Goal: Task Accomplishment & Management: Manage account settings

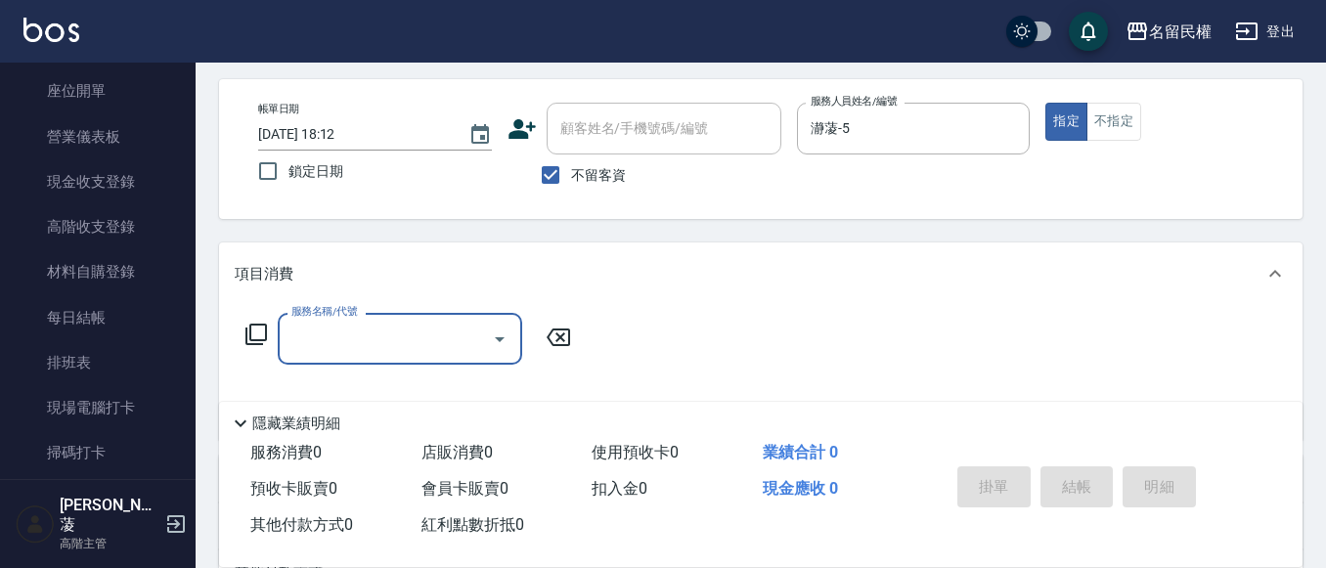
scroll to position [196, 0]
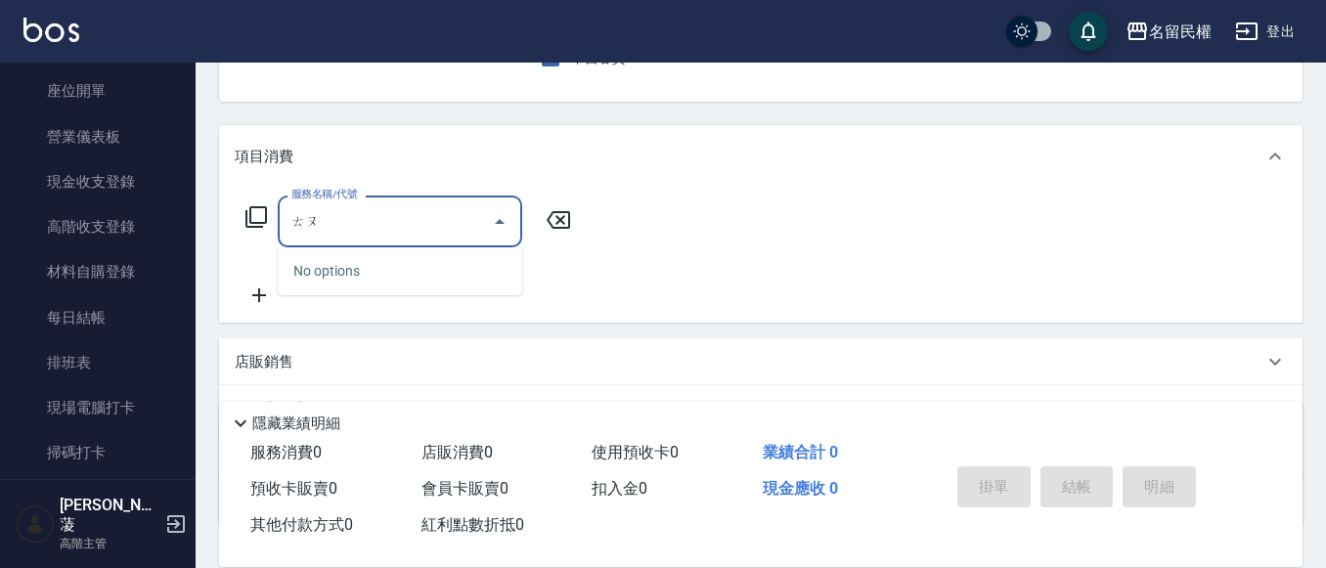
type input "透"
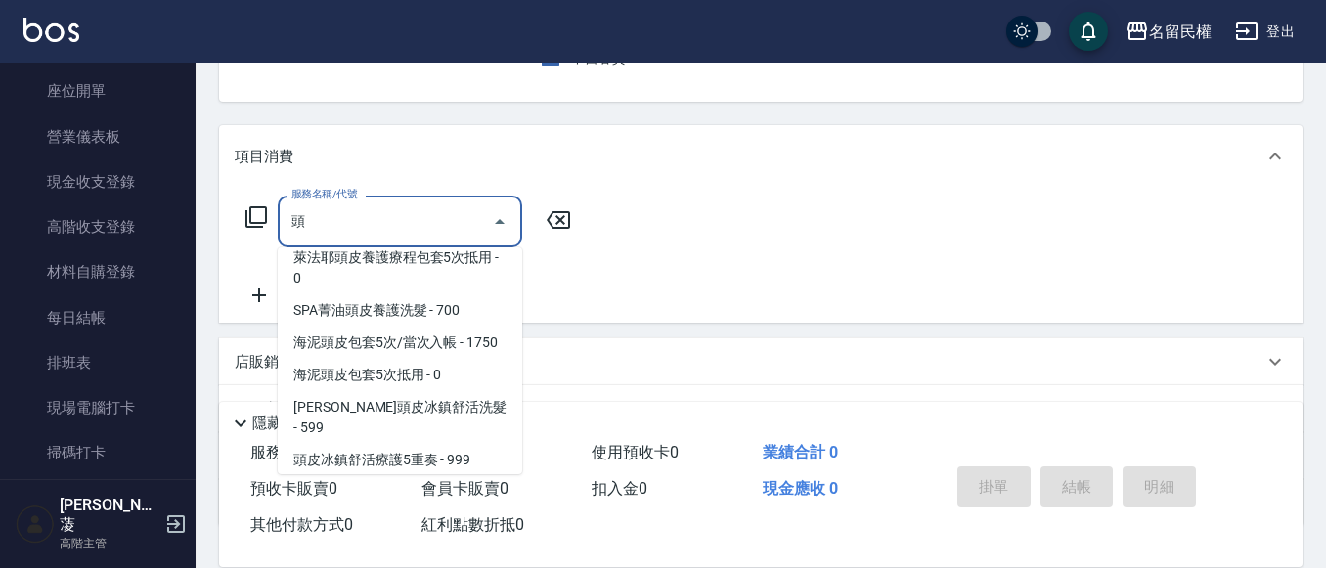
click at [385, 242] on span "萊法耶頭皮養護療程包套5次/當次入帳 - 6000" at bounding box center [400, 215] width 244 height 53
type input "萊法耶頭皮養護療程包套5次/當次入帳(602)"
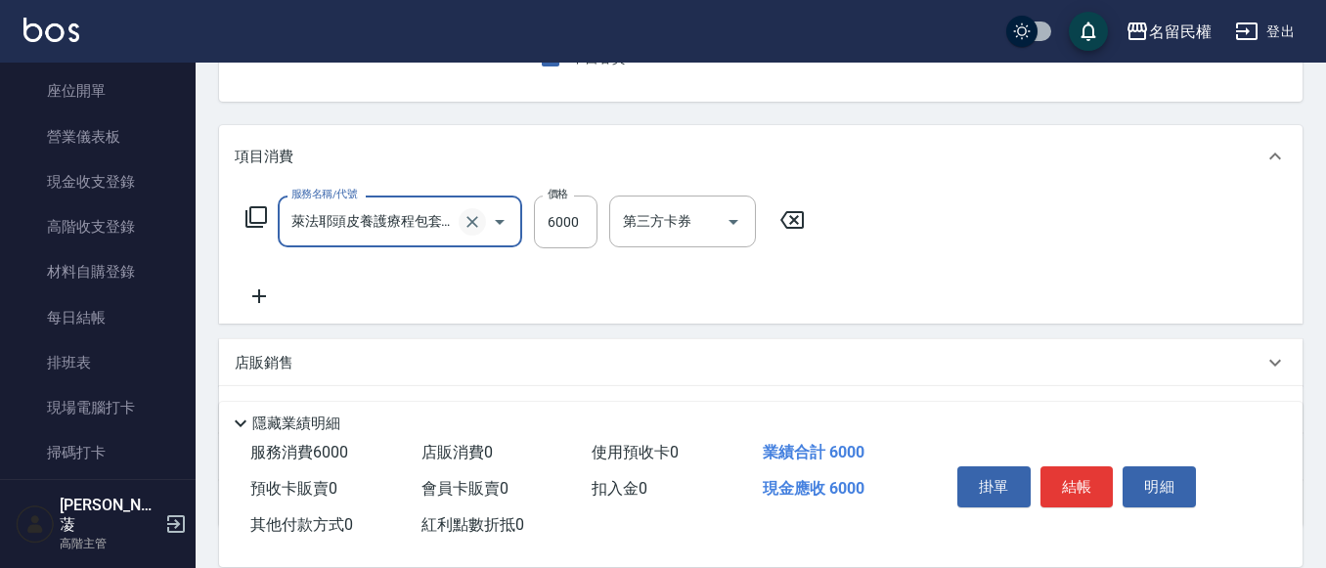
click at [469, 217] on icon "Clear" at bounding box center [473, 222] width 20 height 20
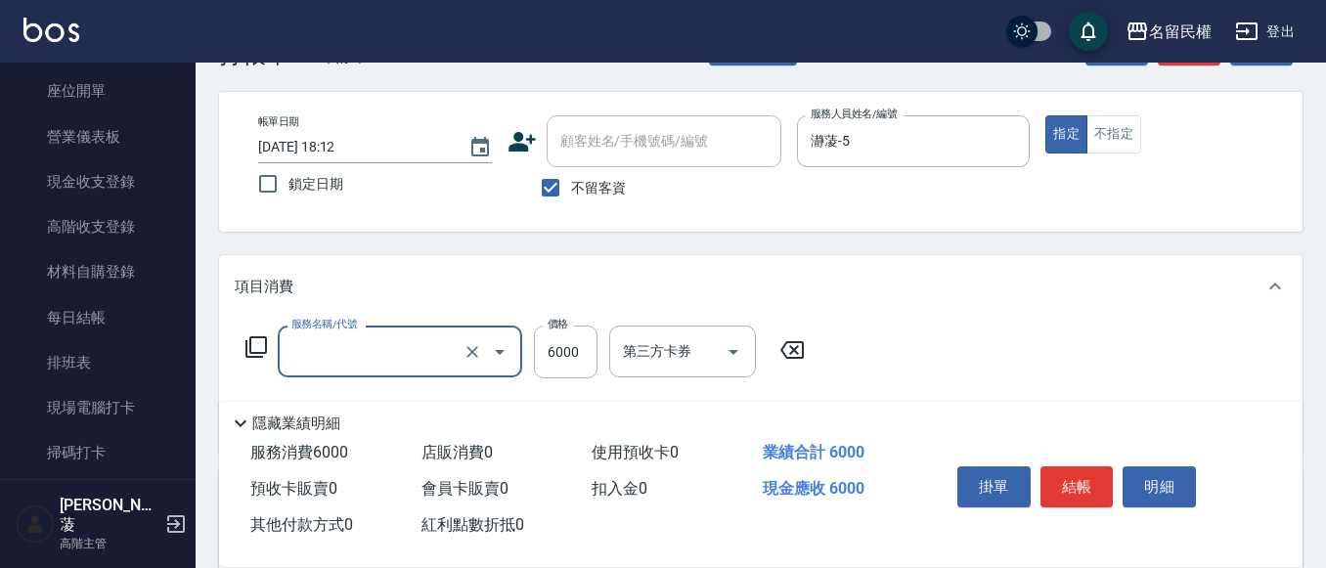
scroll to position [98, 0]
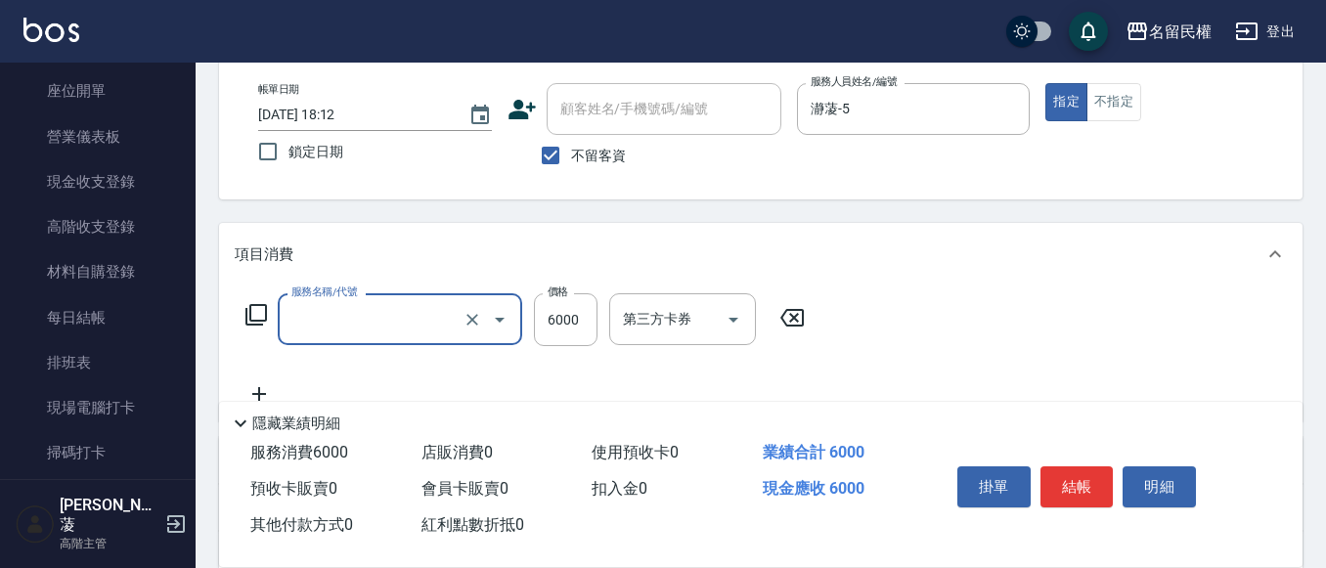
click at [319, 324] on input "服務名稱/代號" at bounding box center [373, 319] width 172 height 34
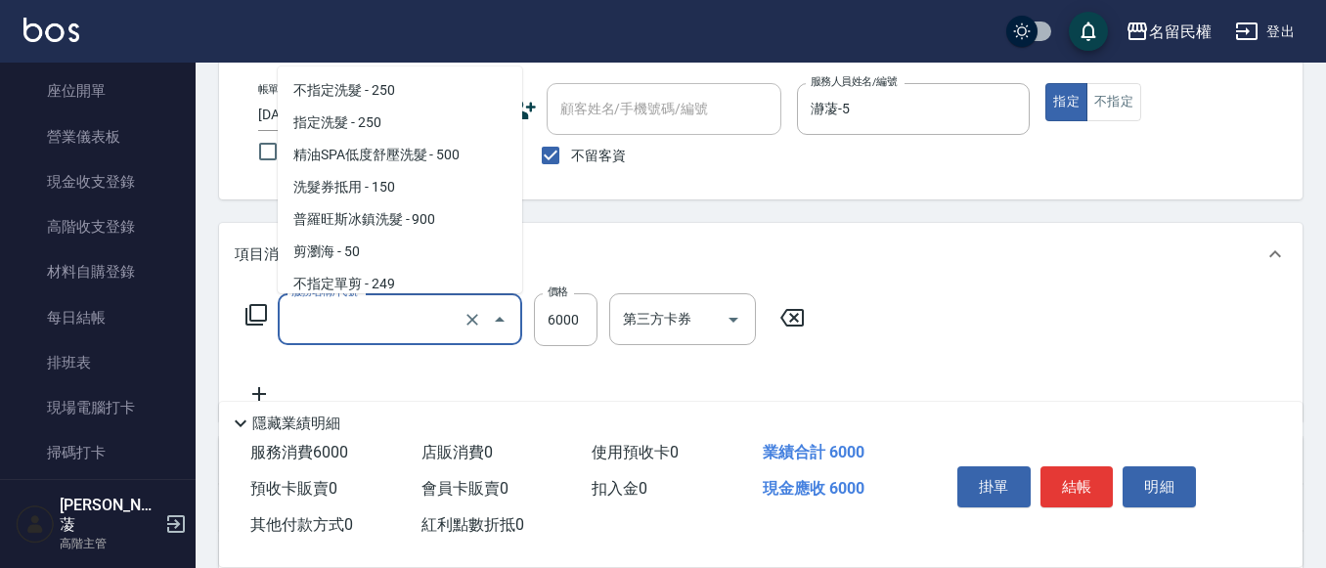
scroll to position [1887, 0]
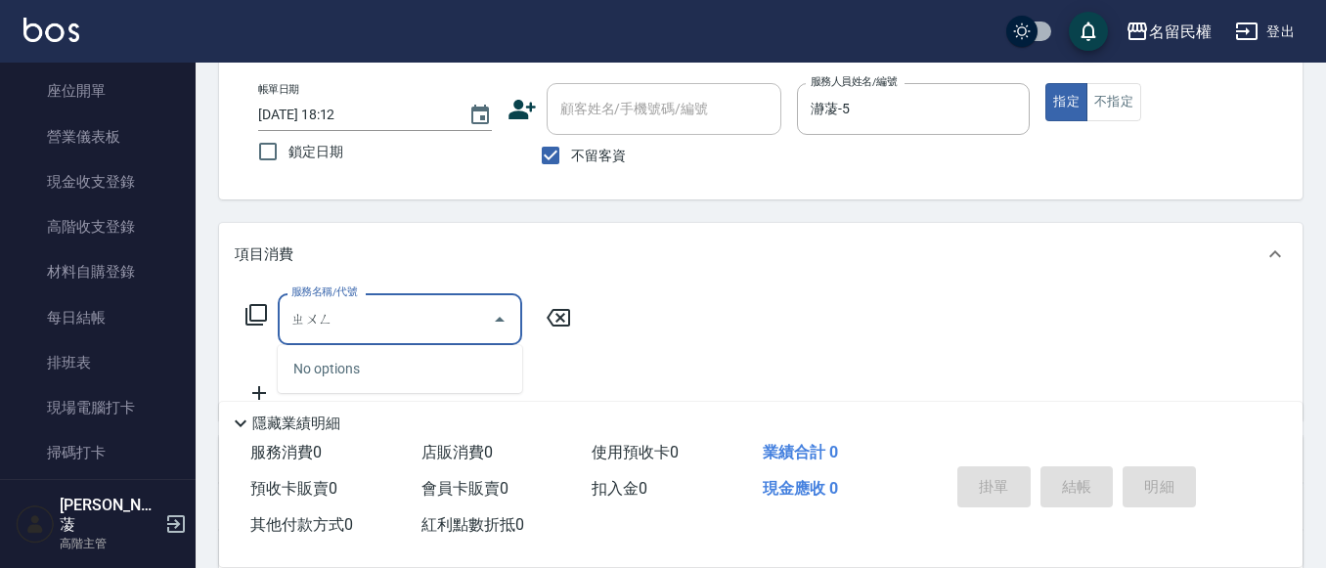
type input "重"
type input "頭"
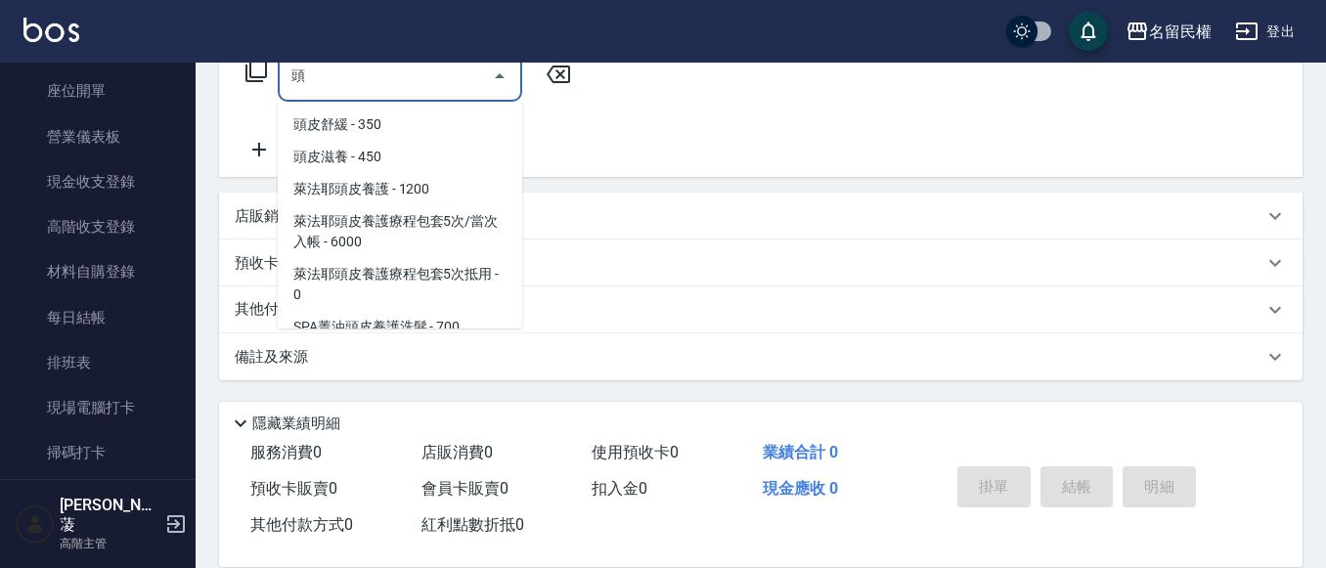
scroll to position [0, 0]
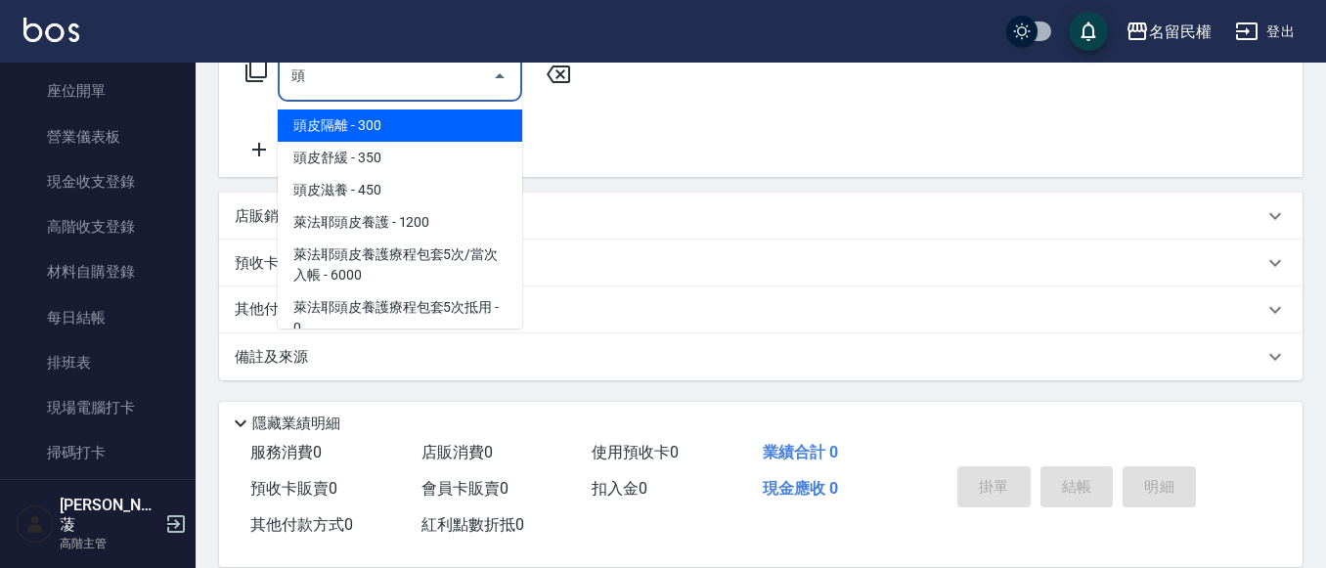
click at [435, 91] on input "頭" at bounding box center [386, 76] width 198 height 34
drag, startPoint x: 473, startPoint y: 63, endPoint x: 490, endPoint y: 78, distance: 22.8
click at [474, 65] on input "頭" at bounding box center [386, 76] width 198 height 34
click at [487, 80] on button "Close" at bounding box center [499, 76] width 31 height 31
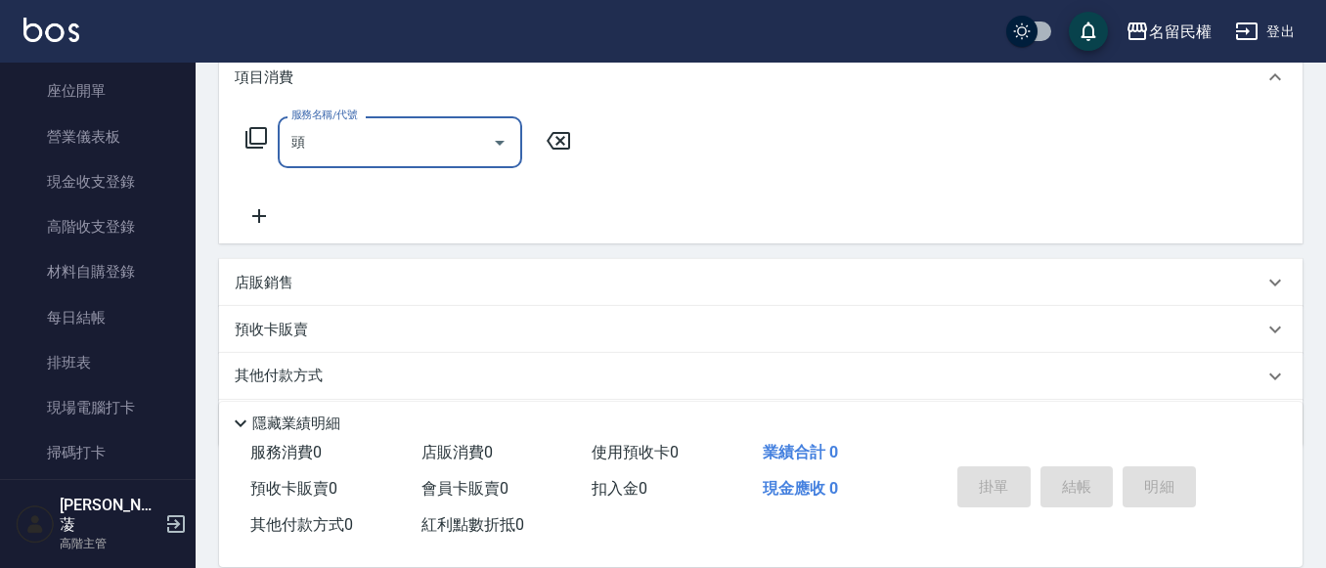
scroll to position [244, 0]
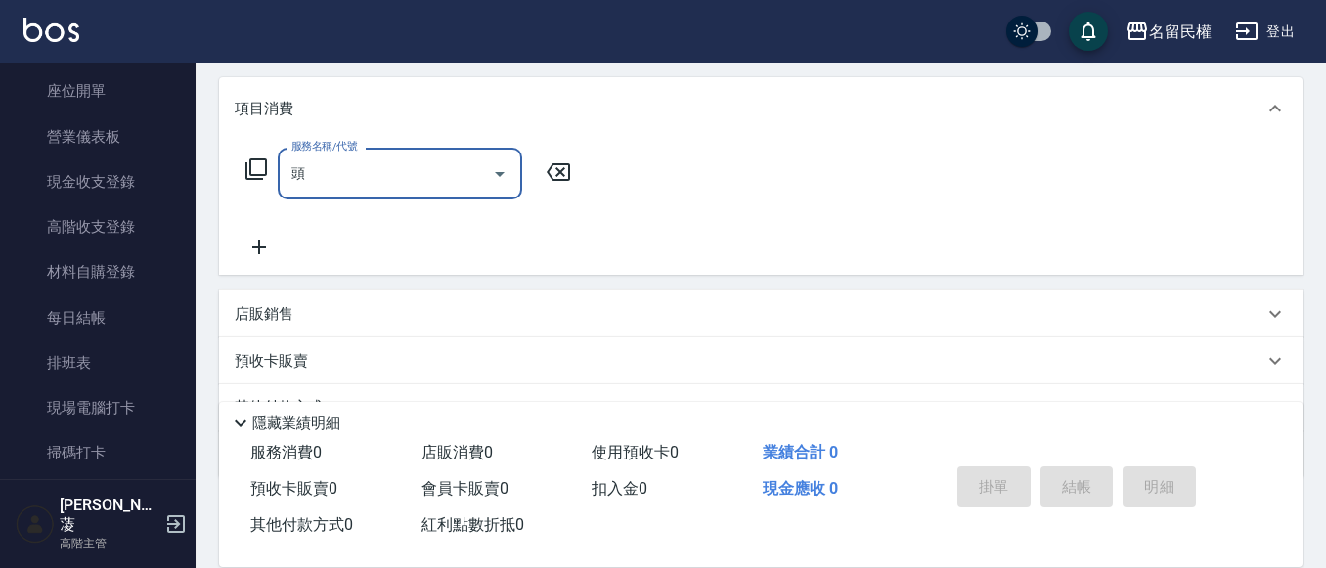
click at [472, 169] on input "頭" at bounding box center [386, 173] width 198 height 34
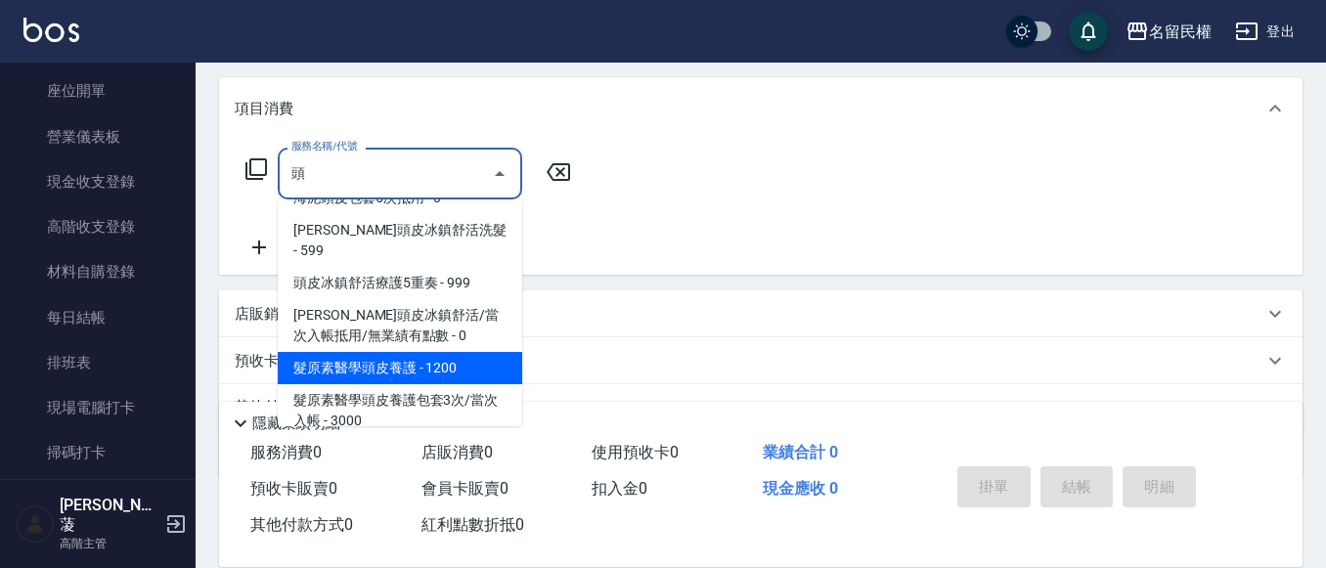
scroll to position [293, 0]
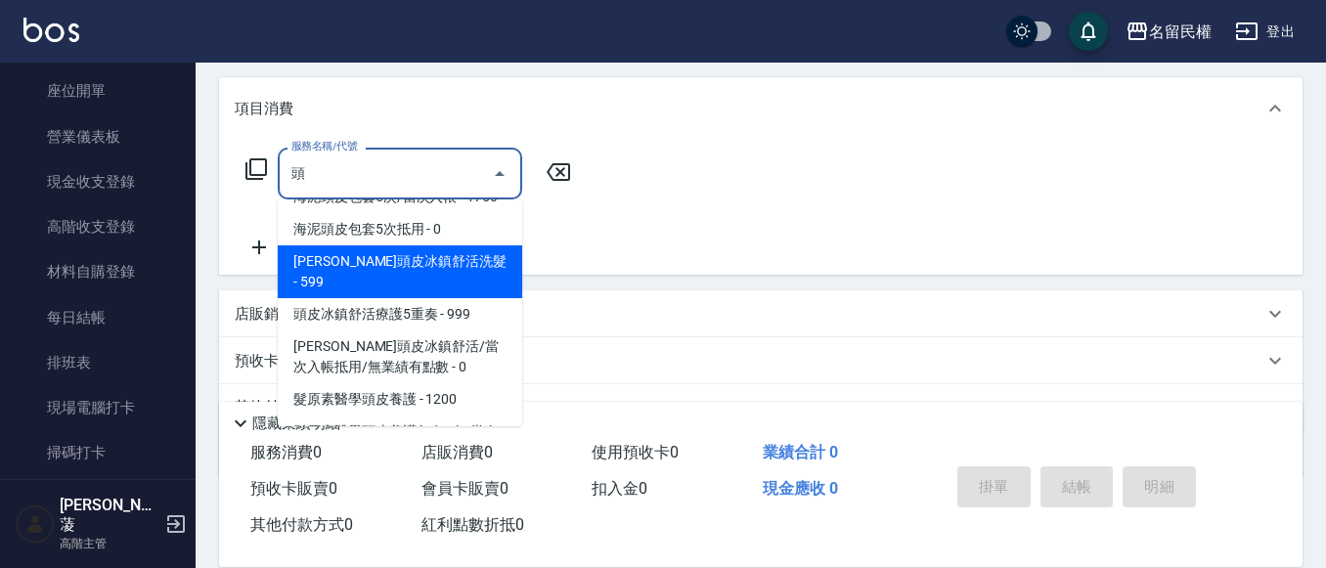
type input "頭皮滋養(516)"
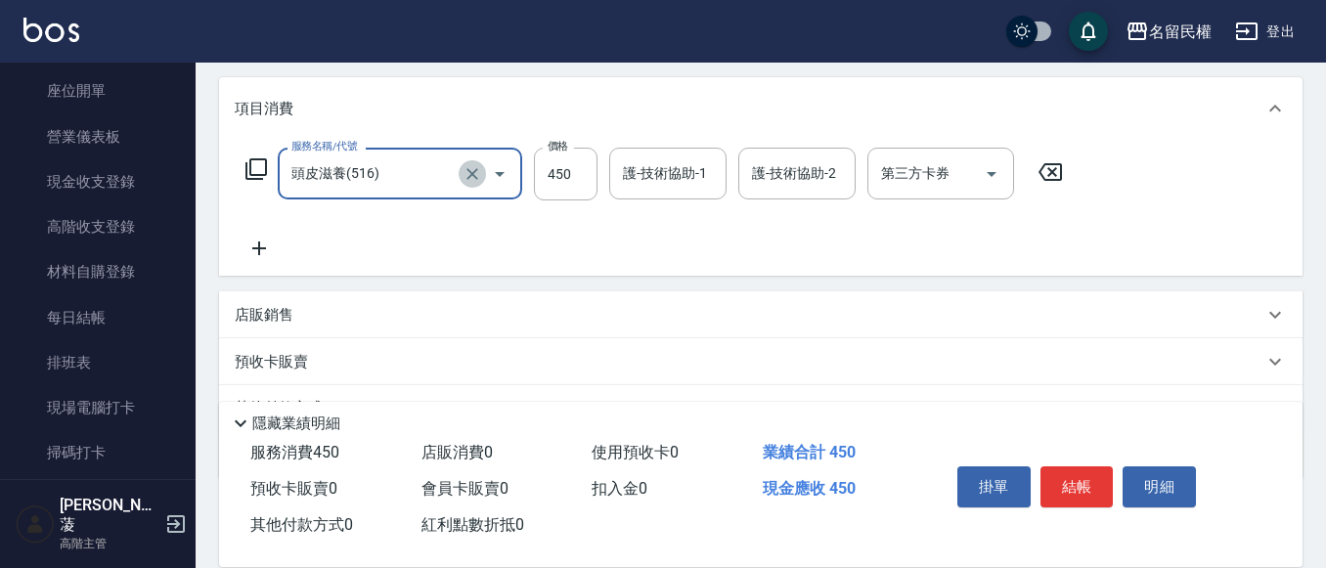
click at [469, 177] on icon "Clear" at bounding box center [472, 174] width 12 height 12
click at [393, 176] on input "服務名稱/代號" at bounding box center [373, 173] width 172 height 34
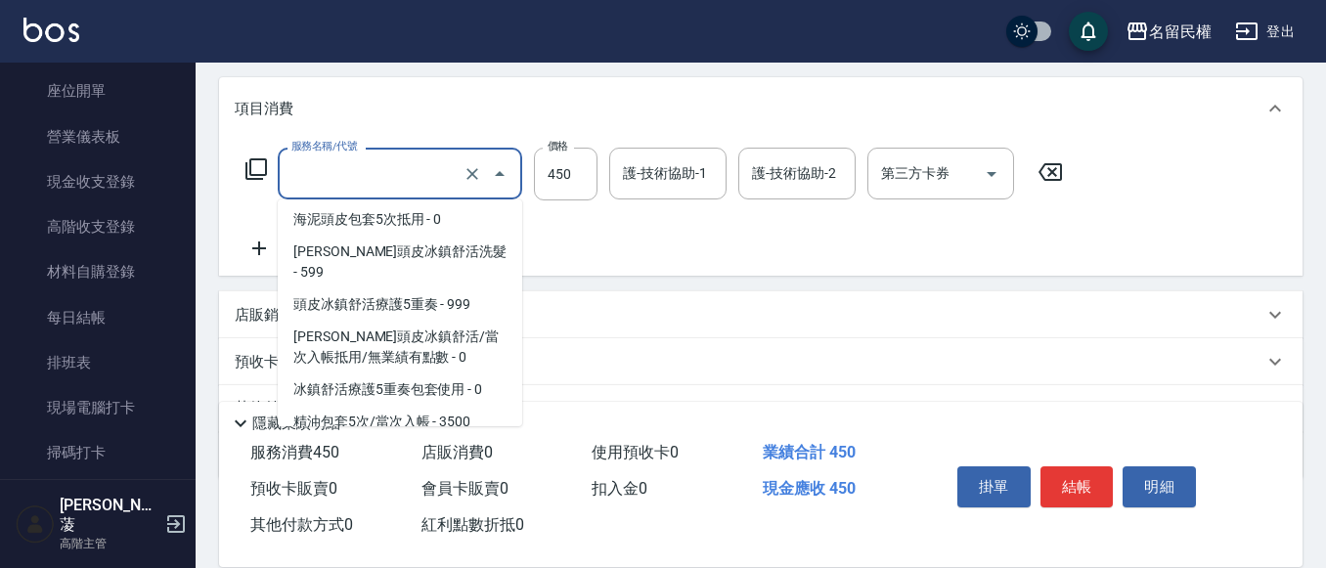
scroll to position [2243, 0]
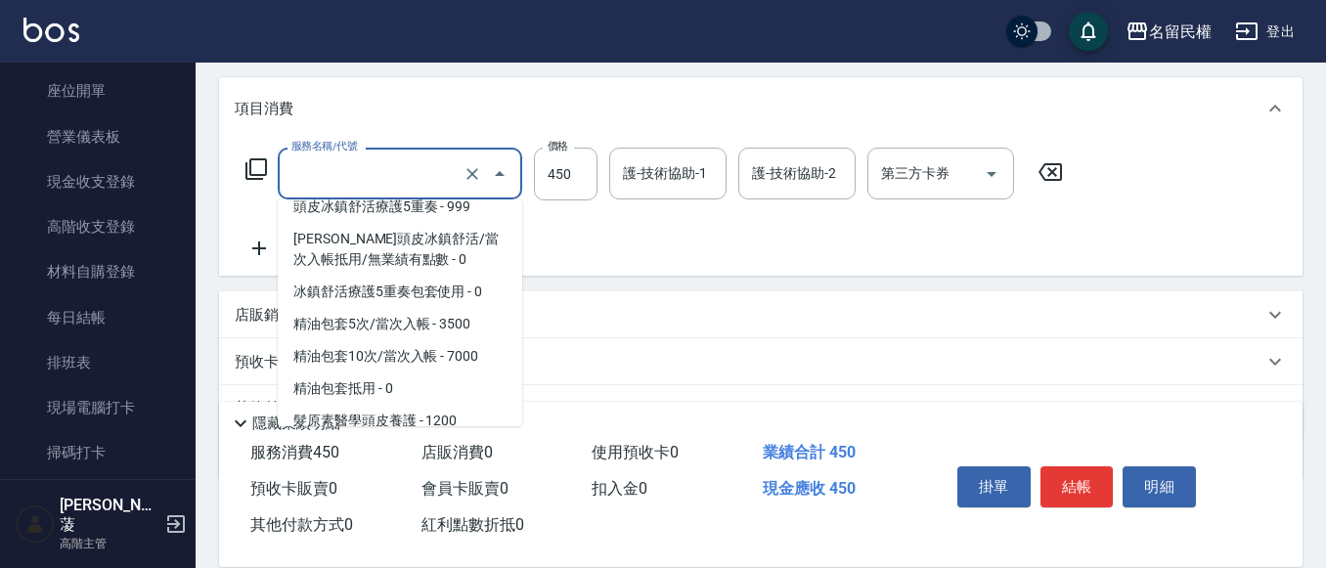
click at [381, 191] on span "[PERSON_NAME]頭皮冰鎮舒活洗髮 - 599" at bounding box center [400, 164] width 244 height 53
type input "[PERSON_NAME]頭皮冰鎮舒活洗髮(607)"
type input "599"
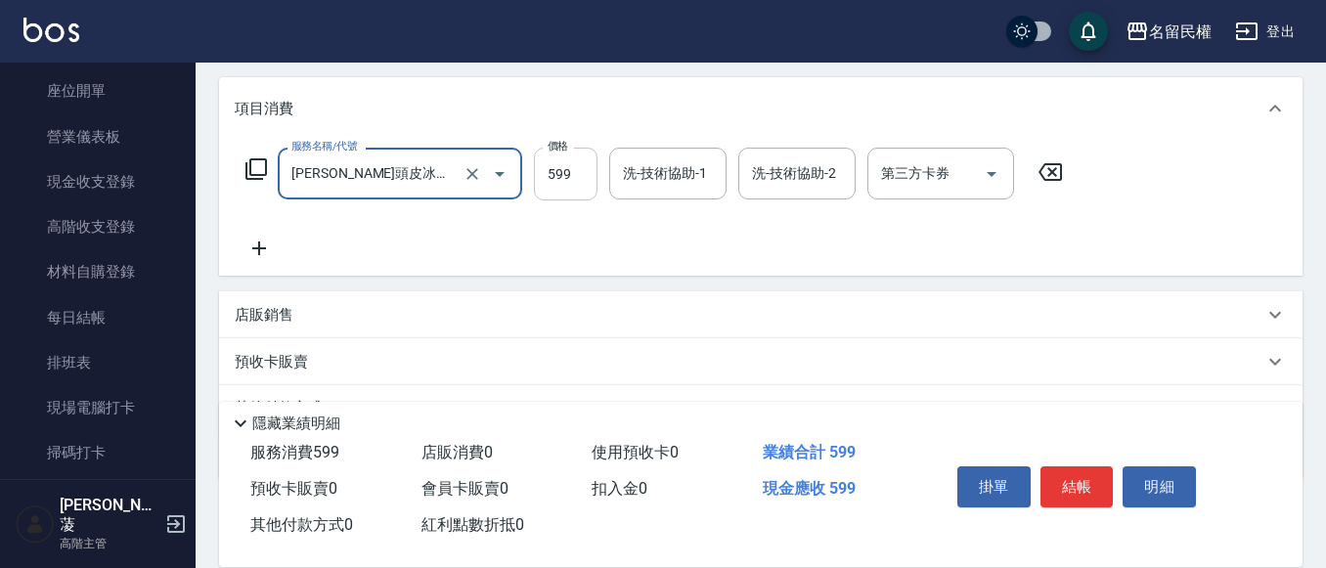
type input "[PERSON_NAME]頭皮冰鎮舒活洗髮(607)"
click at [554, 182] on input "599" at bounding box center [566, 174] width 64 height 53
type input "600"
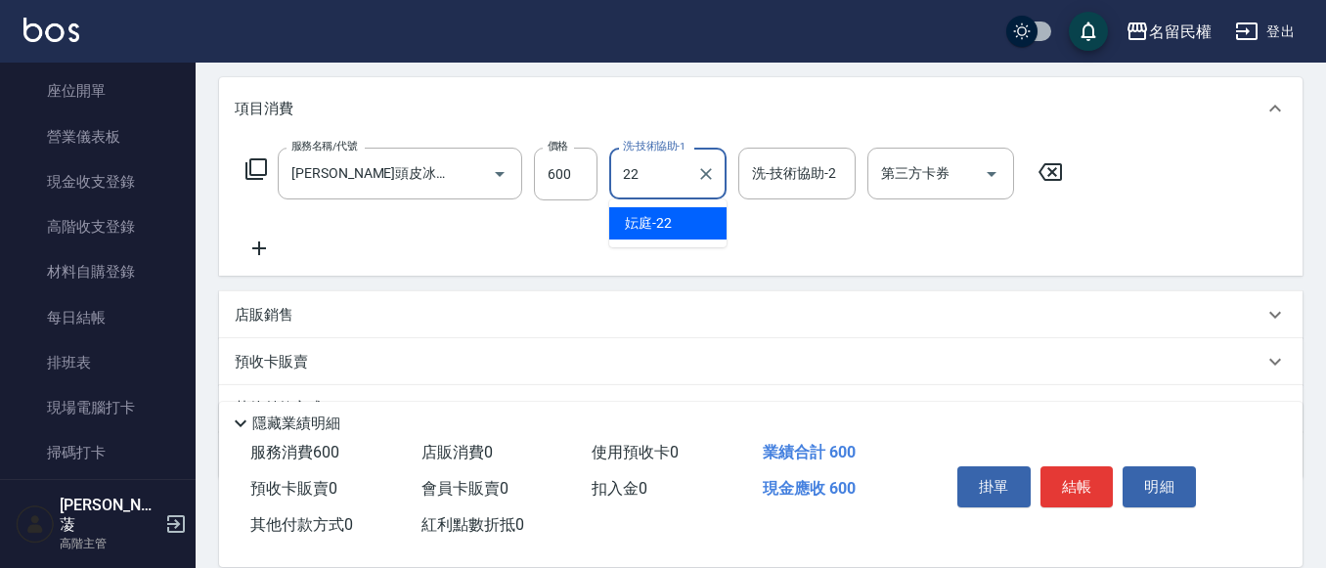
type input "妘庭-22"
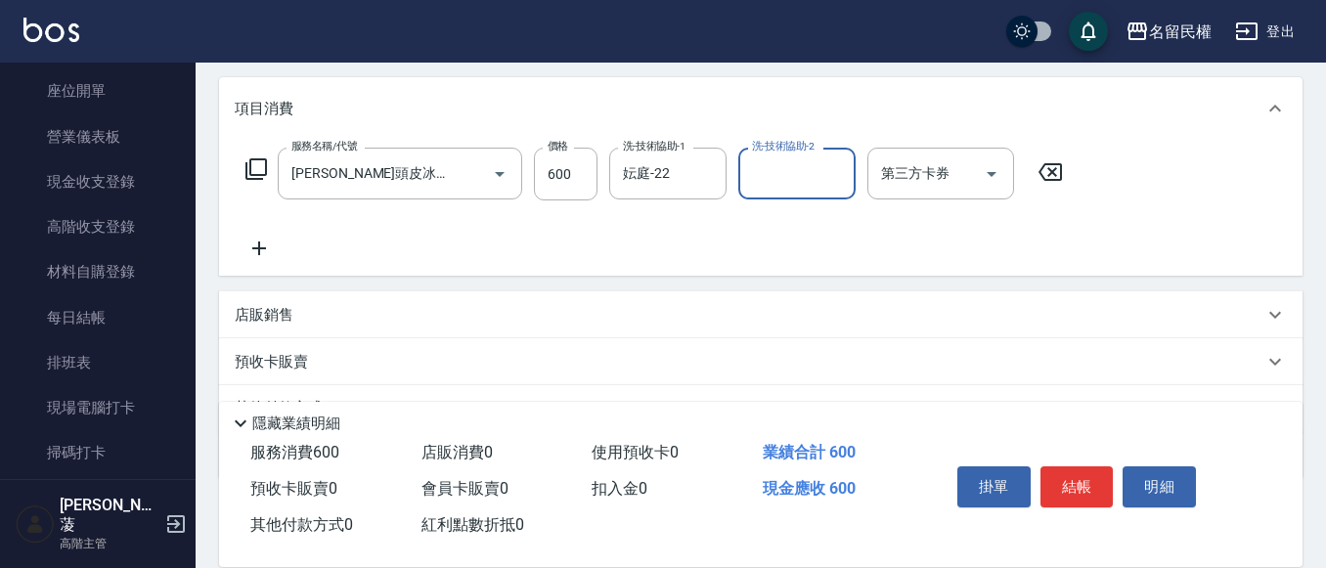
scroll to position [48, 0]
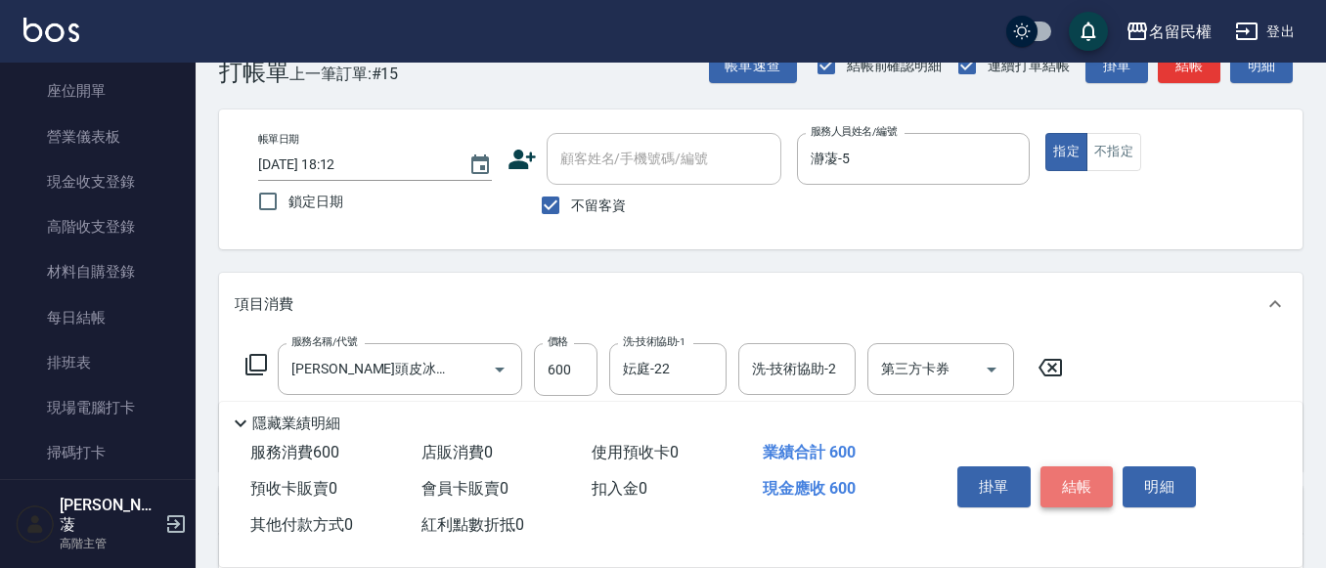
click at [1089, 474] on button "結帳" at bounding box center [1077, 486] width 73 height 41
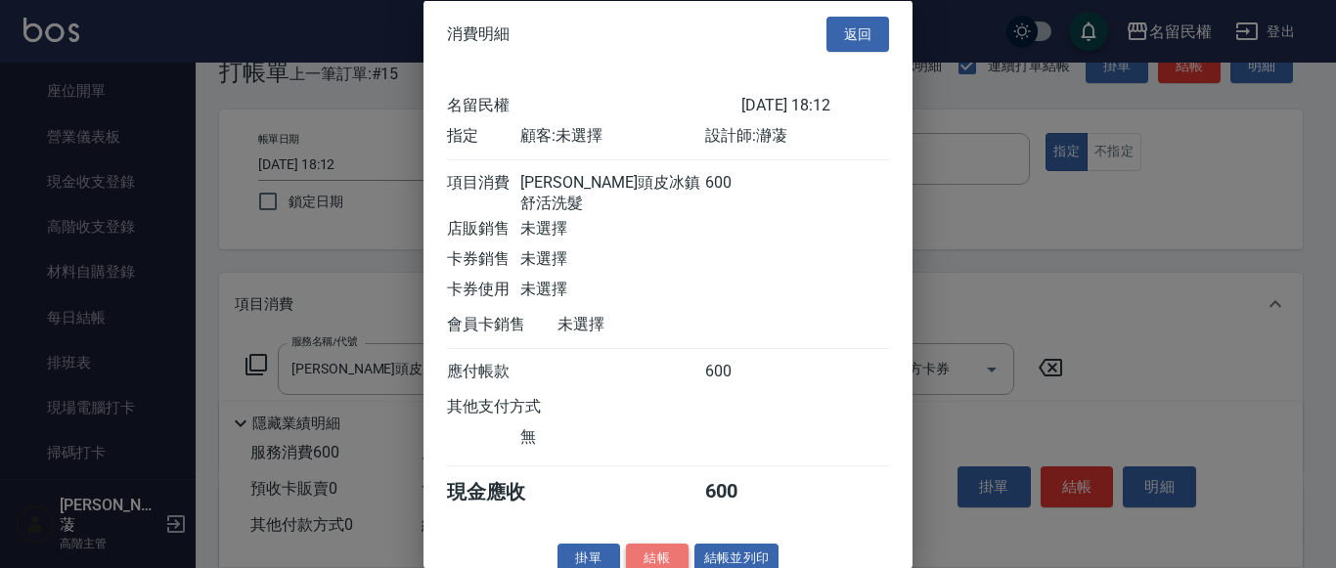
click at [644, 560] on button "結帳" at bounding box center [657, 559] width 63 height 30
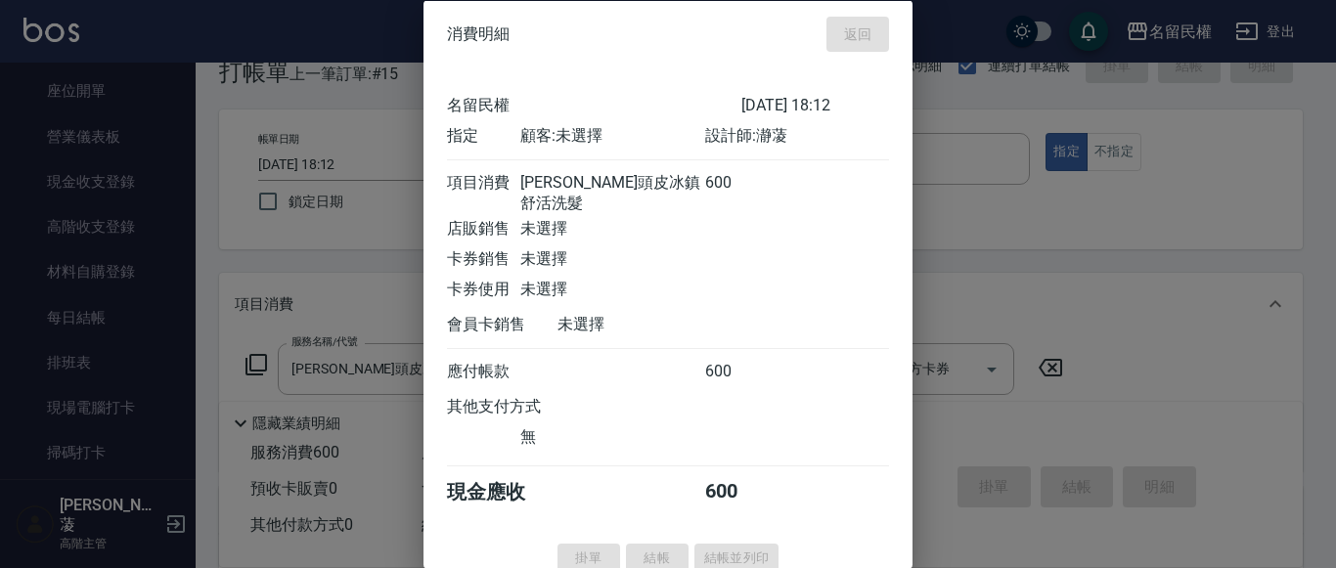
type input "[DATE] 19:16"
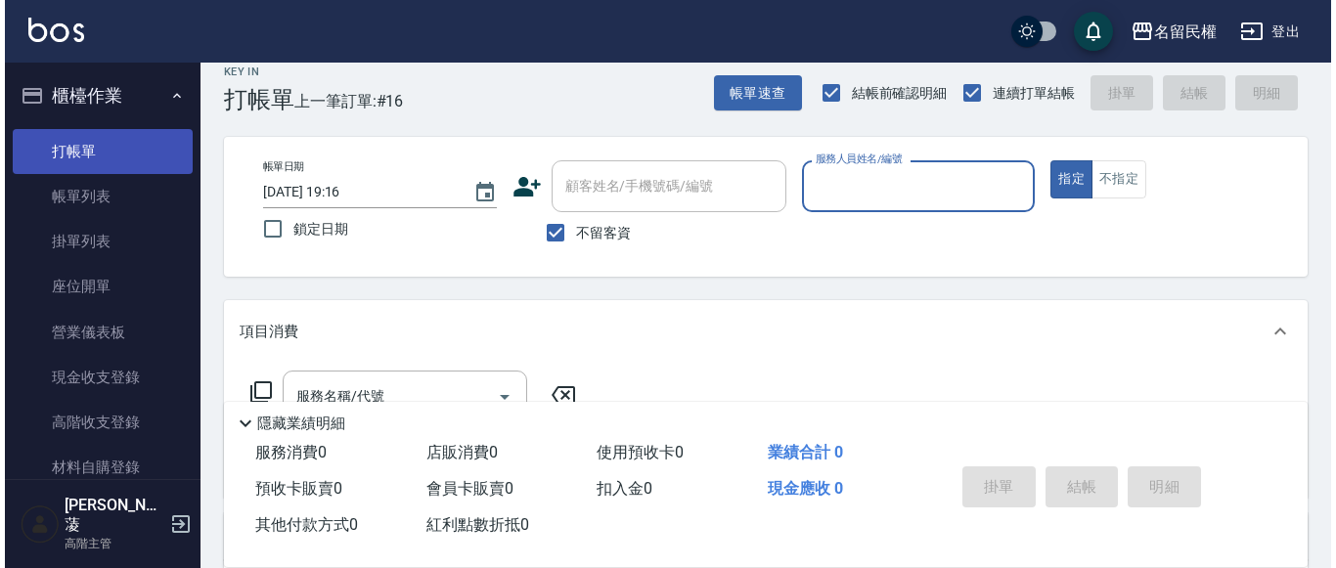
scroll to position [0, 0]
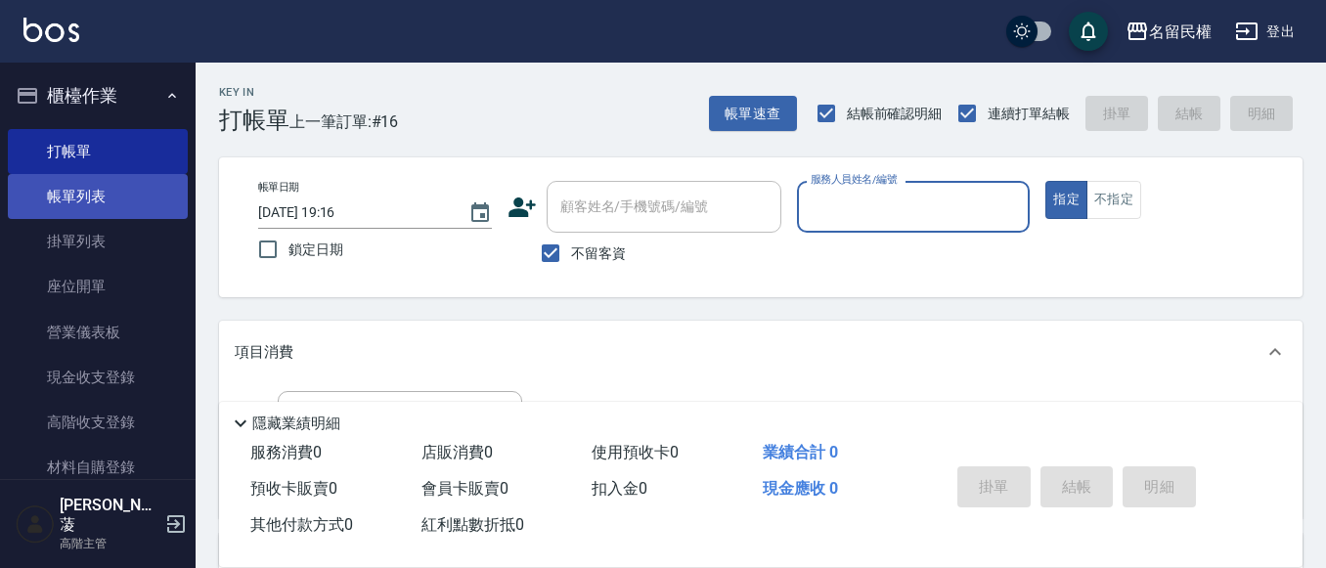
drag, startPoint x: 72, startPoint y: 202, endPoint x: 177, endPoint y: 200, distance: 104.7
click at [72, 202] on link "帳單列表" at bounding box center [98, 196] width 180 height 45
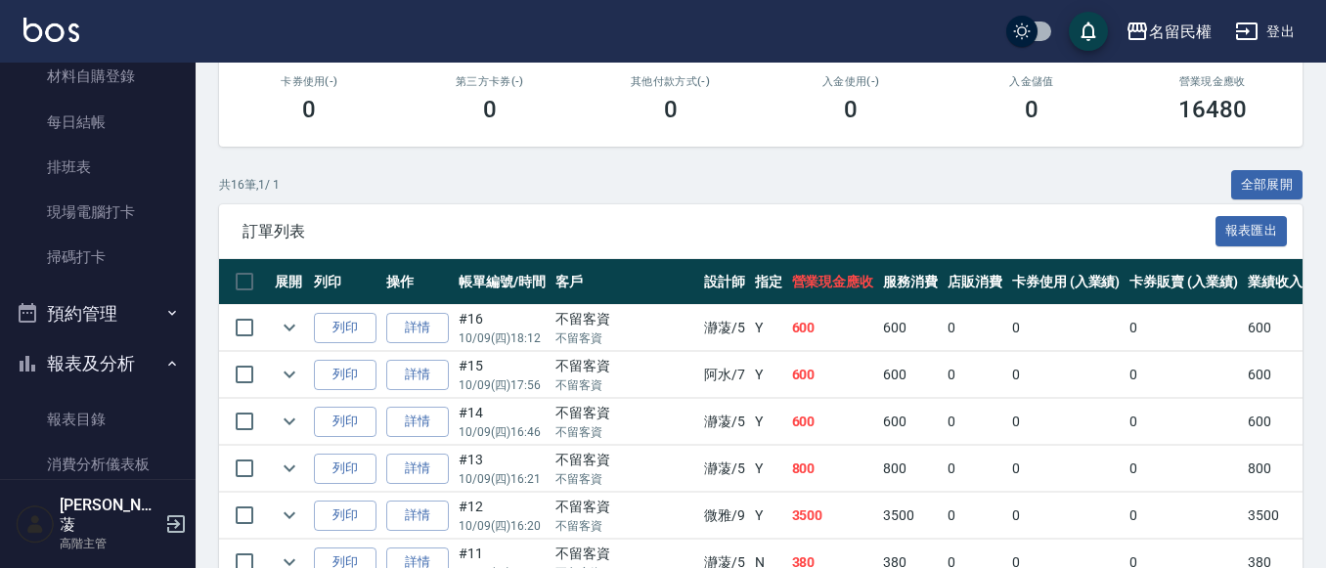
scroll to position [391, 0]
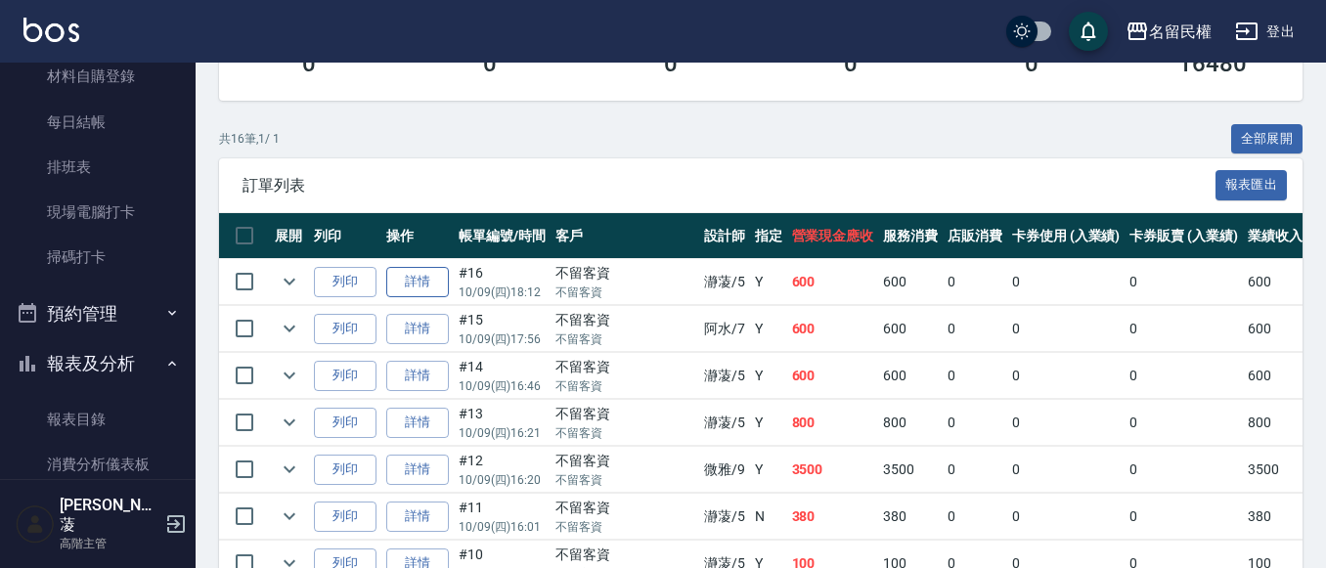
click at [417, 274] on link "詳情" at bounding box center [417, 282] width 63 height 30
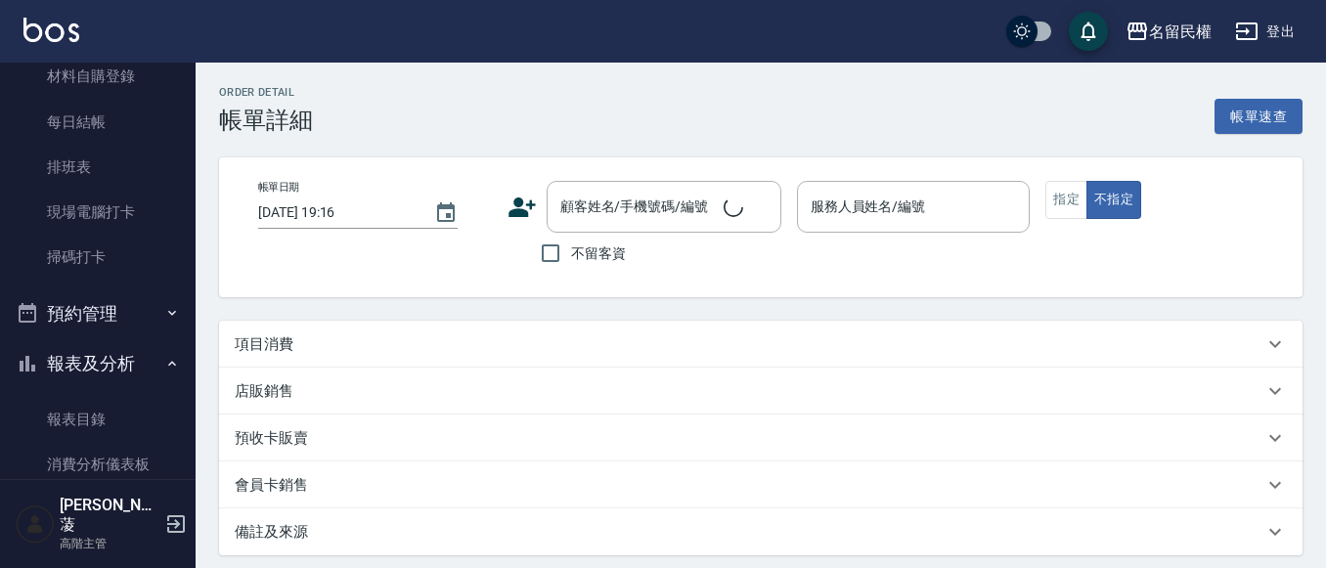
type input "[DATE] 18:12"
checkbox input "true"
type input "瀞蓤-5"
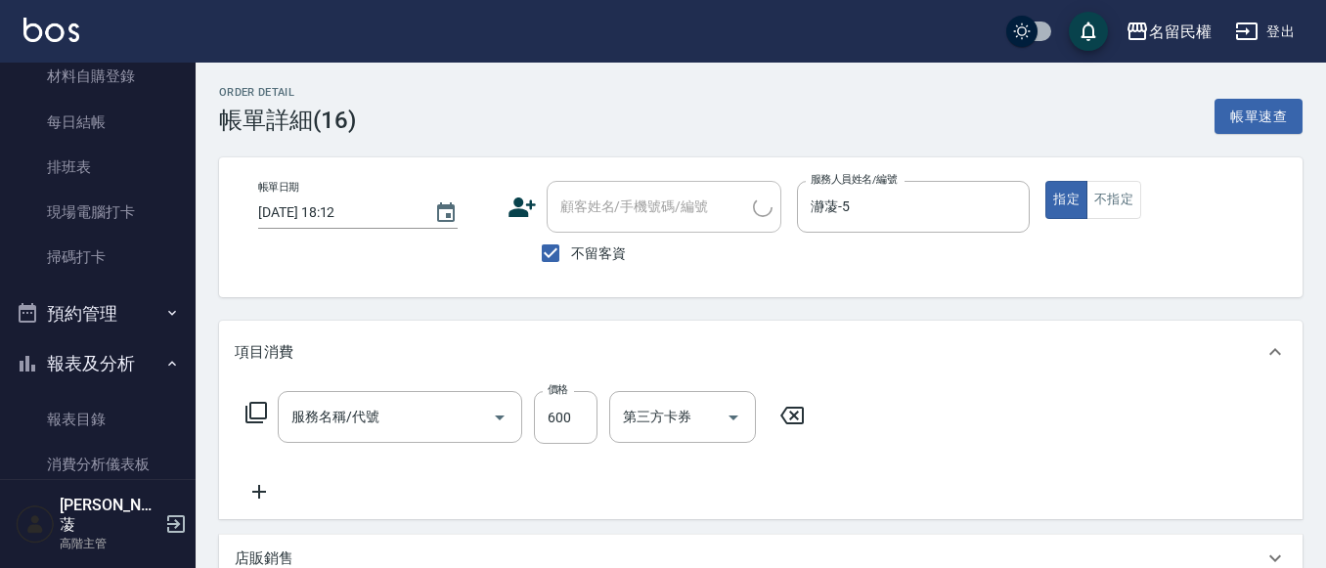
type input "[PERSON_NAME]頭皮冰鎮舒活洗髮(607)"
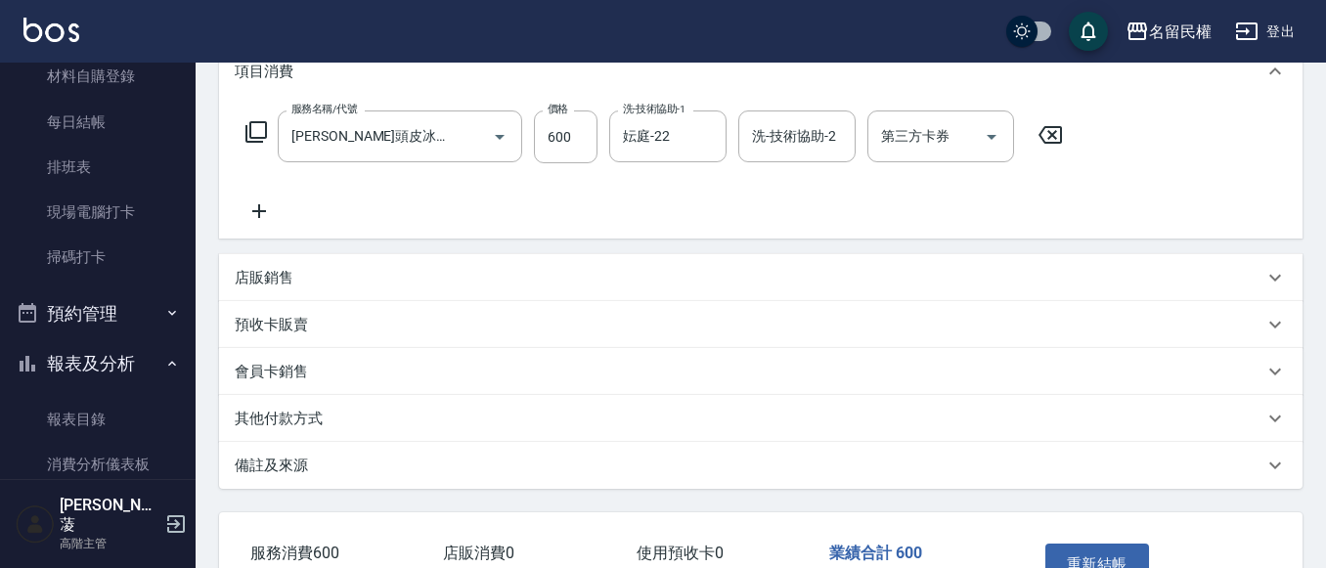
scroll to position [328, 0]
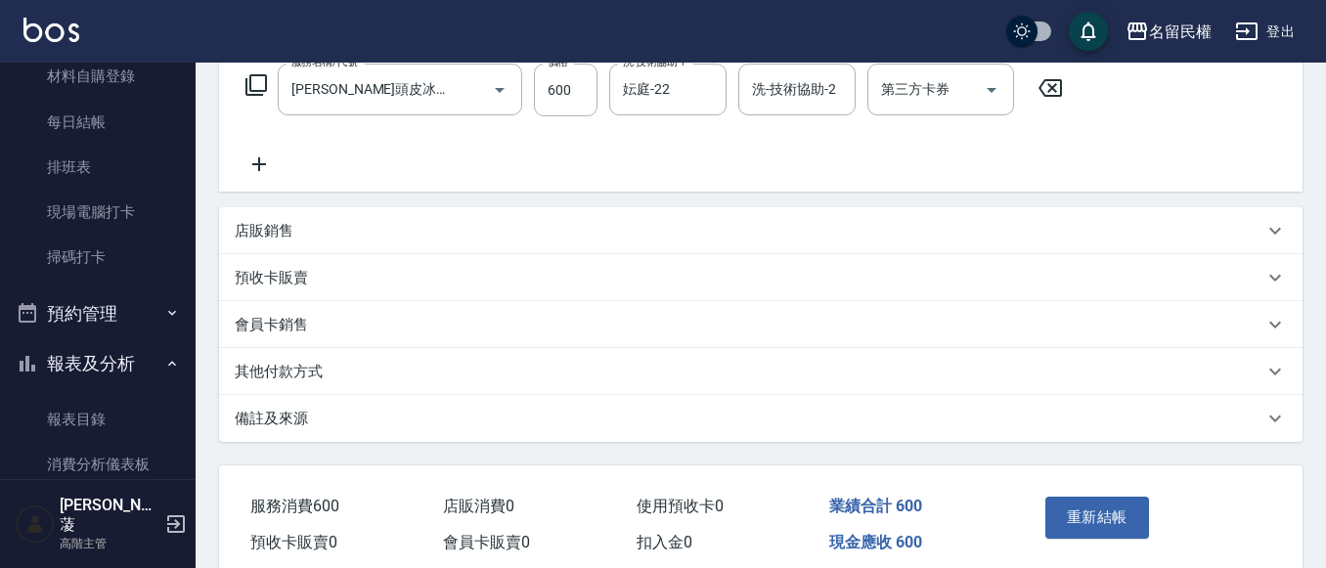
click at [312, 227] on div "店販銷售" at bounding box center [749, 231] width 1029 height 21
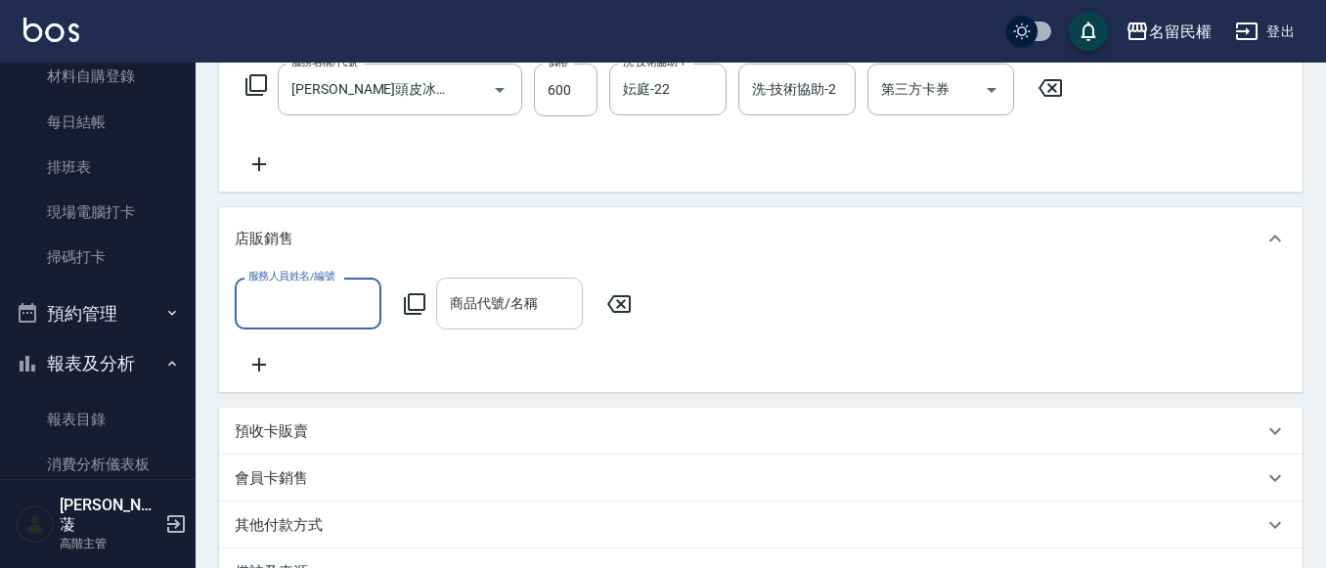
scroll to position [0, 0]
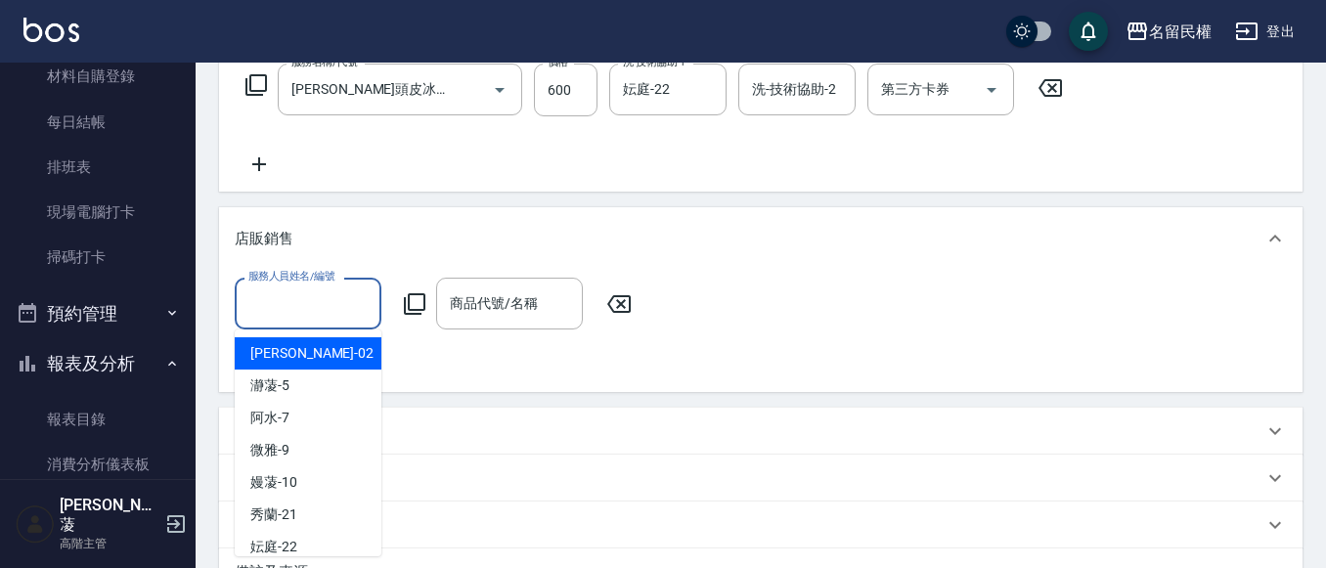
click at [337, 307] on input "服務人員姓名/編號" at bounding box center [308, 304] width 129 height 34
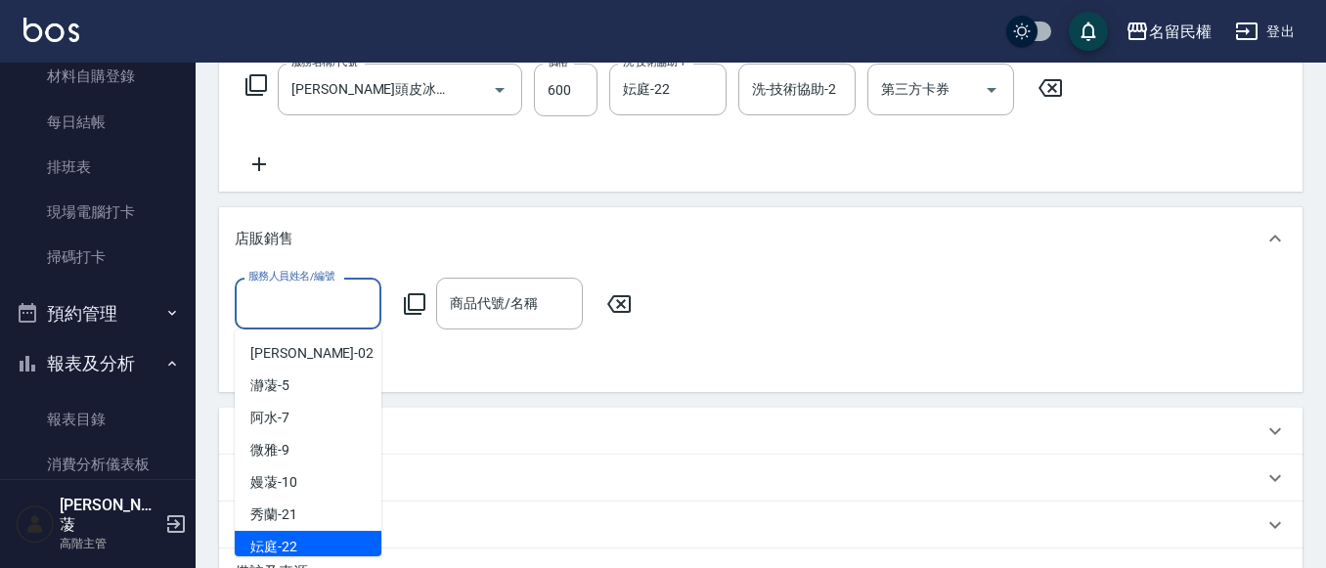
click at [271, 538] on span "妘庭 -22" at bounding box center [273, 547] width 47 height 21
type input "妘庭-22"
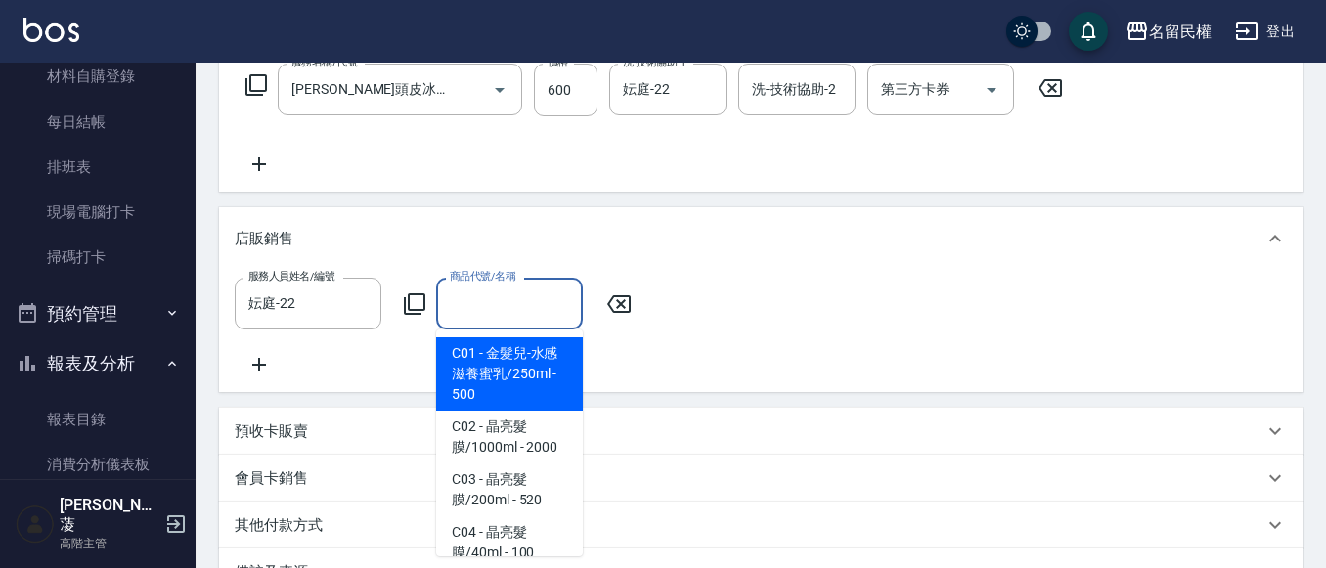
click at [448, 297] on input "商品代號/名稱" at bounding box center [509, 304] width 129 height 34
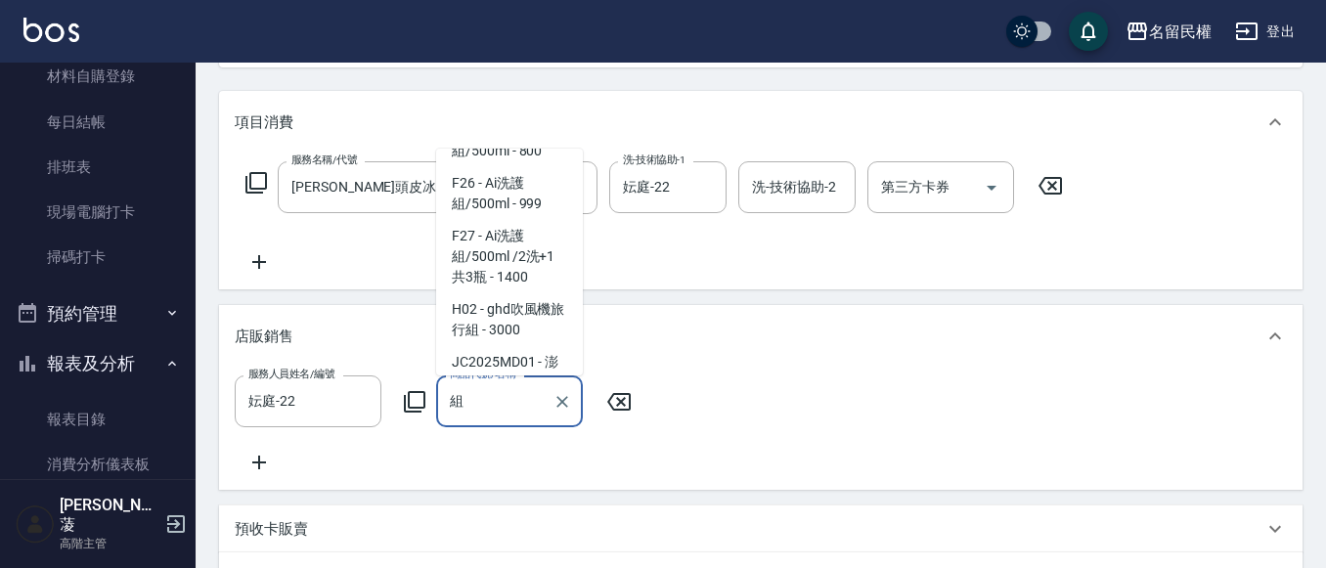
scroll to position [1076, 0]
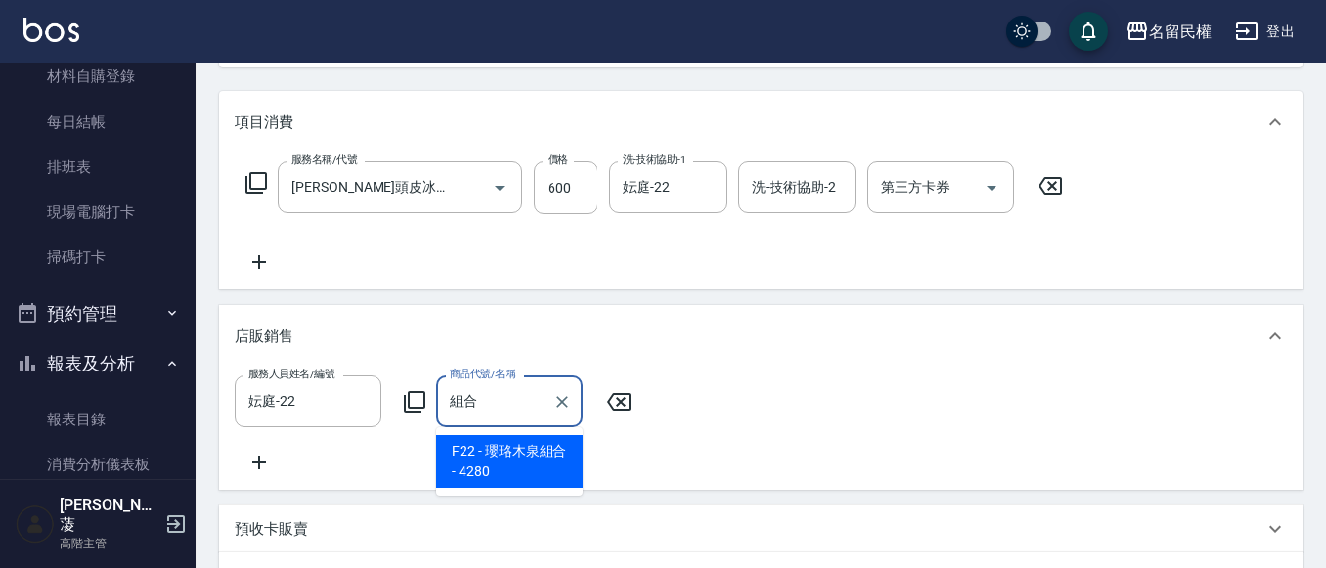
click at [507, 408] on input "組合" at bounding box center [495, 401] width 100 height 34
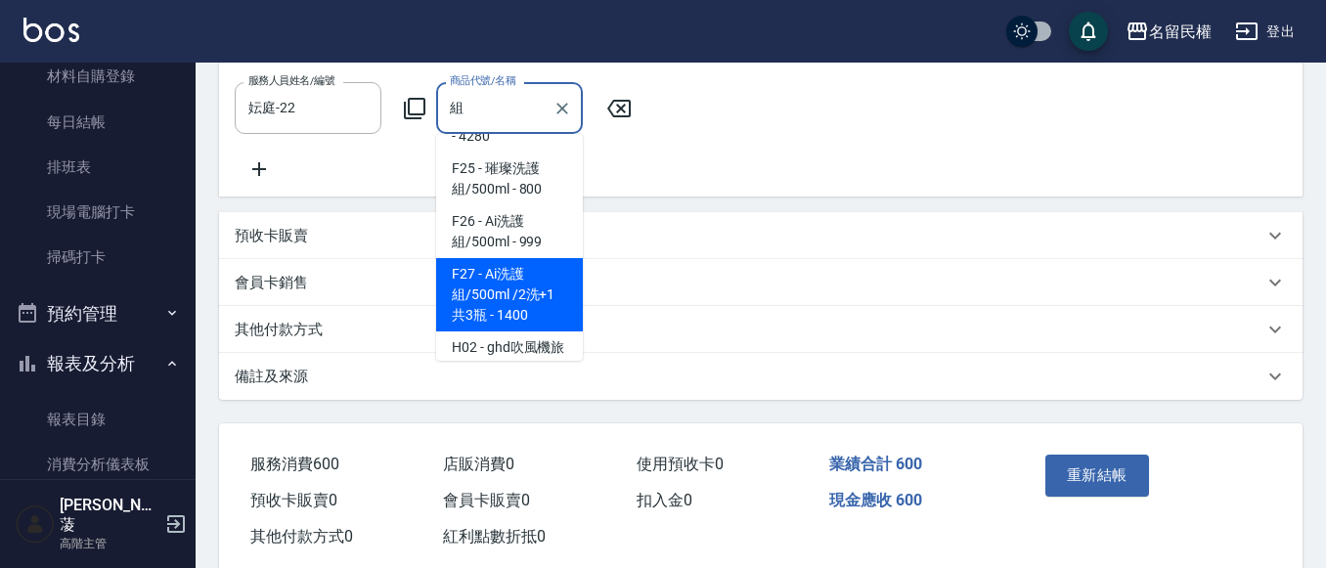
scroll to position [666, 0]
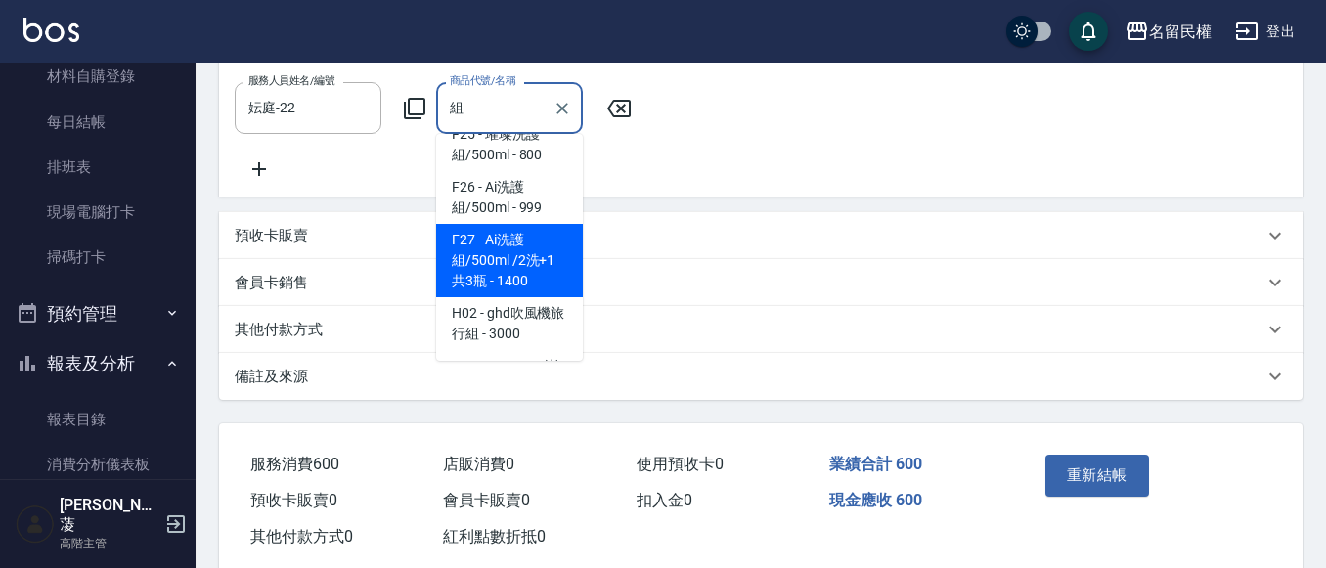
click at [480, 253] on span "F27 - Ai洗護組/500ml /2洗+1共3瓶 - 1400" at bounding box center [509, 260] width 147 height 73
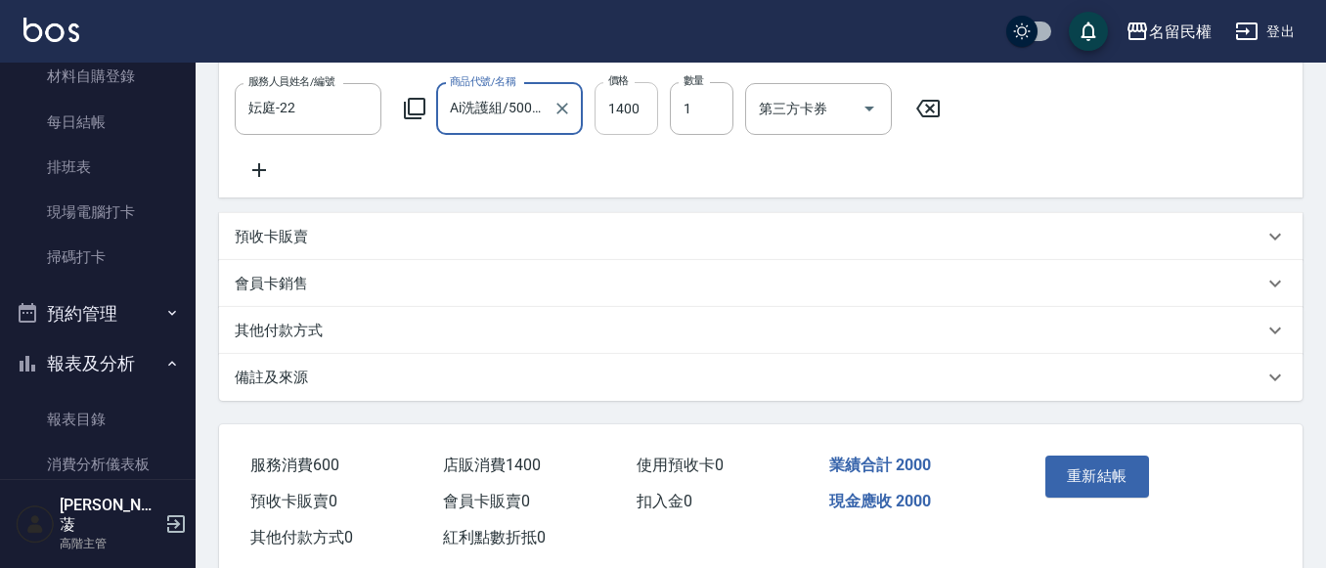
type input "Ai洗護組/500ml /2洗+1共3瓶"
click at [603, 111] on input "1400" at bounding box center [627, 108] width 64 height 53
type input "1200"
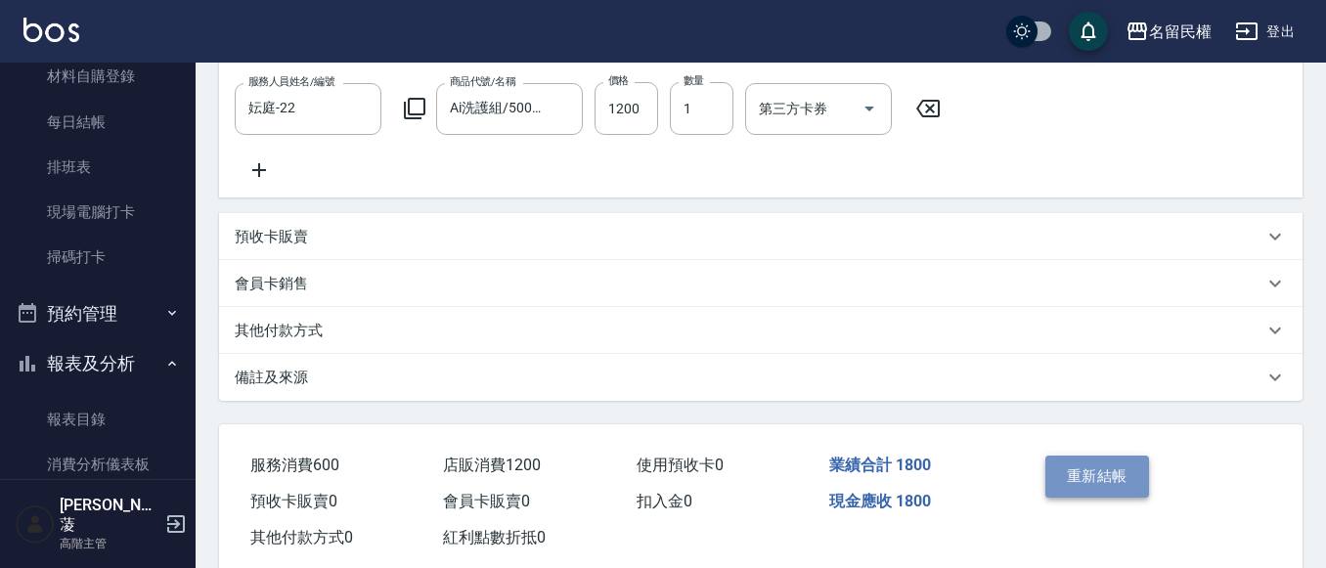
click at [1085, 485] on button "重新結帳" at bounding box center [1097, 476] width 104 height 41
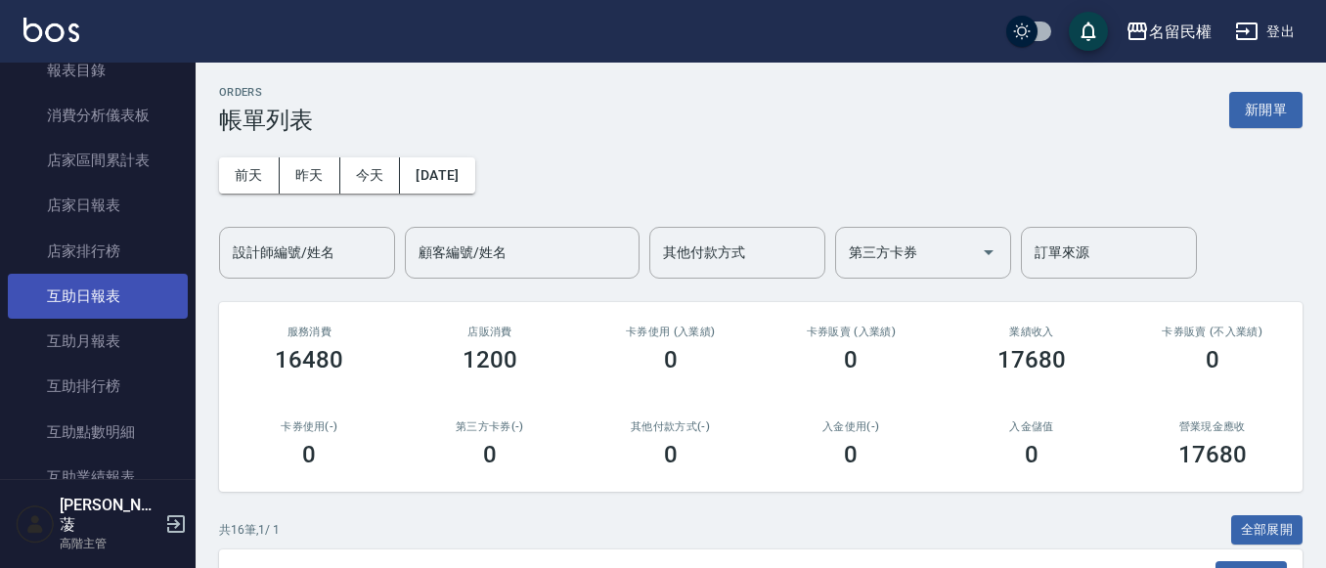
scroll to position [782, 0]
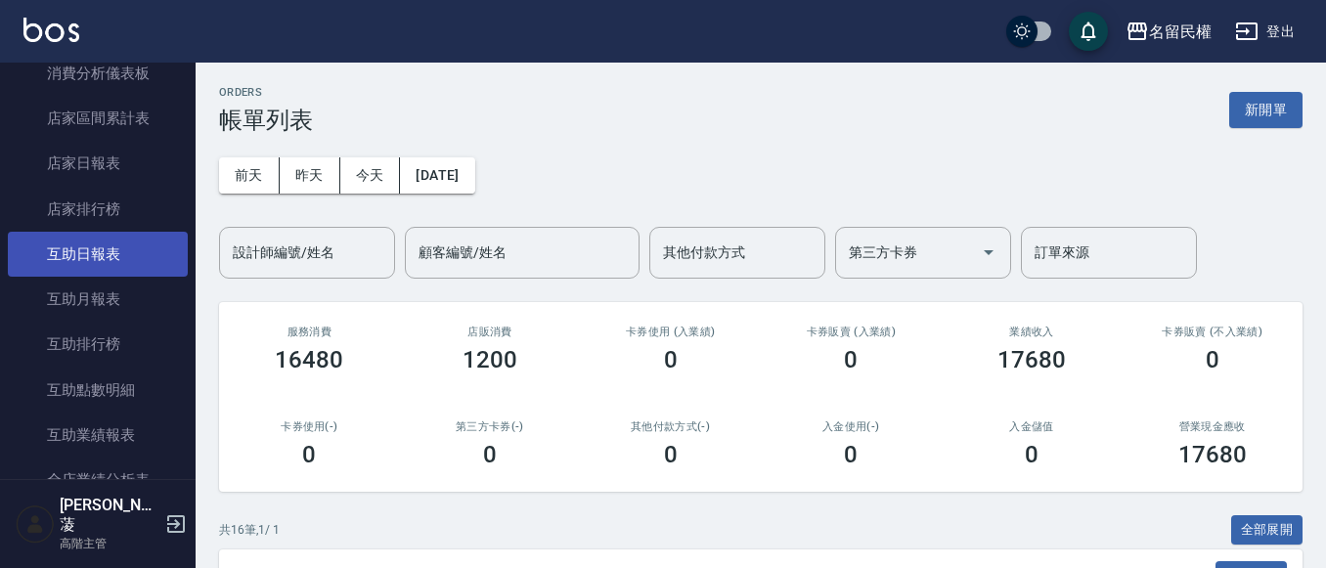
click at [93, 241] on link "互助日報表" at bounding box center [98, 254] width 180 height 45
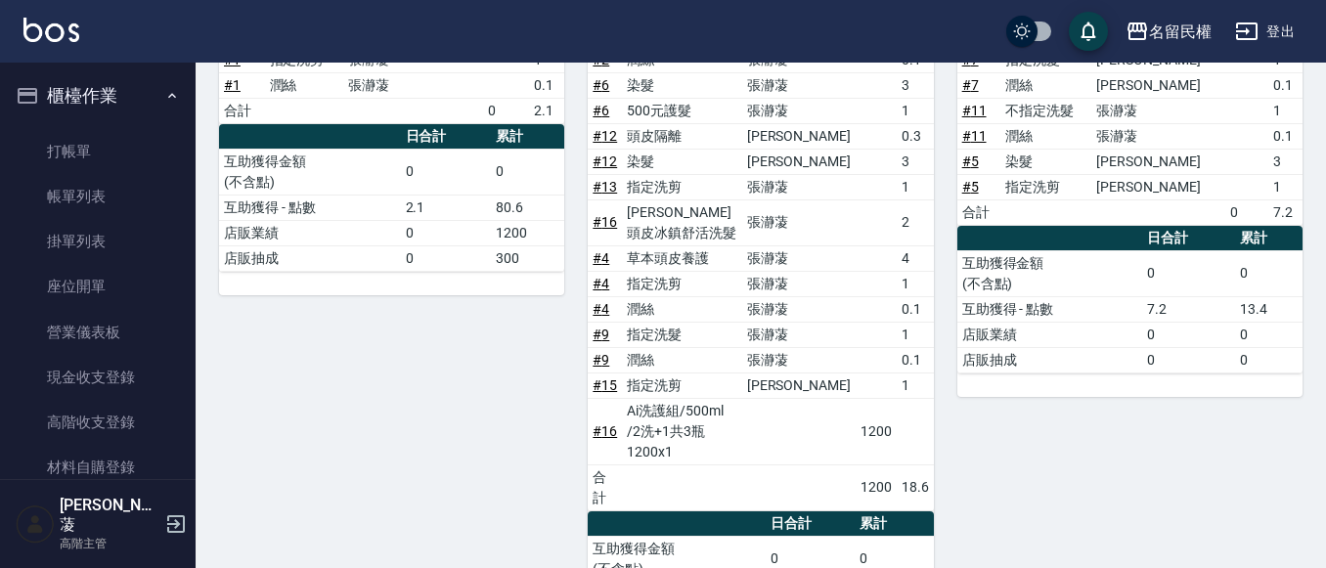
scroll to position [342, 0]
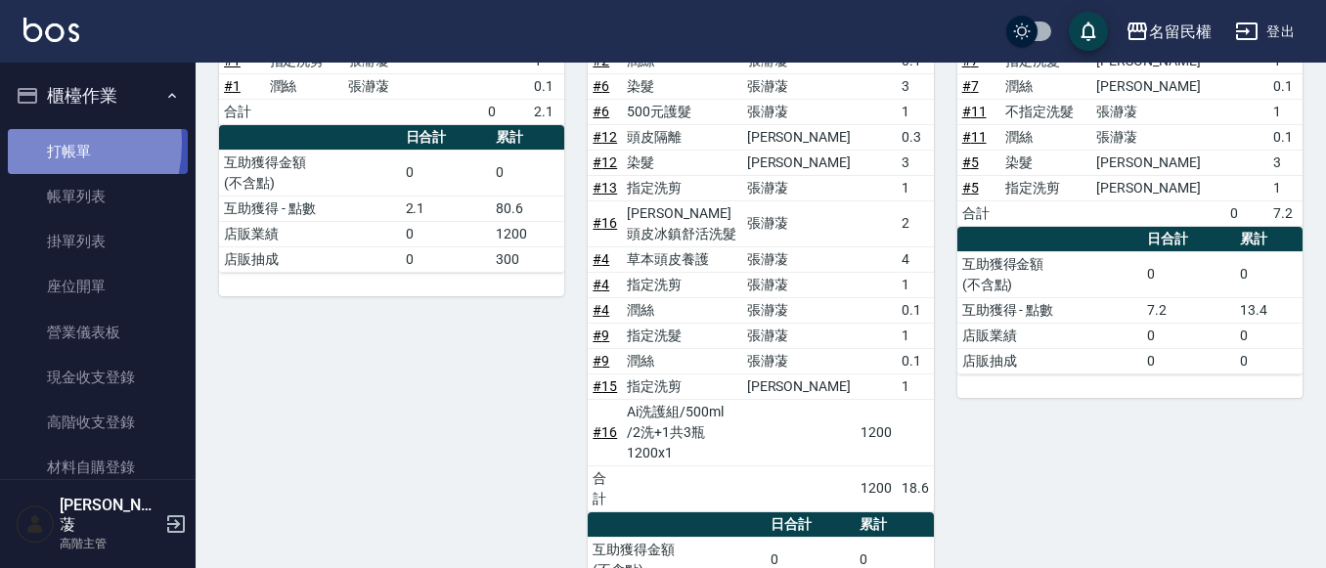
click at [37, 143] on link "打帳單" at bounding box center [98, 151] width 180 height 45
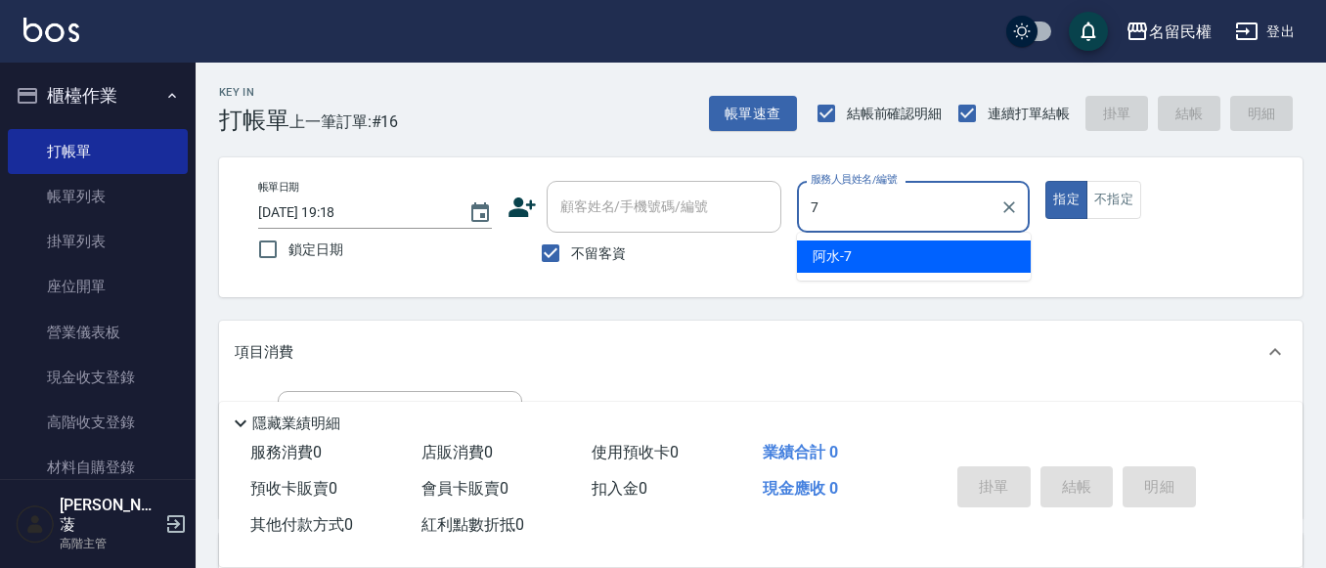
type input "阿水-7"
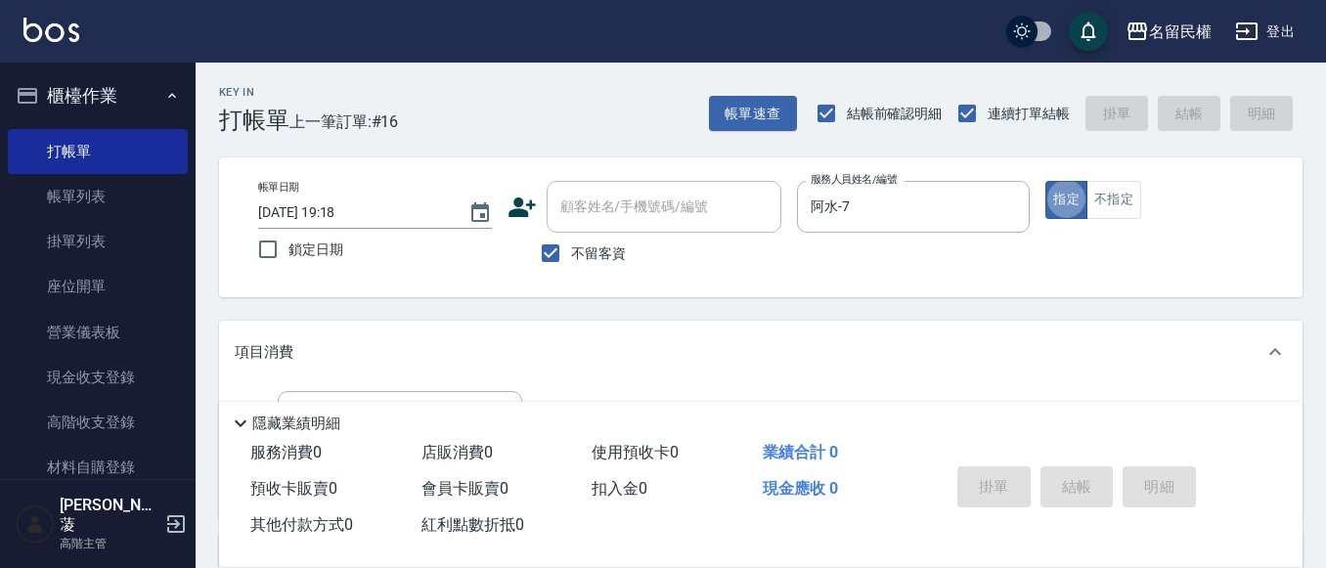
type button "true"
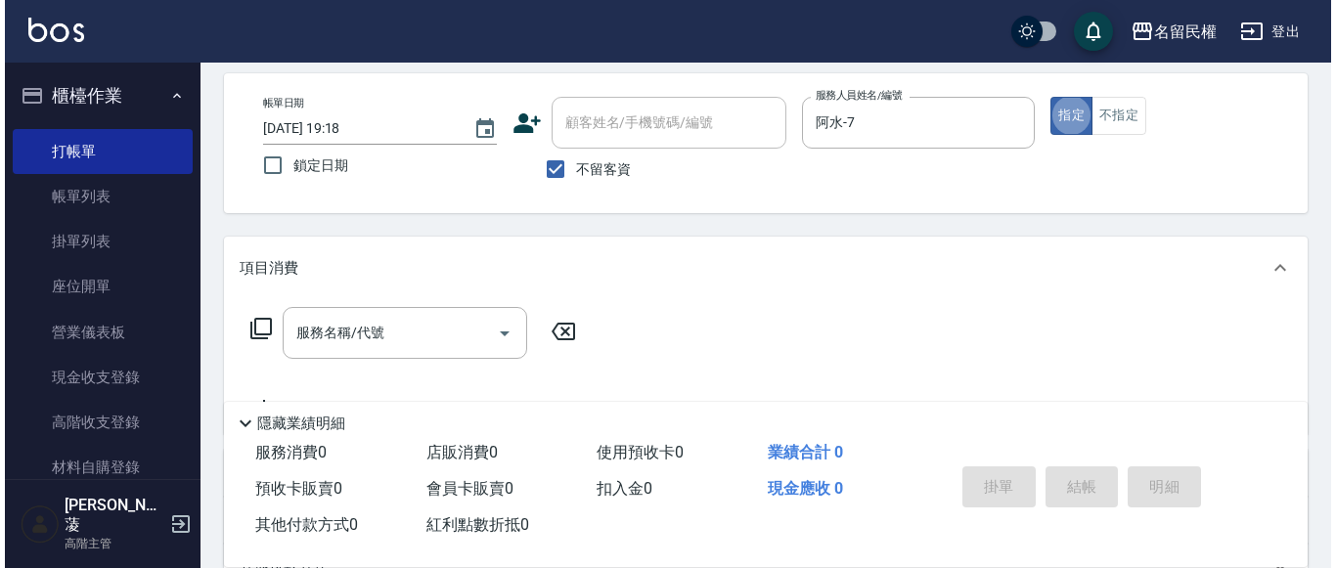
scroll to position [196, 0]
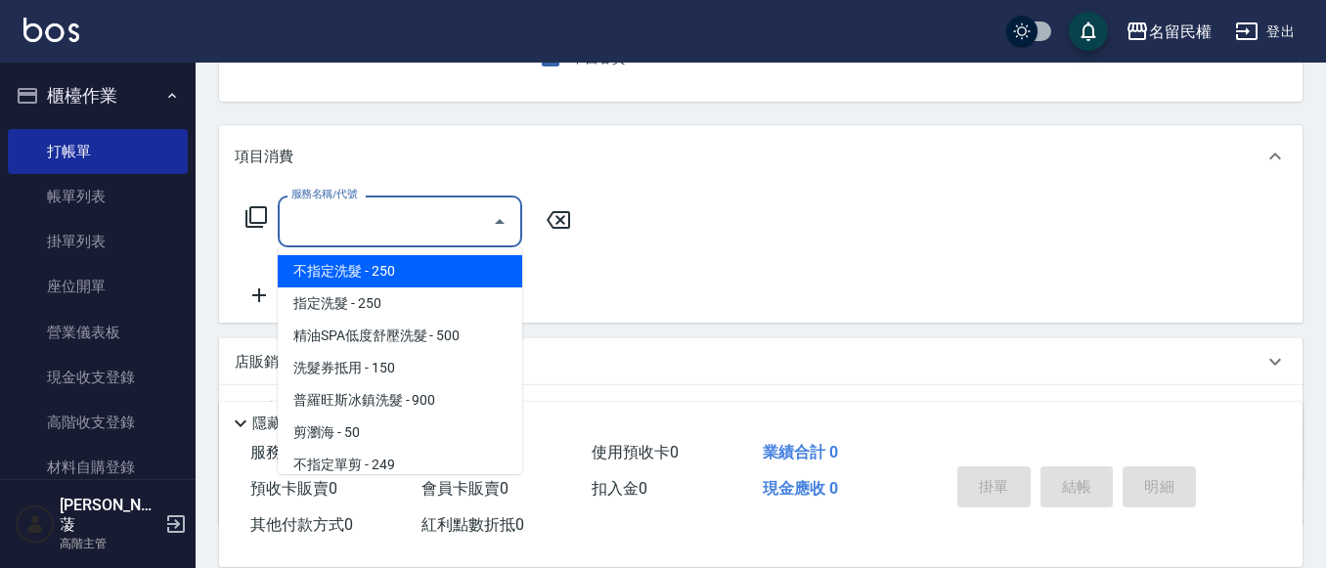
click at [365, 215] on input "服務名稱/代號" at bounding box center [386, 221] width 198 height 34
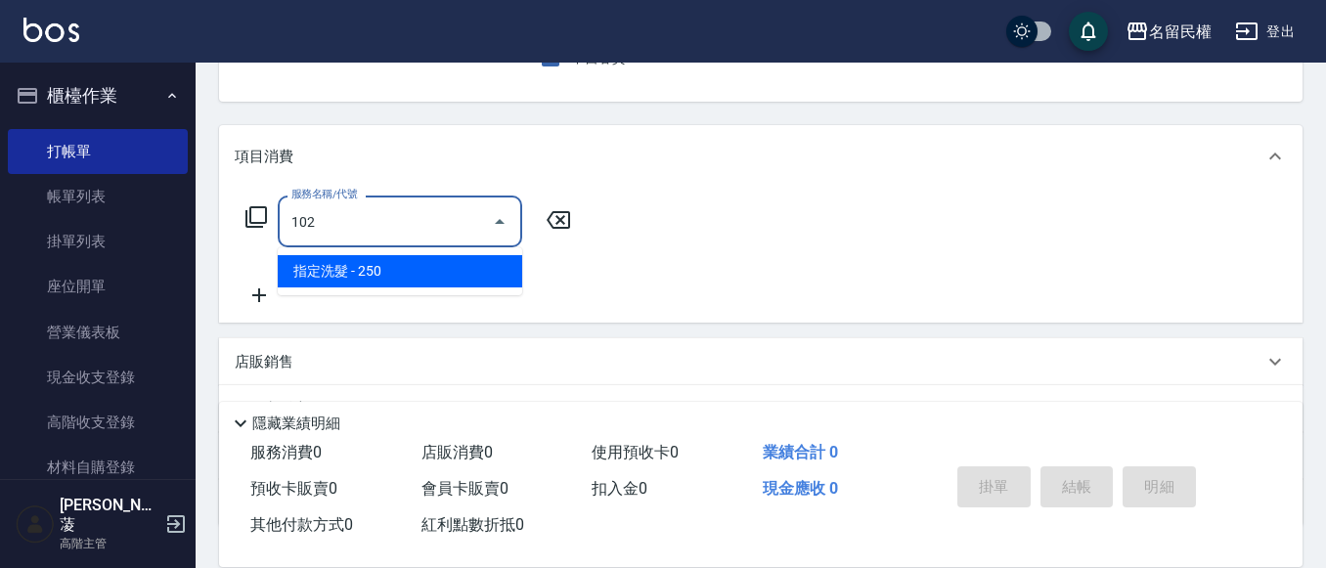
type input "指定洗髮(102)"
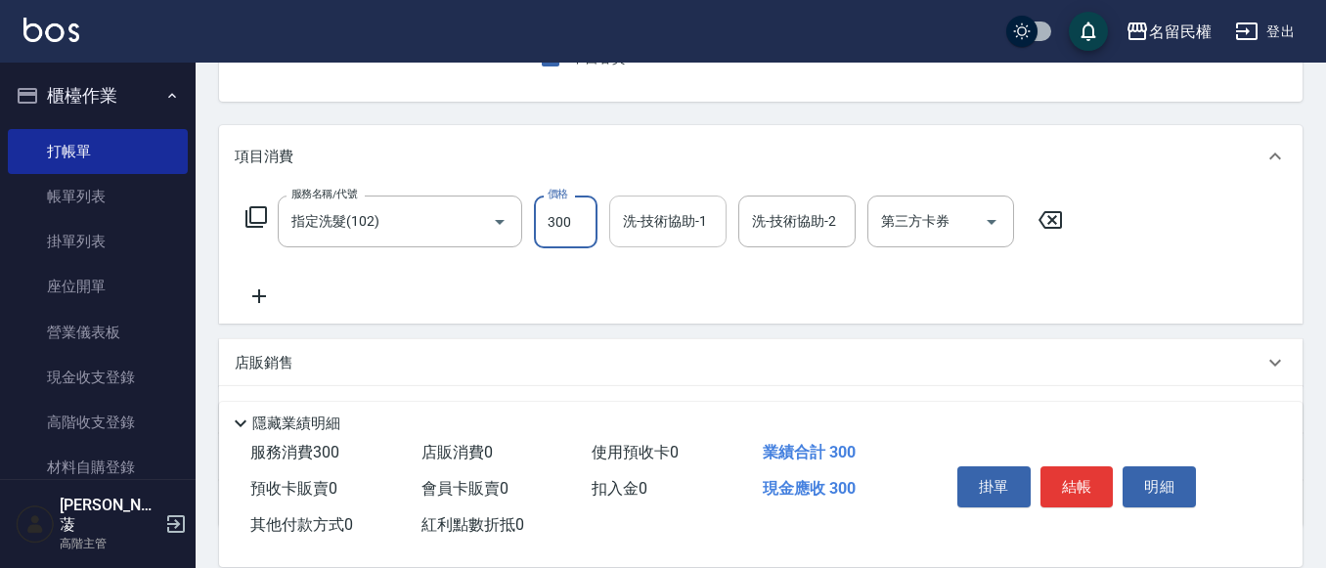
type input "300"
click at [661, 220] on input "洗-技術協助-1" at bounding box center [668, 221] width 100 height 34
type input "妘庭-22"
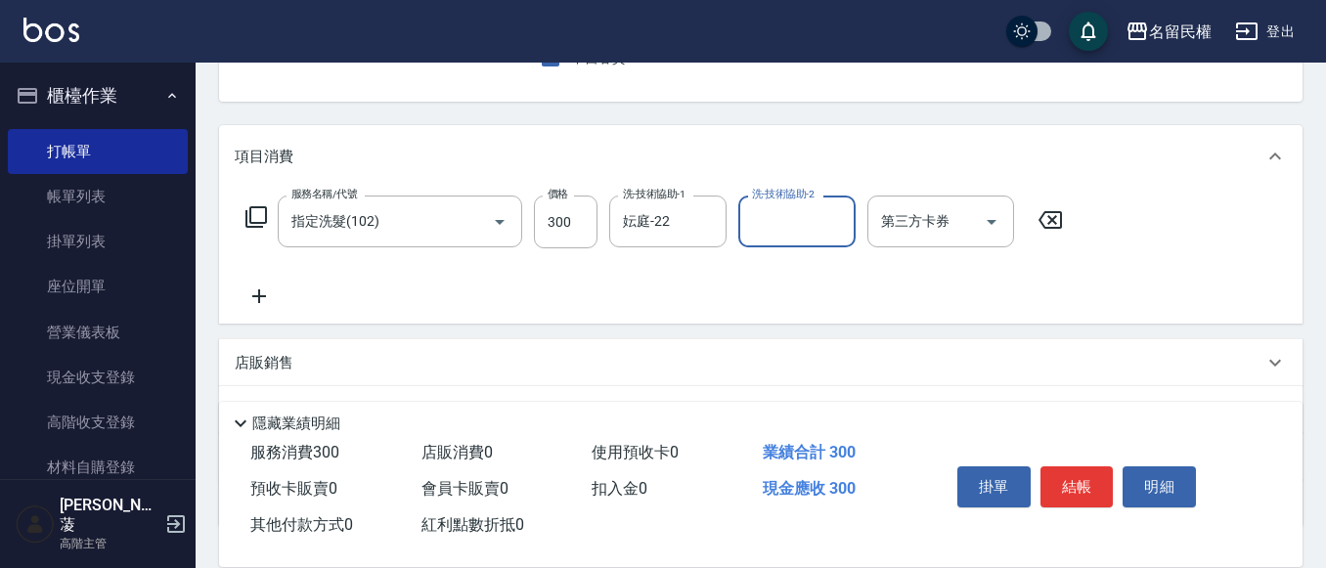
click at [261, 288] on icon at bounding box center [259, 296] width 49 height 23
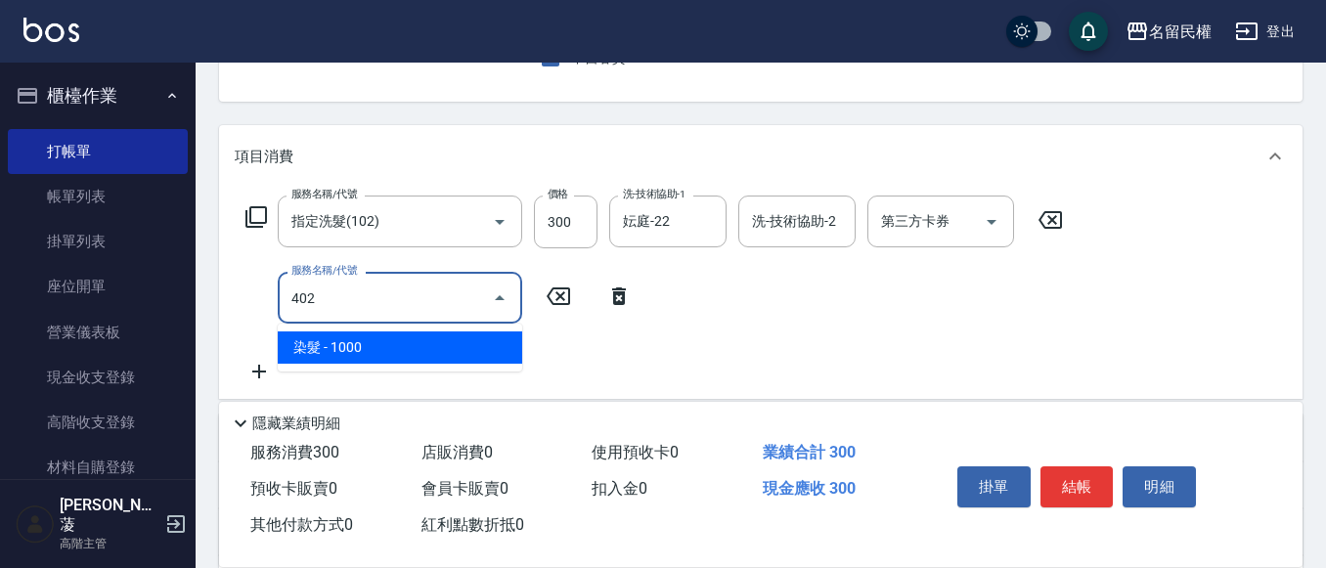
type input "染髮(402)"
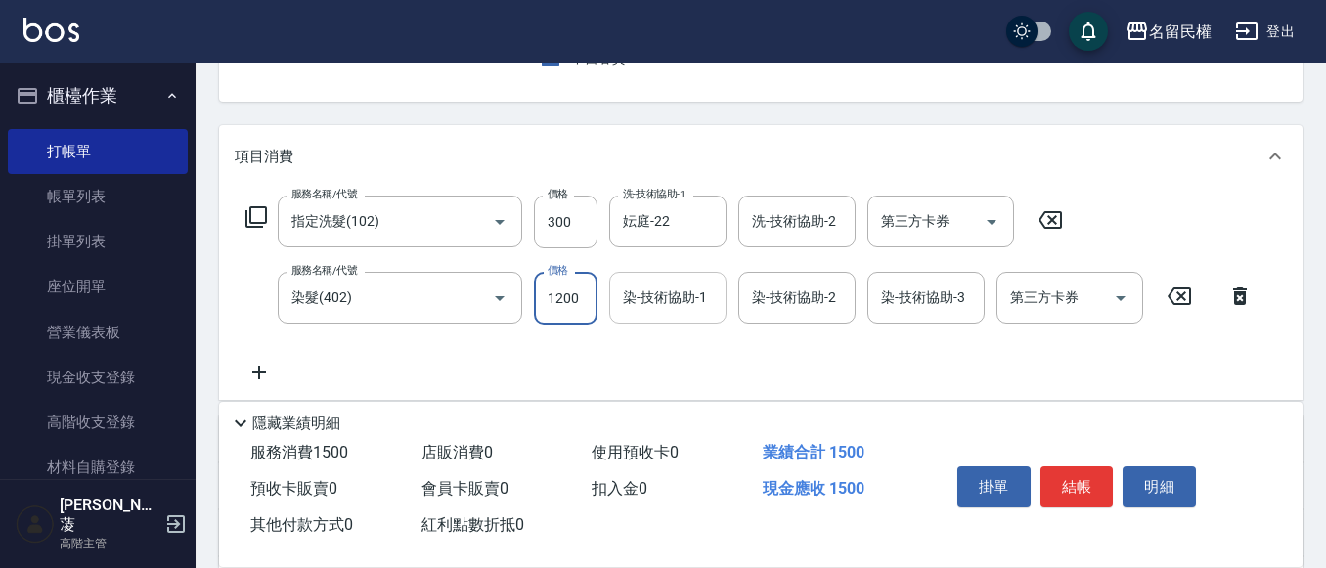
type input "1200"
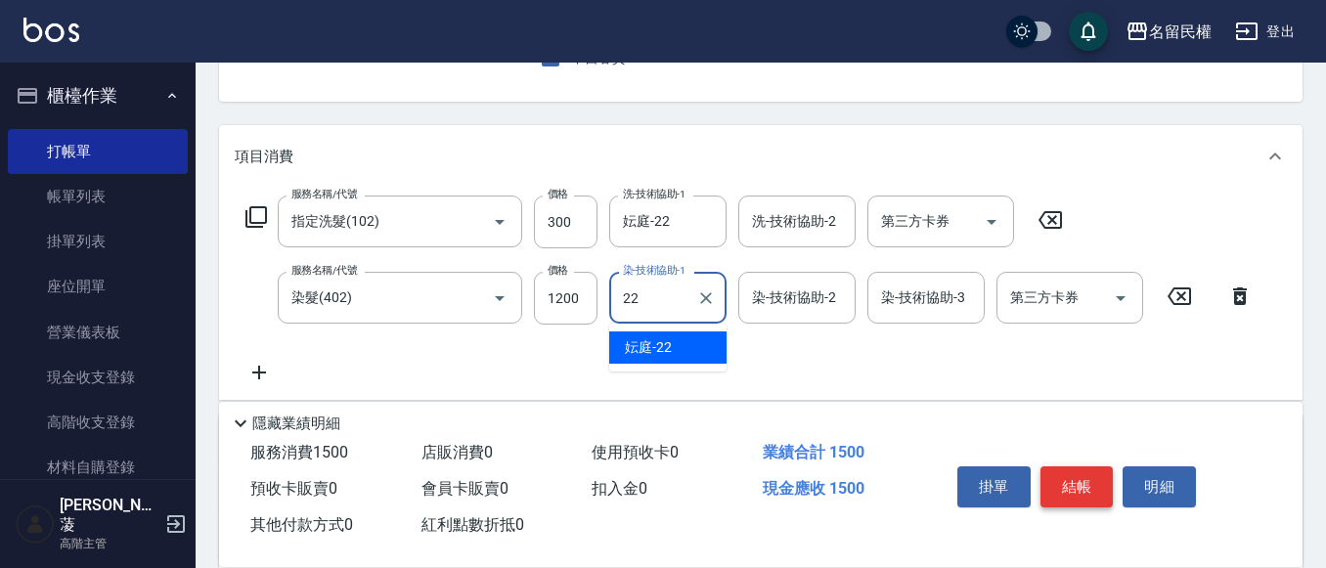
type input "妘庭-22"
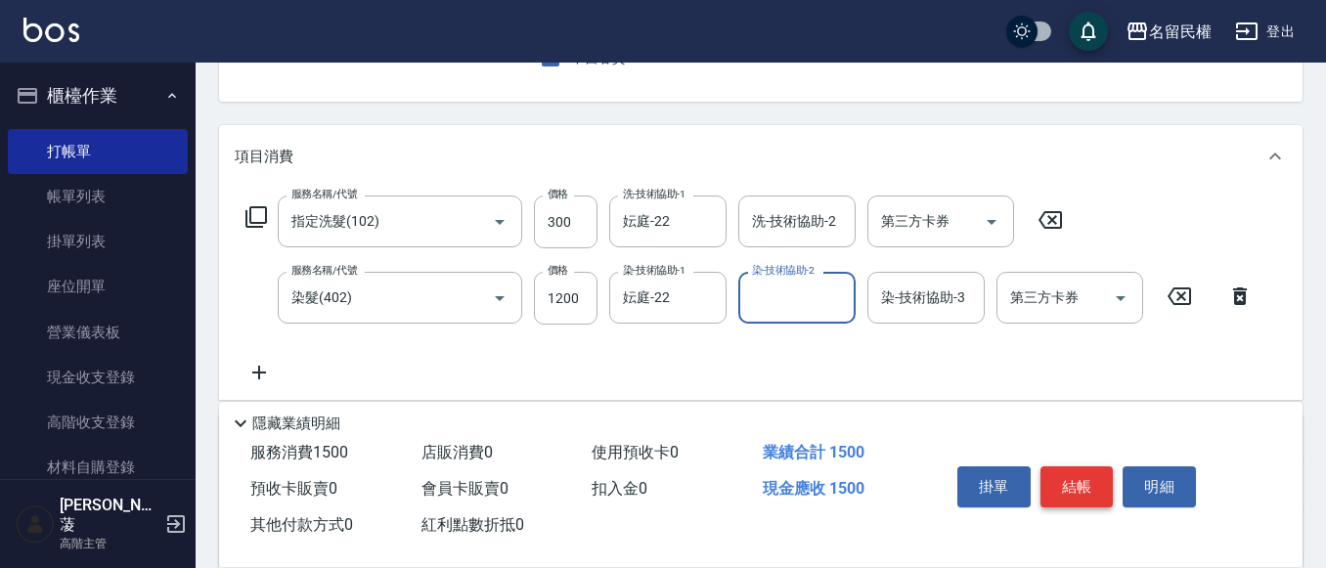
click at [1083, 480] on button "結帳" at bounding box center [1077, 486] width 73 height 41
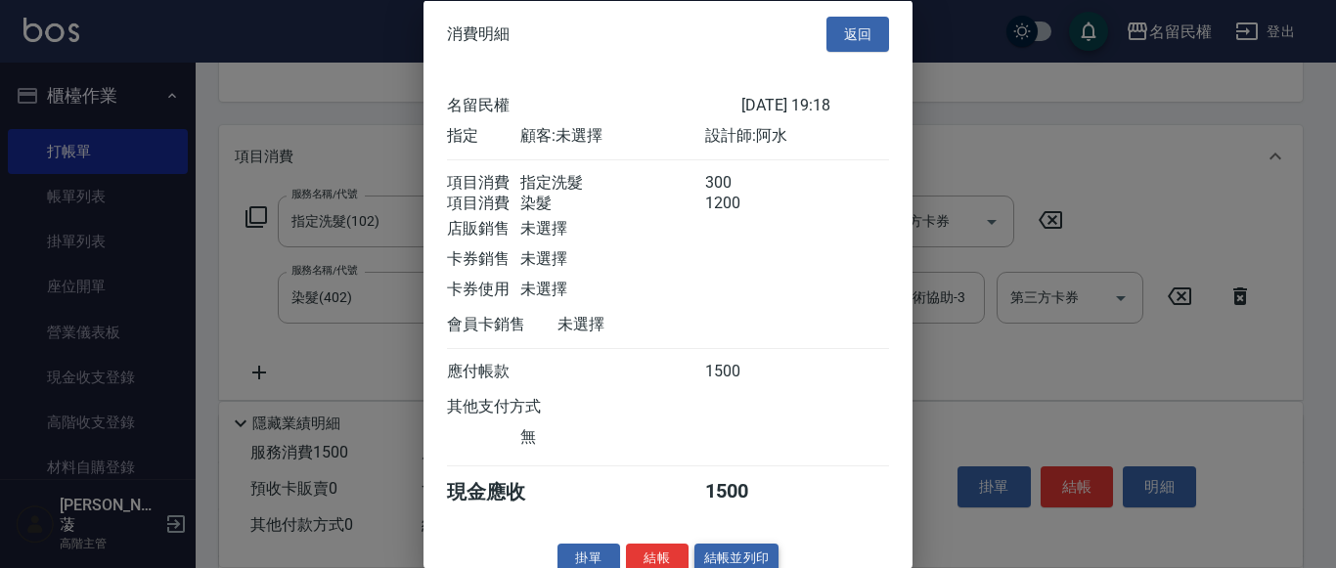
scroll to position [49, 0]
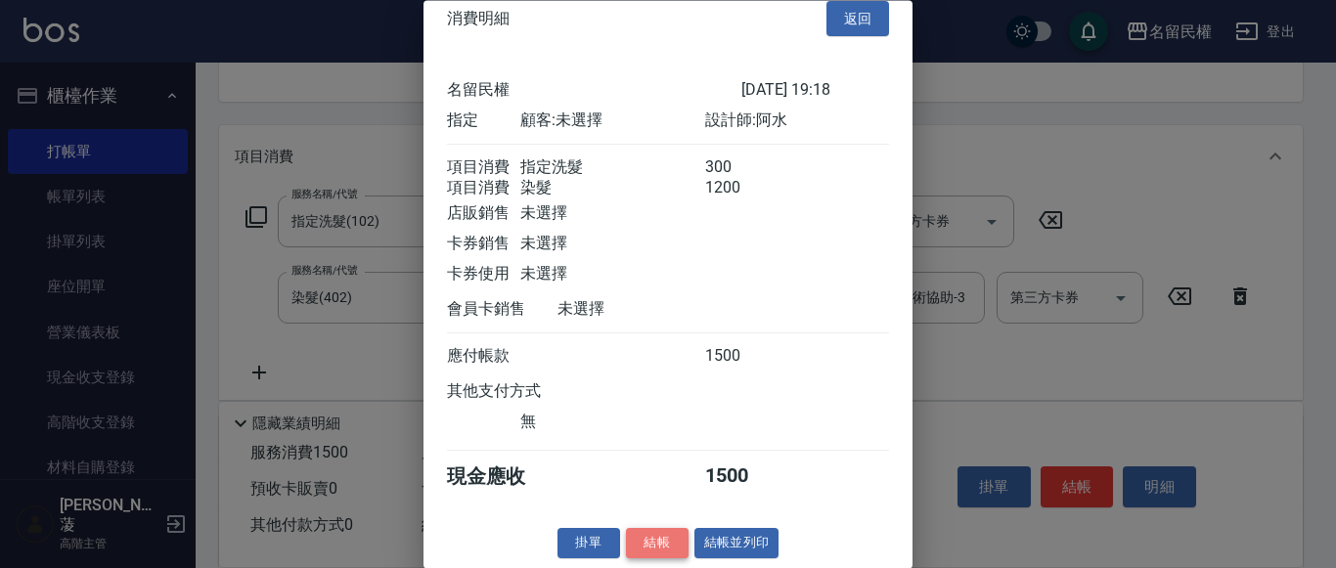
click at [667, 548] on button "結帳" at bounding box center [657, 544] width 63 height 30
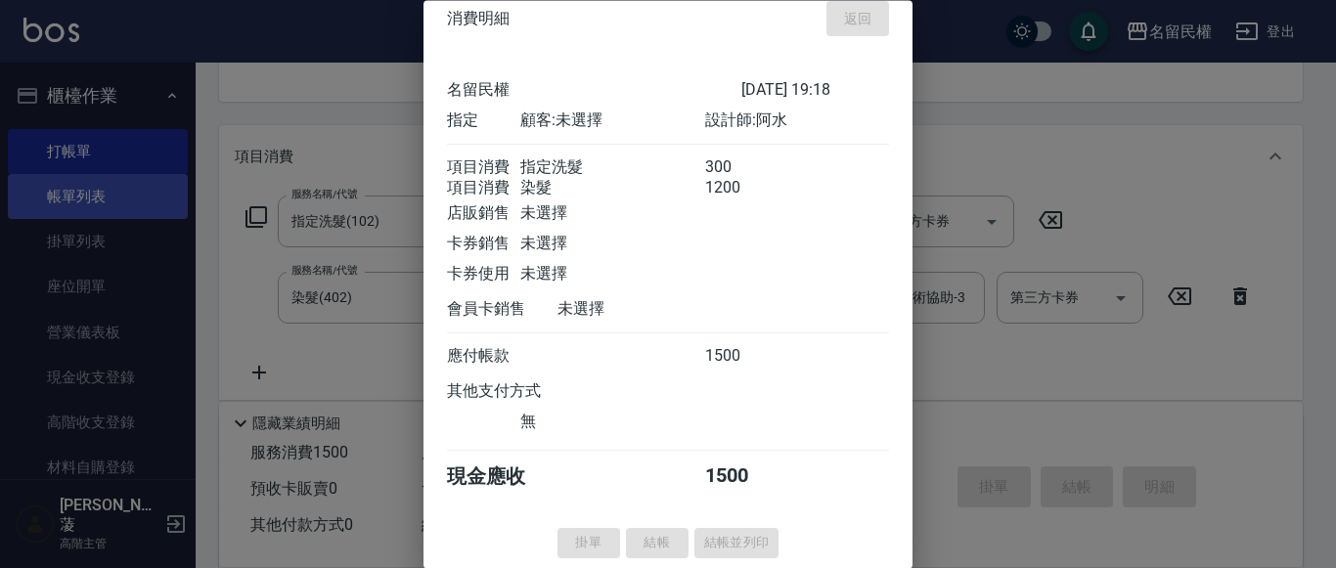
type input "[DATE] 19:30"
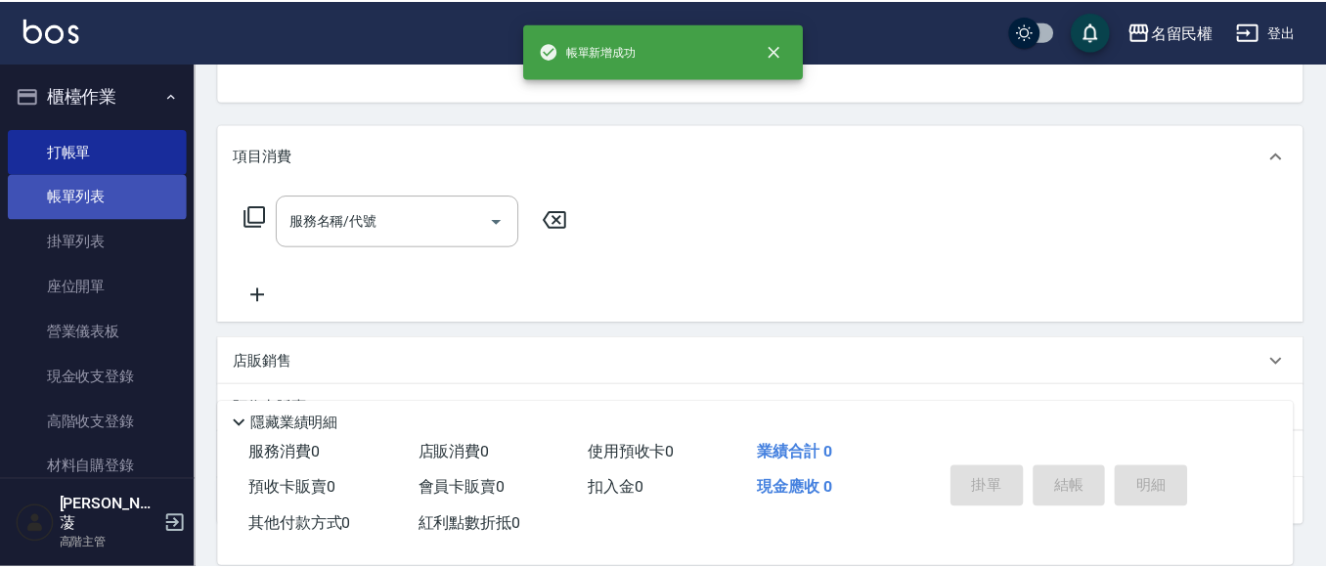
scroll to position [190, 0]
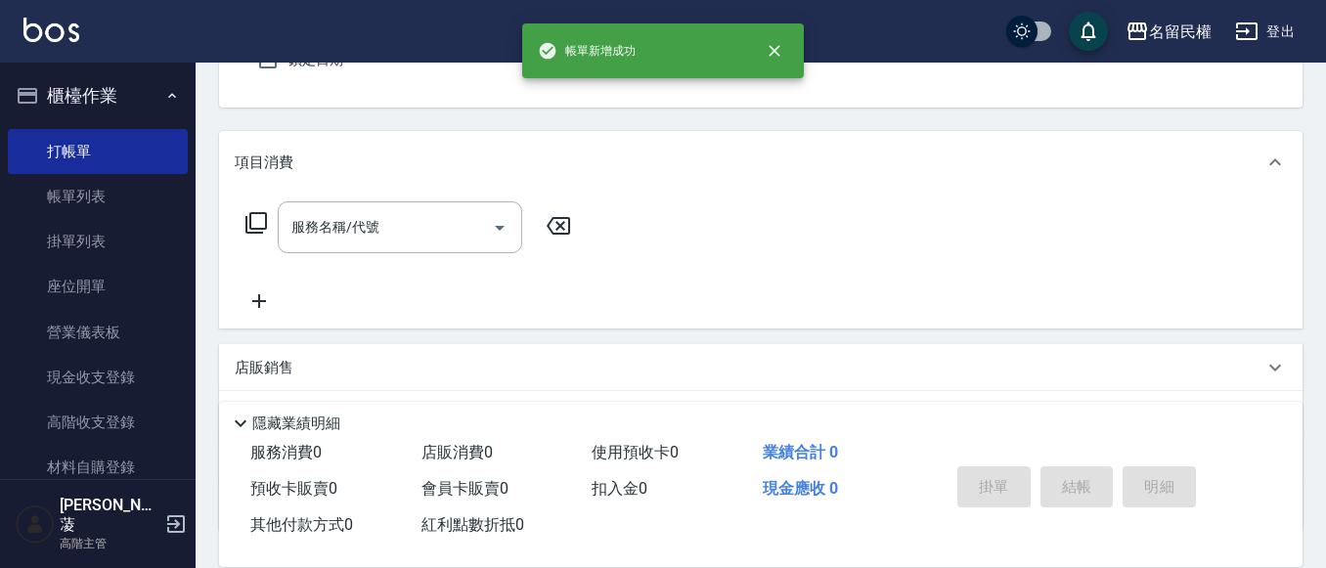
drag, startPoint x: 73, startPoint y: 195, endPoint x: 749, endPoint y: 358, distance: 695.2
click at [73, 195] on link "帳單列表" at bounding box center [98, 196] width 180 height 45
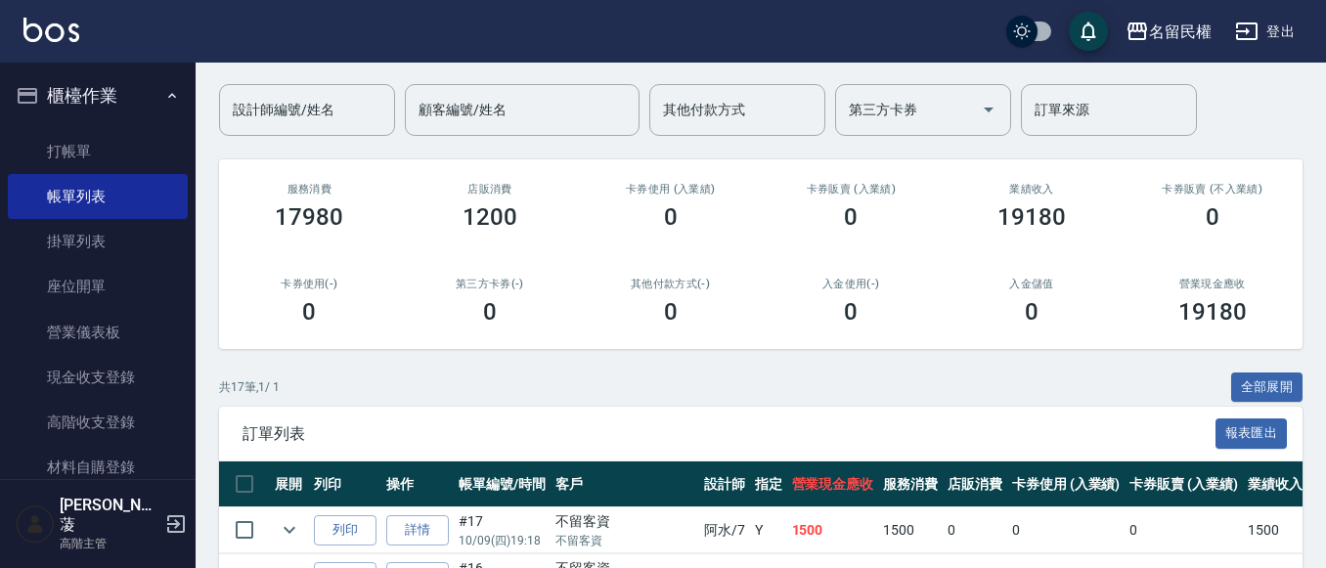
scroll to position [391, 0]
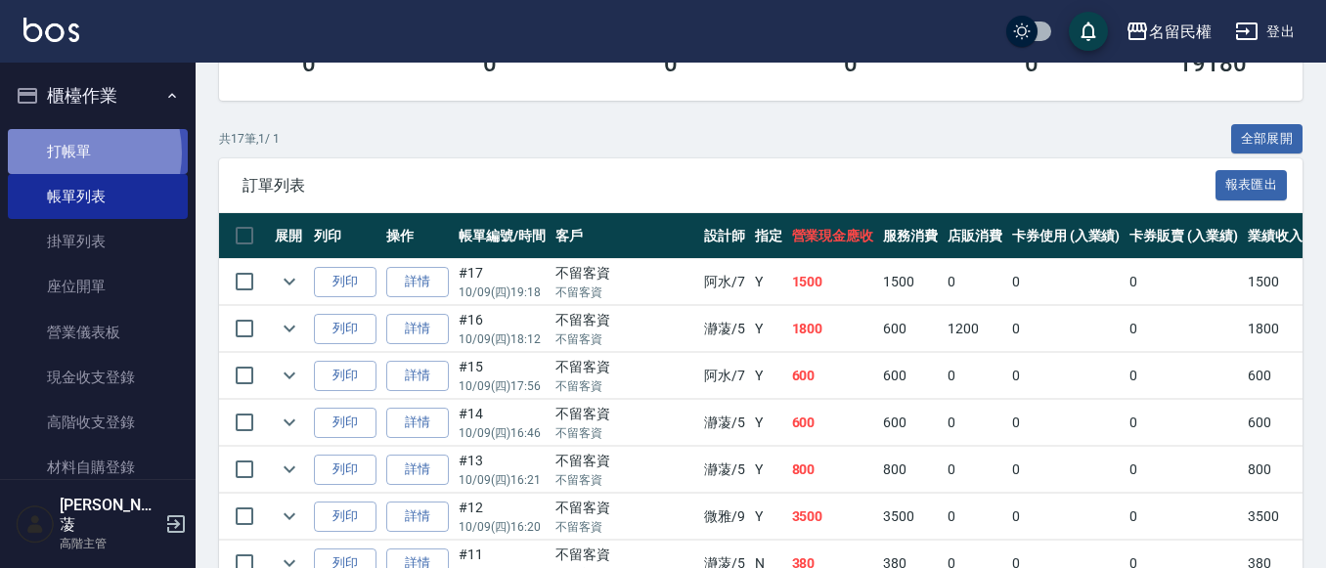
click at [62, 153] on link "打帳單" at bounding box center [98, 151] width 180 height 45
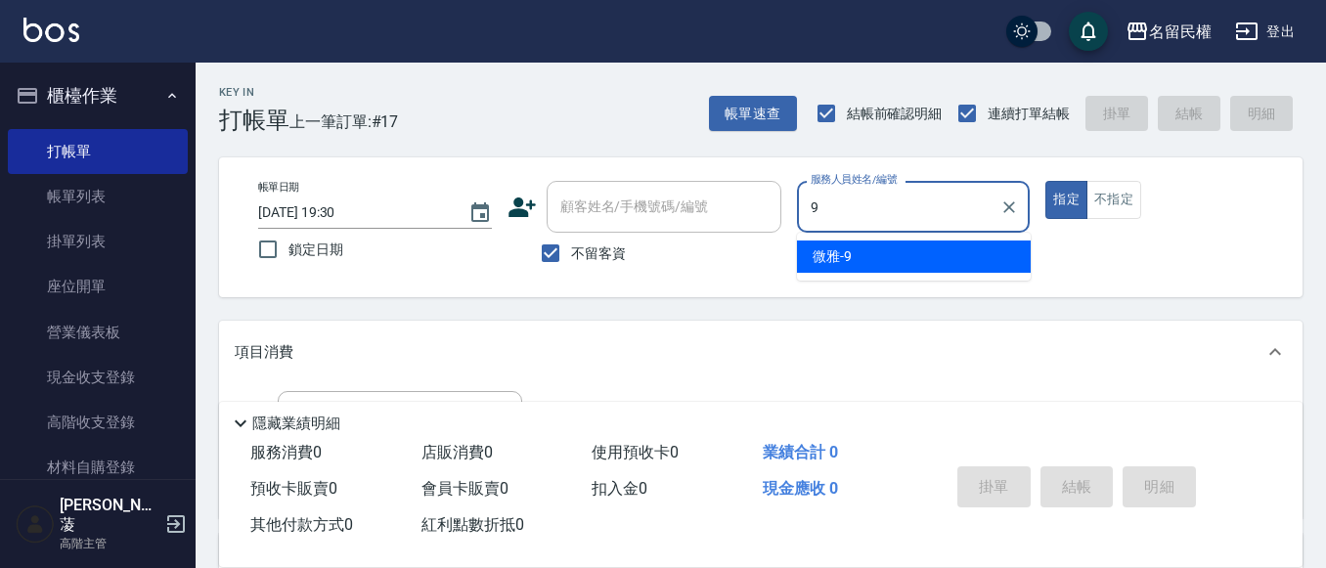
type input "微雅-9"
type button "true"
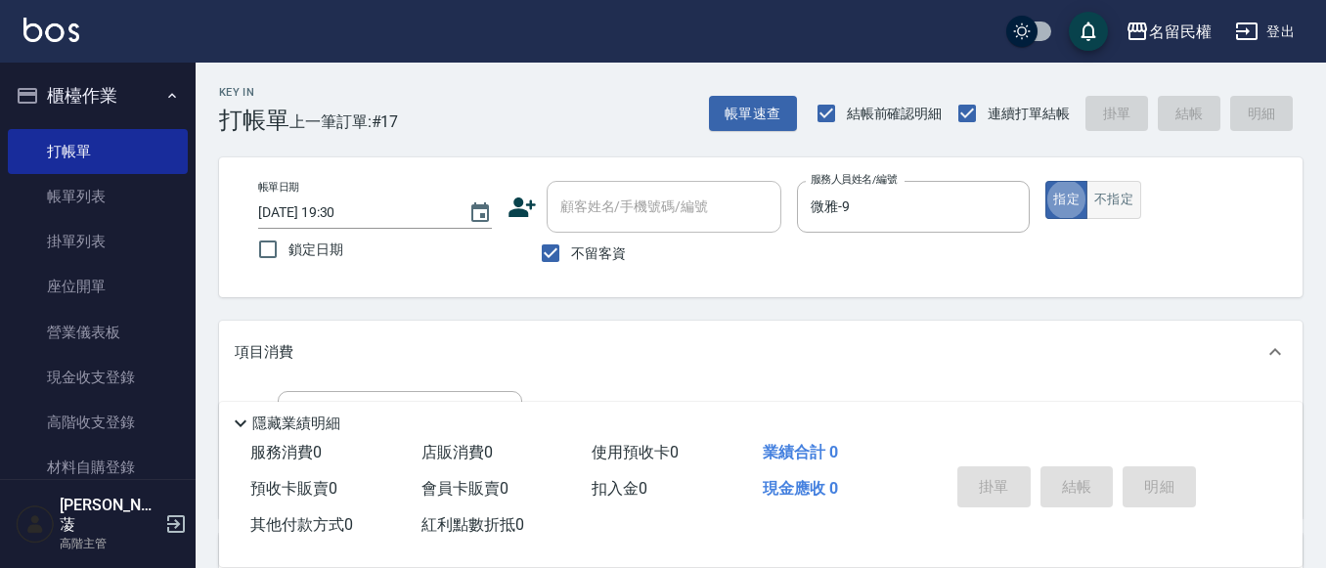
click at [1141, 213] on button "不指定" at bounding box center [1114, 200] width 55 height 38
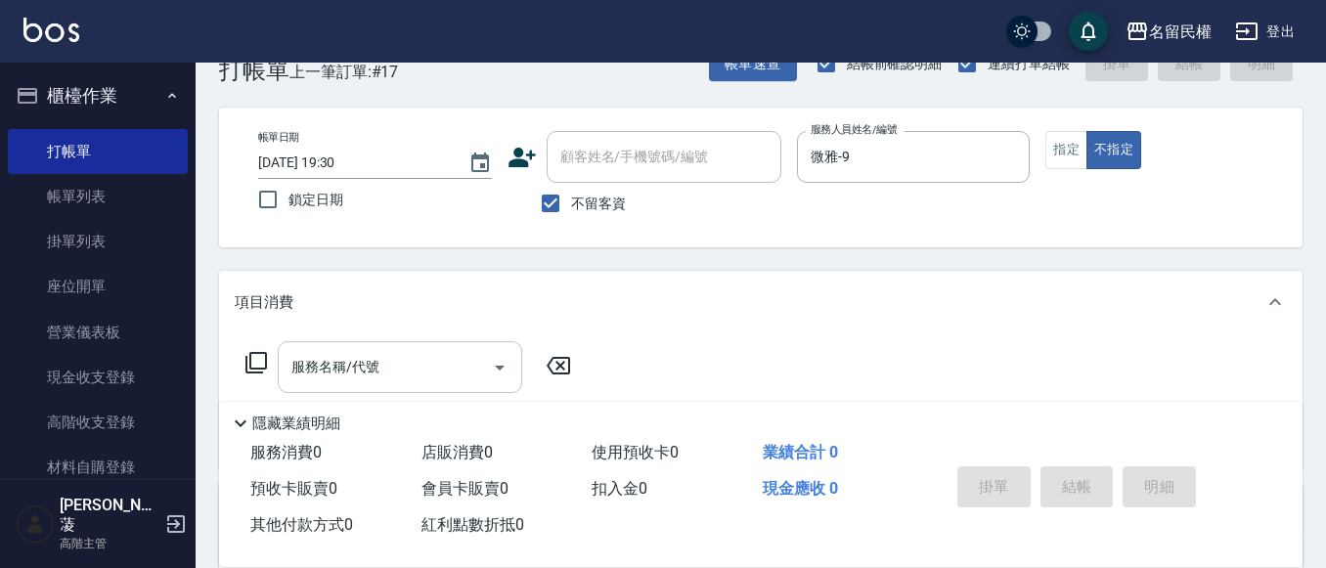
scroll to position [98, 0]
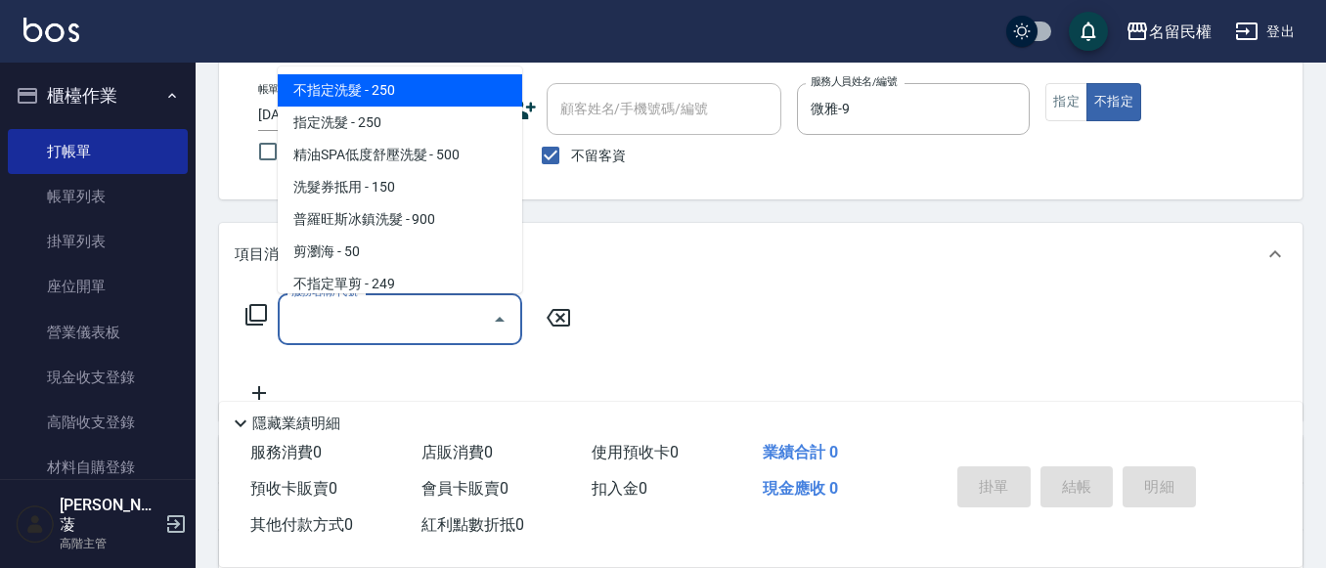
click at [371, 333] on input "服務名稱/代號" at bounding box center [386, 319] width 198 height 34
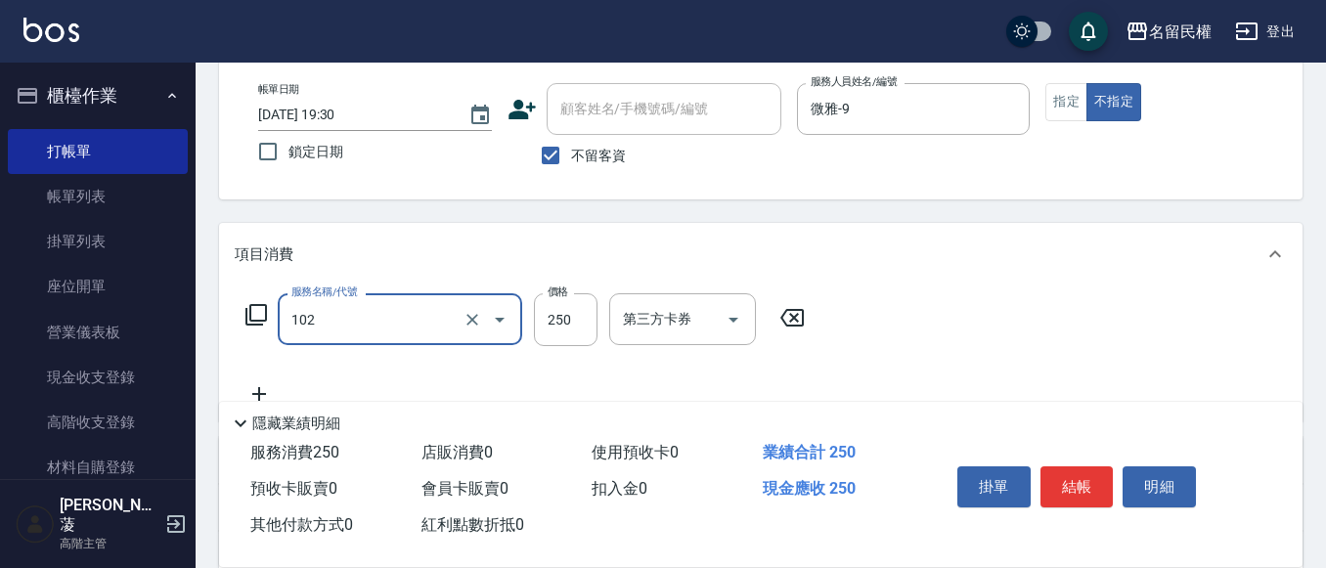
type input "指定洗髮(102)"
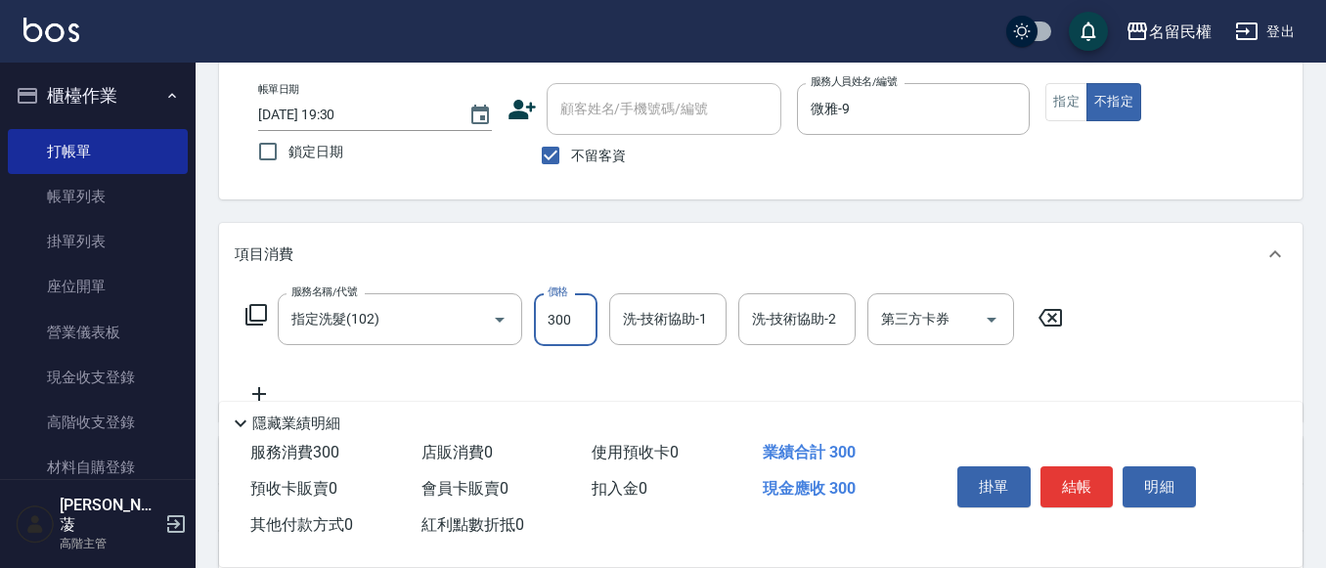
type input "300"
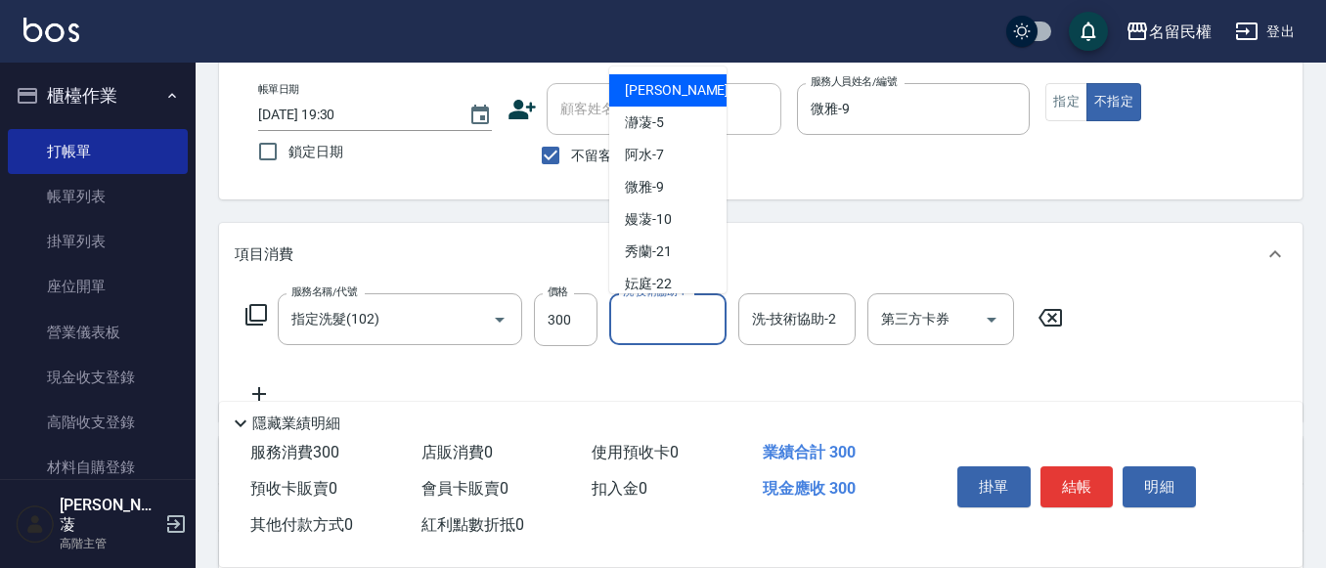
click at [671, 329] on input "洗-技術協助-1" at bounding box center [668, 319] width 100 height 34
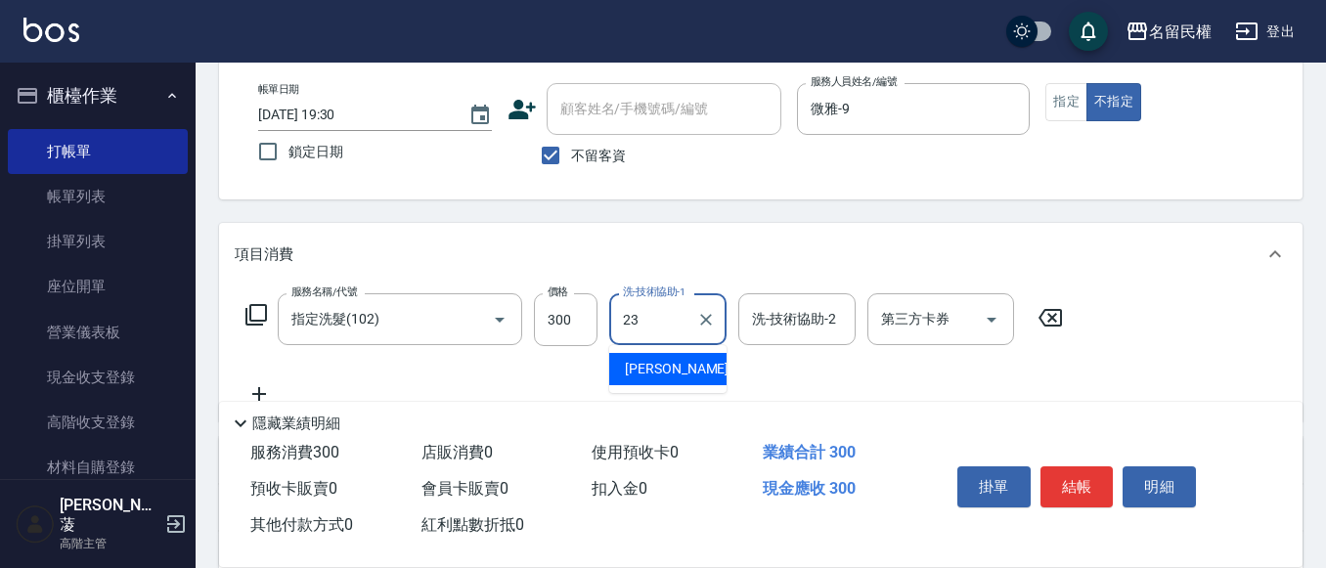
type input "[PERSON_NAME]-23"
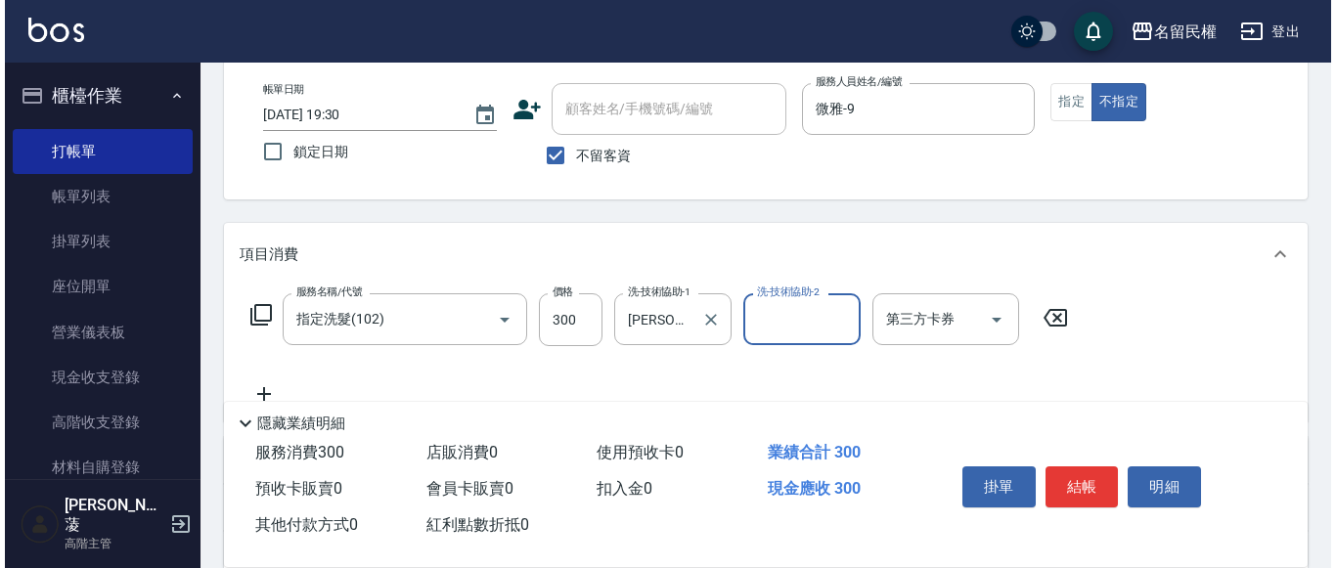
scroll to position [196, 0]
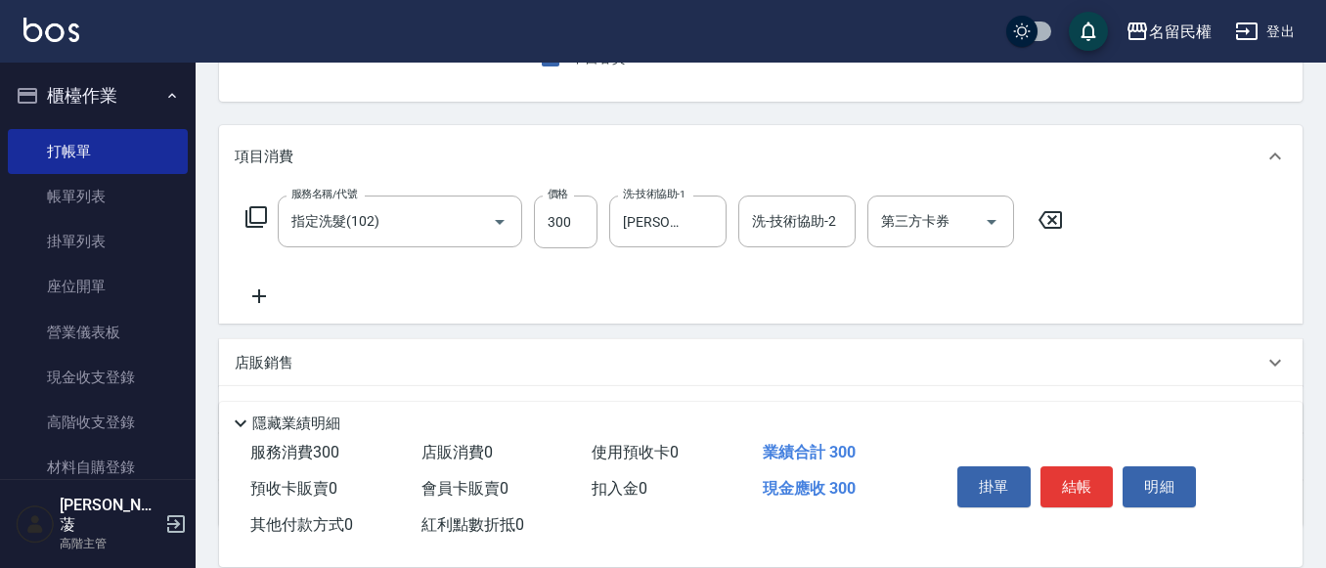
click at [252, 297] on icon at bounding box center [259, 296] width 14 height 14
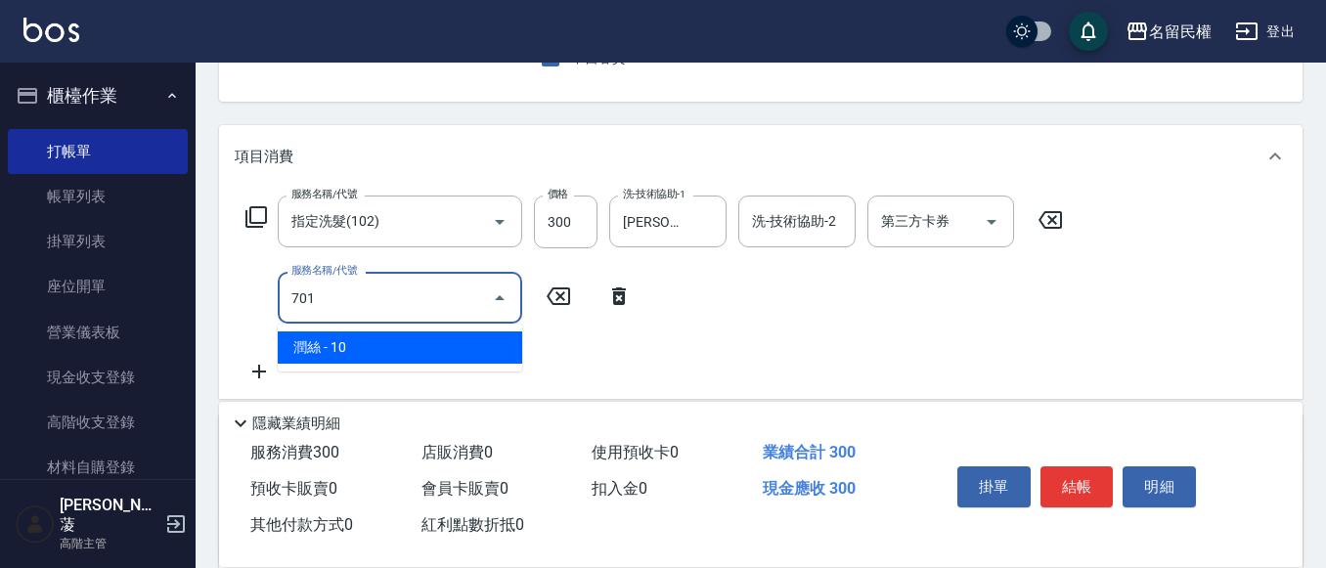
type input "潤絲(701)"
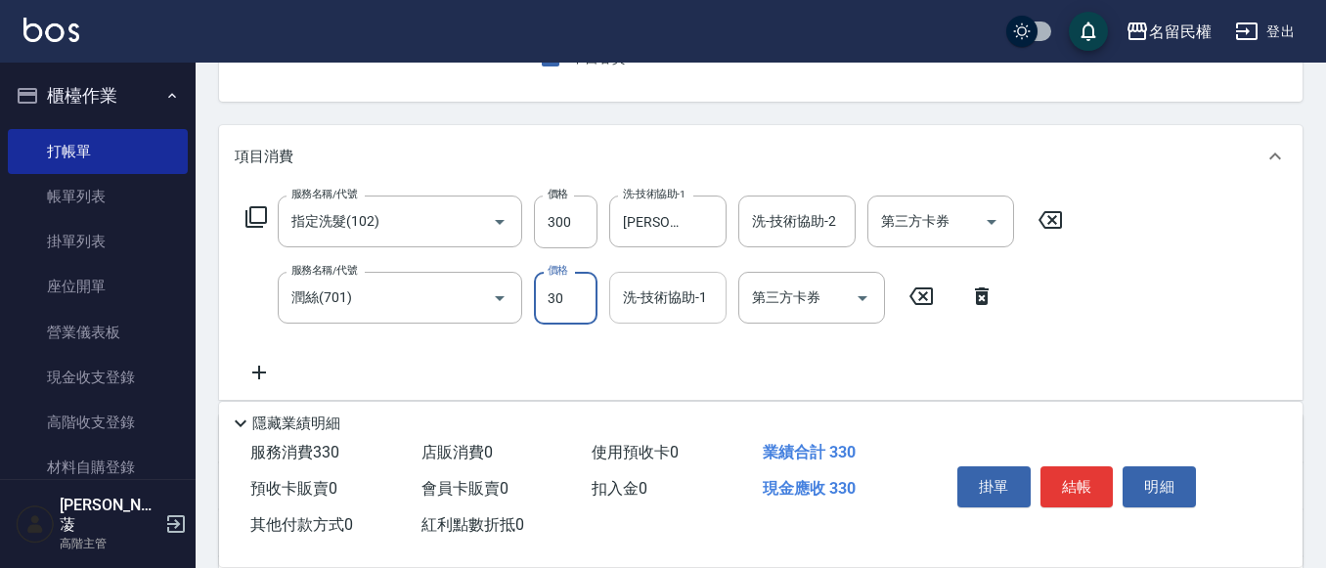
type input "30"
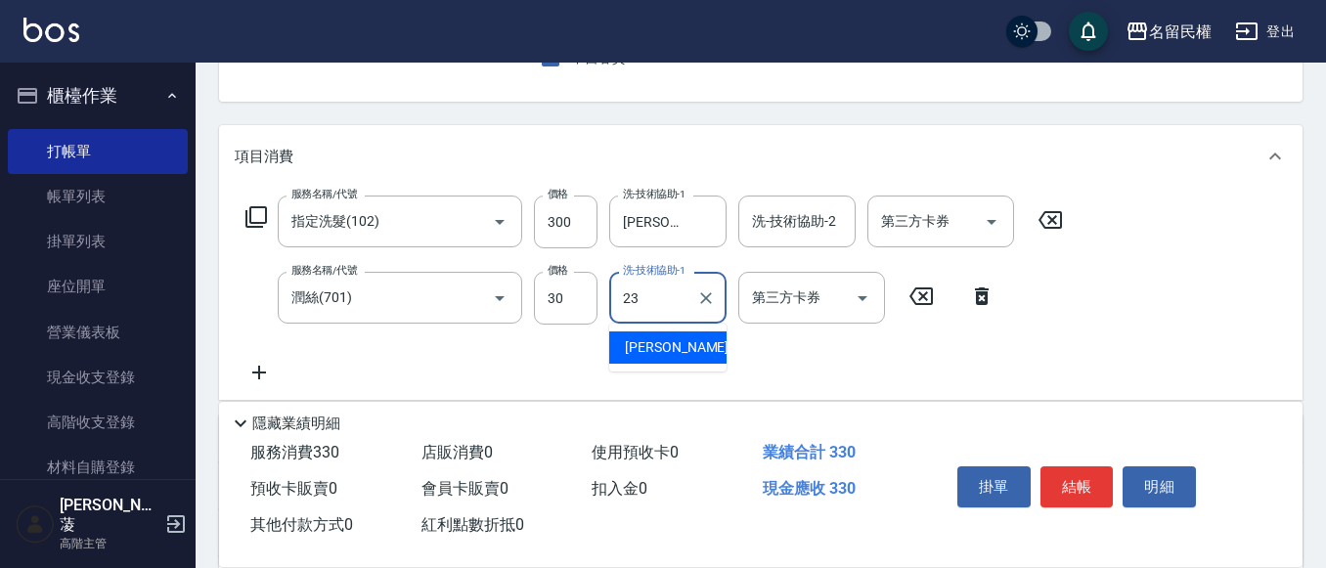
type input "[PERSON_NAME]-23"
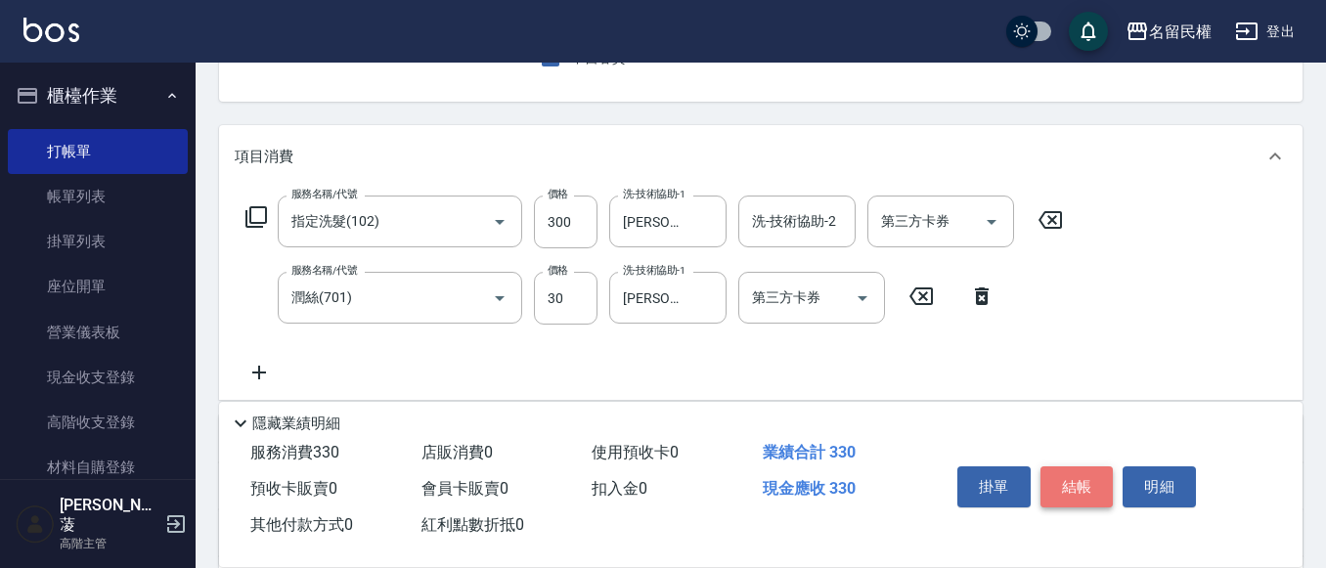
click at [1064, 466] on button "結帳" at bounding box center [1077, 486] width 73 height 41
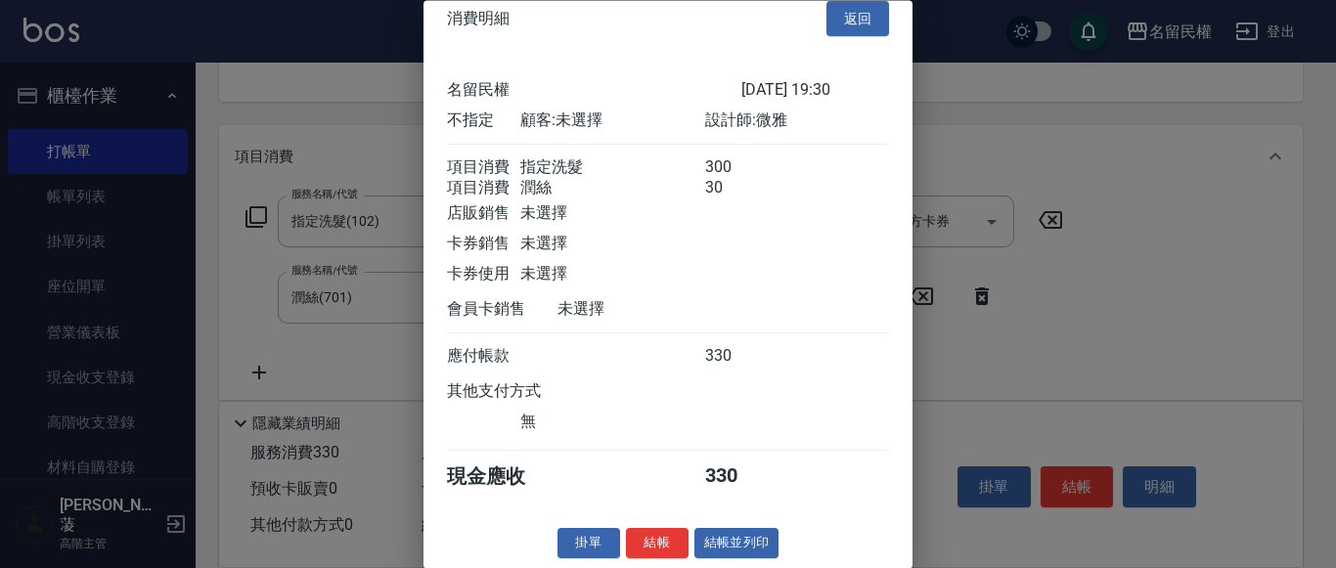
scroll to position [49, 0]
click at [635, 545] on button "結帳" at bounding box center [657, 544] width 63 height 30
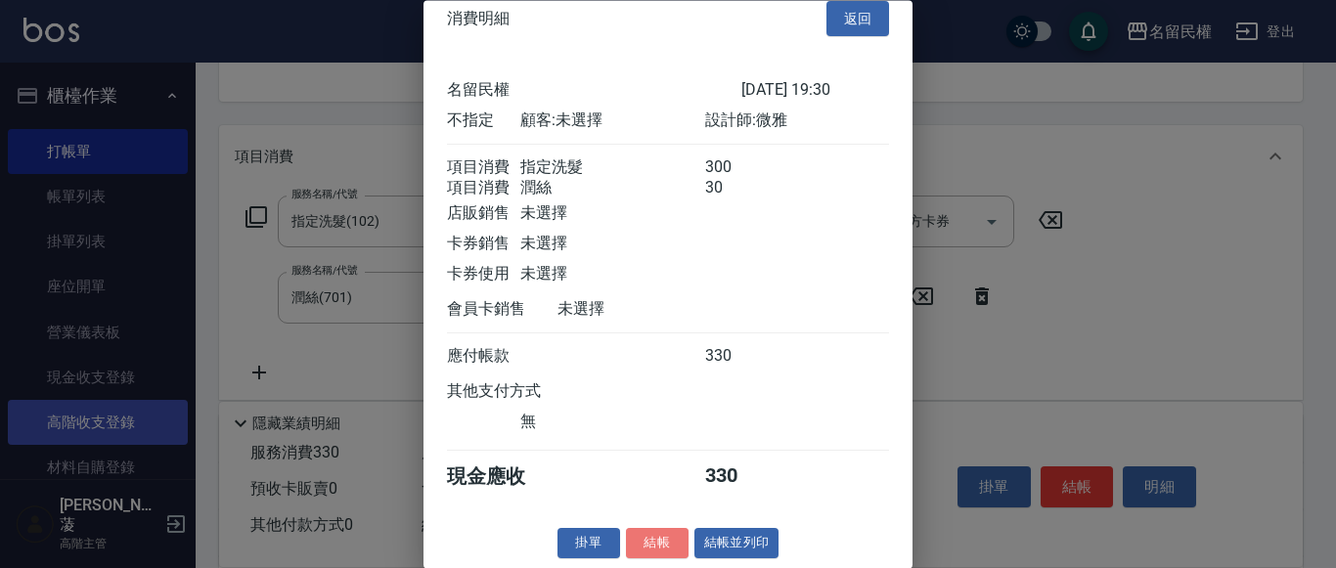
type input "[DATE] 19:31"
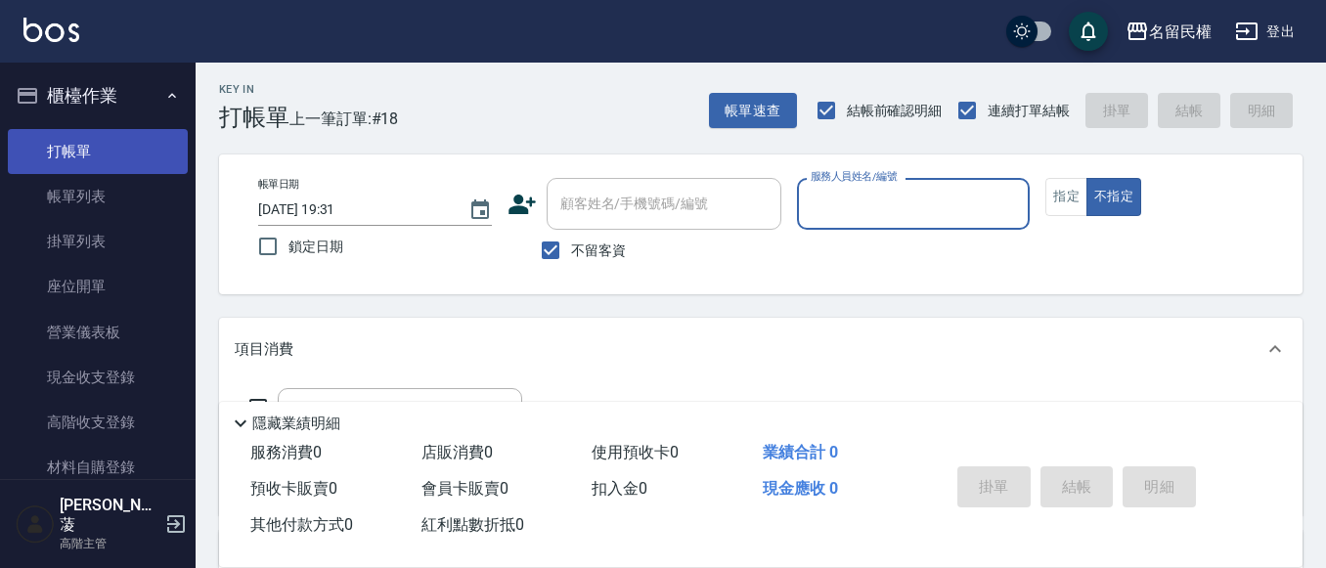
scroll to position [0, 0]
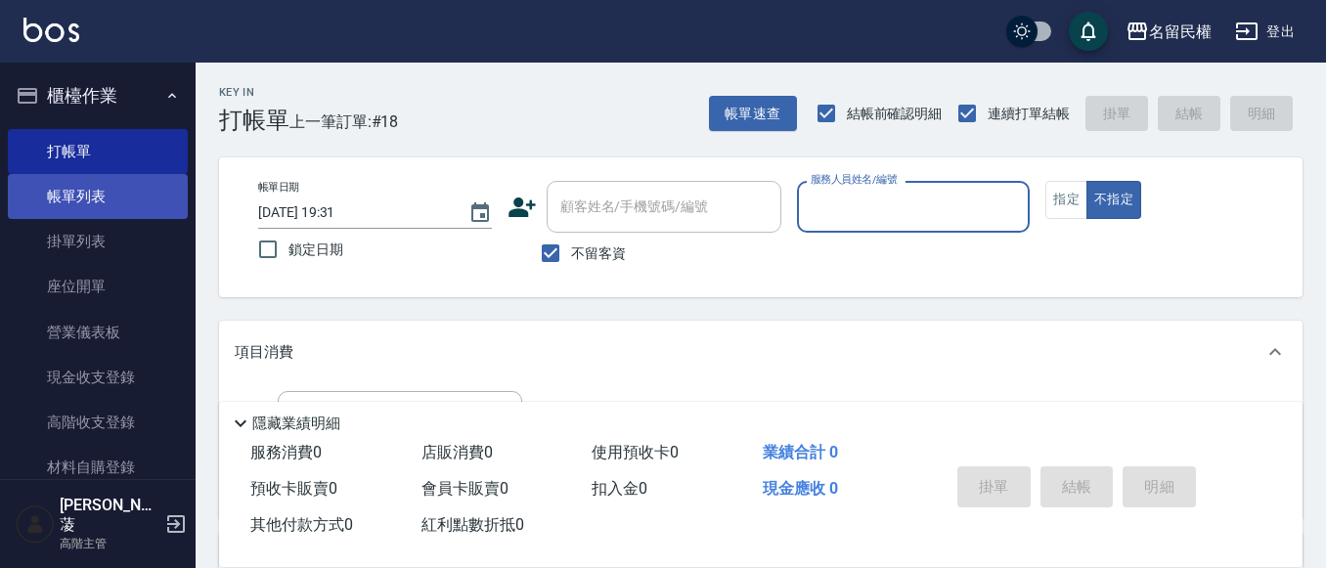
click at [81, 201] on link "帳單列表" at bounding box center [98, 196] width 180 height 45
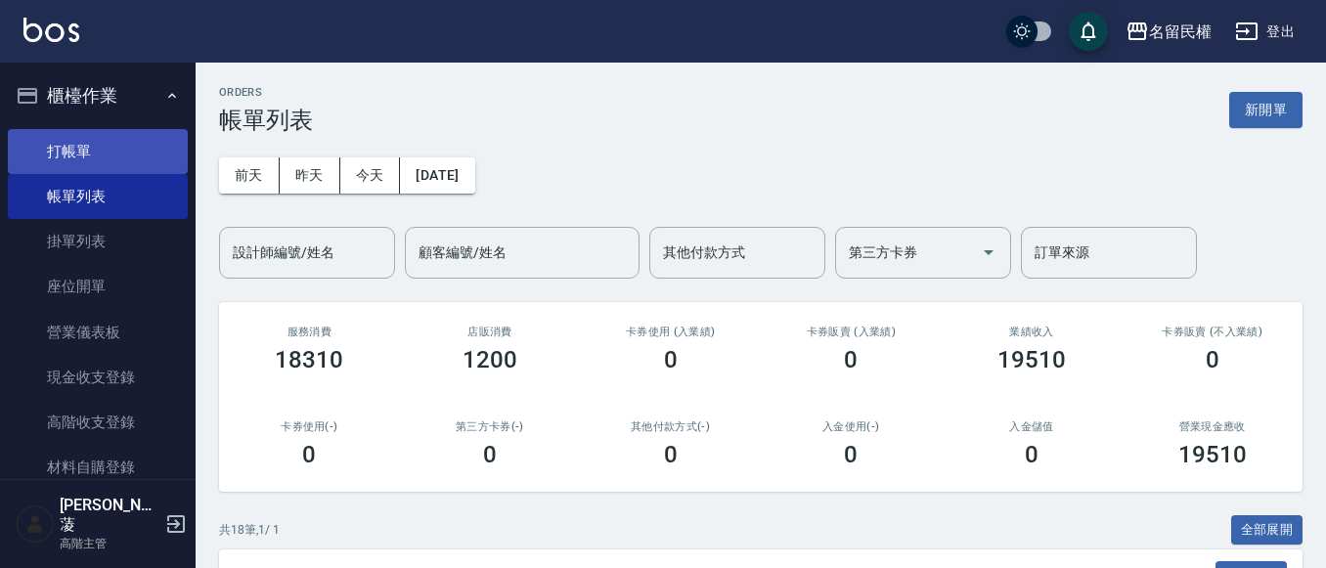
click at [102, 132] on link "打帳單" at bounding box center [98, 151] width 180 height 45
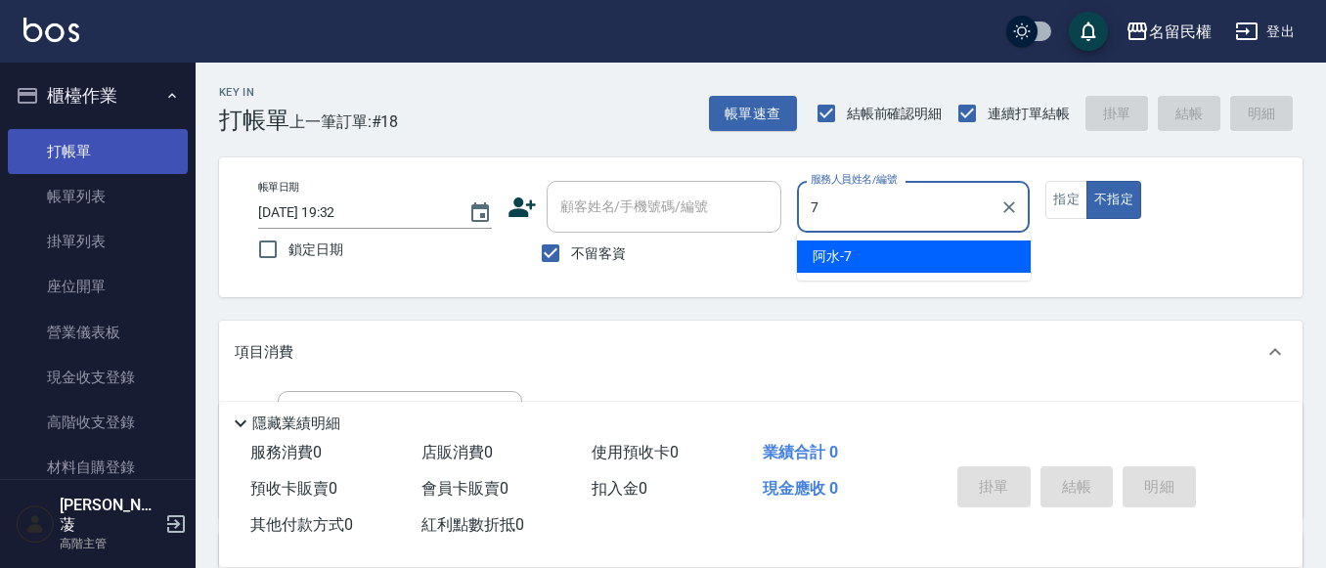
type input "阿水-7"
type button "false"
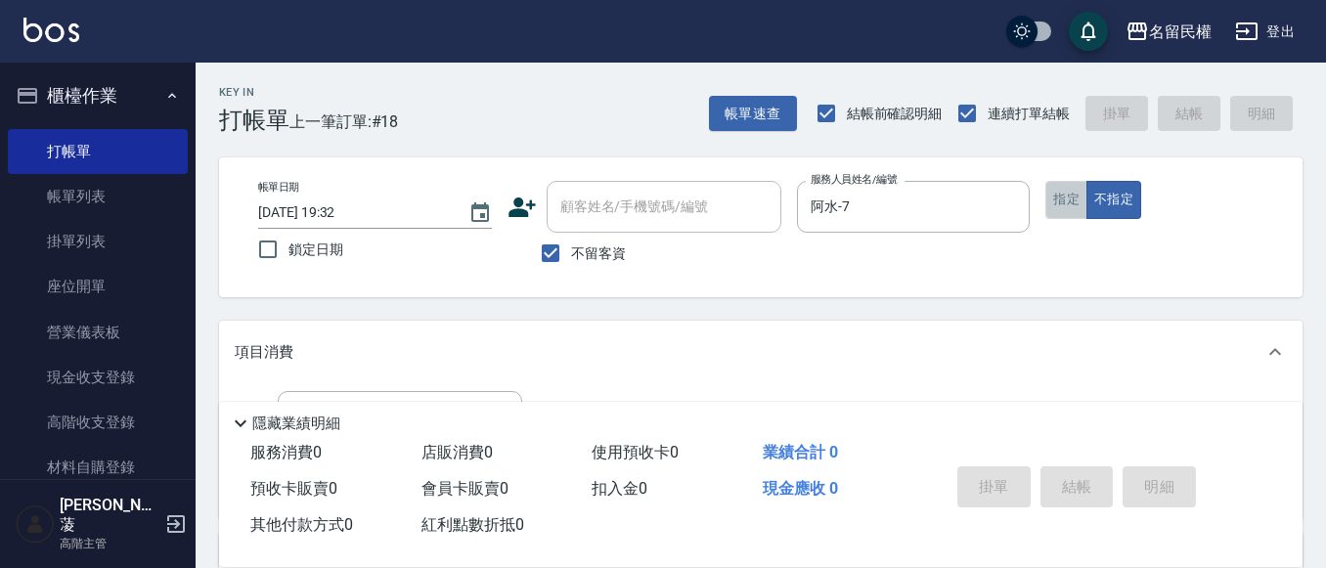
click at [1078, 215] on button "指定" at bounding box center [1066, 200] width 42 height 38
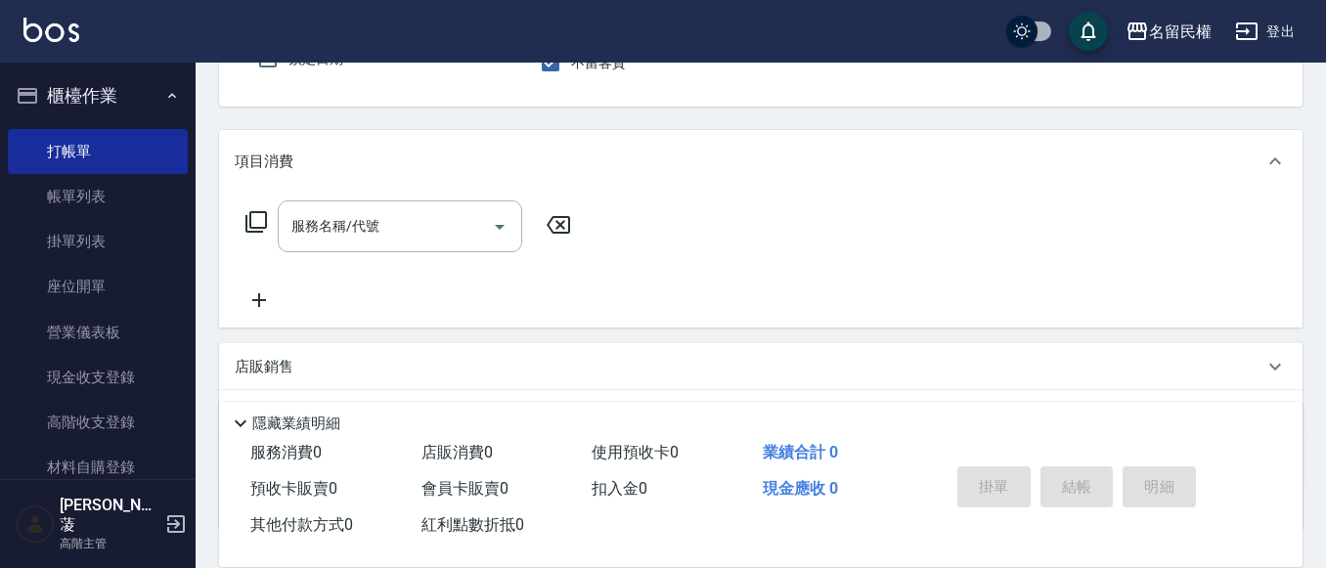
scroll to position [196, 0]
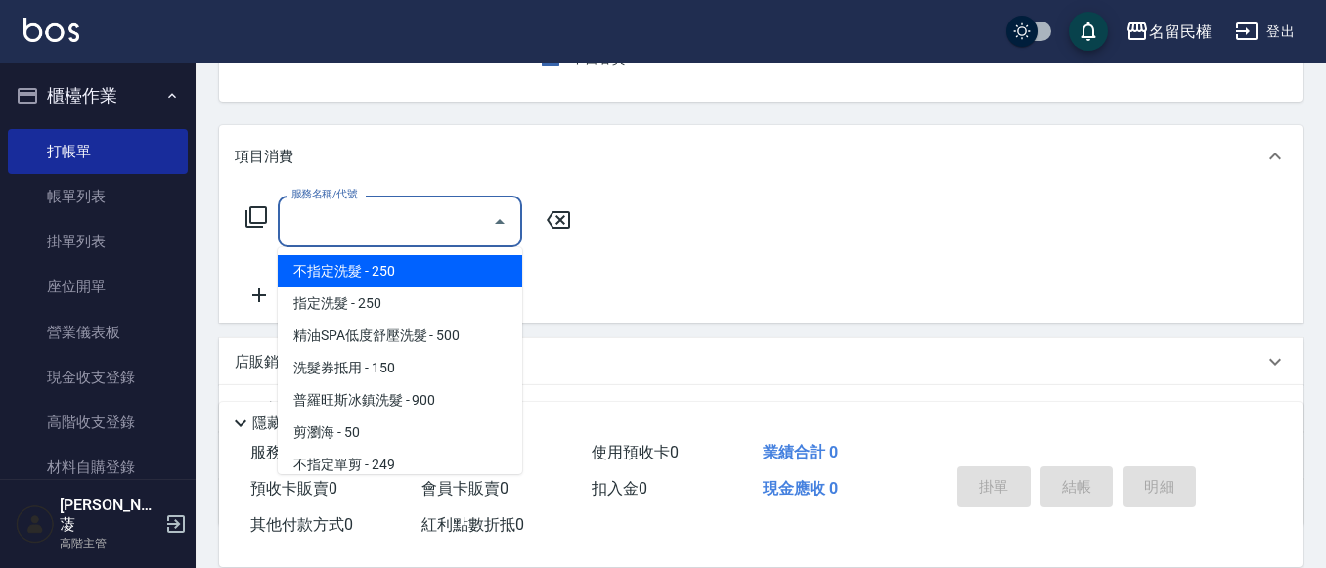
click at [370, 214] on input "服務名稱/代號" at bounding box center [386, 221] width 198 height 34
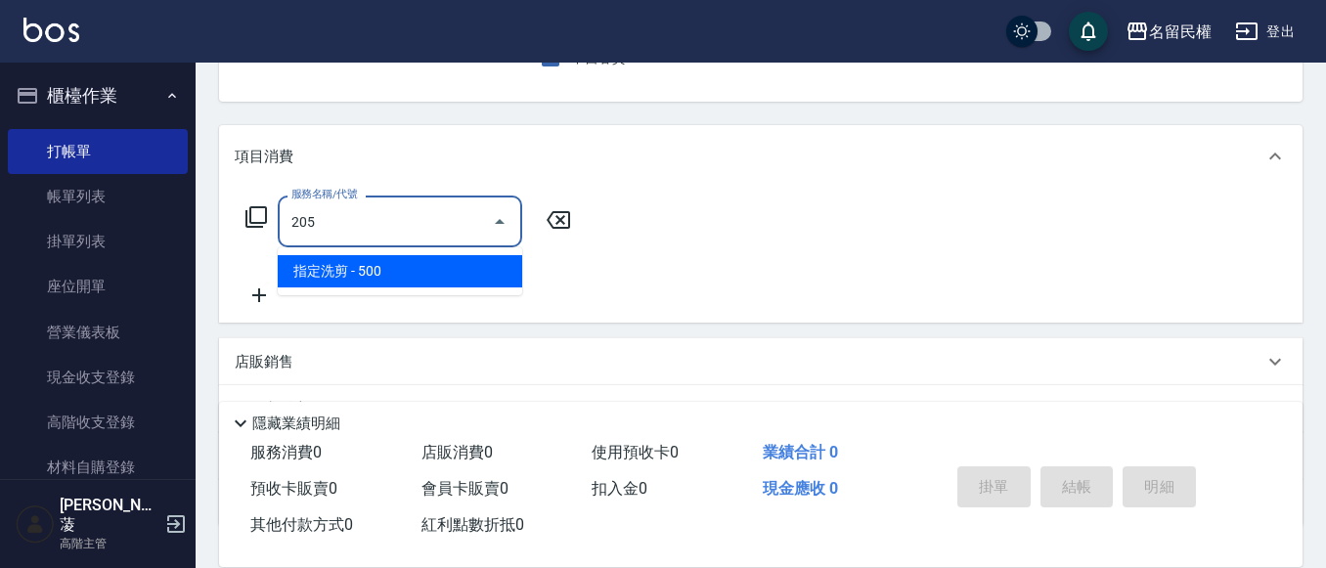
type input "指定洗剪(205)"
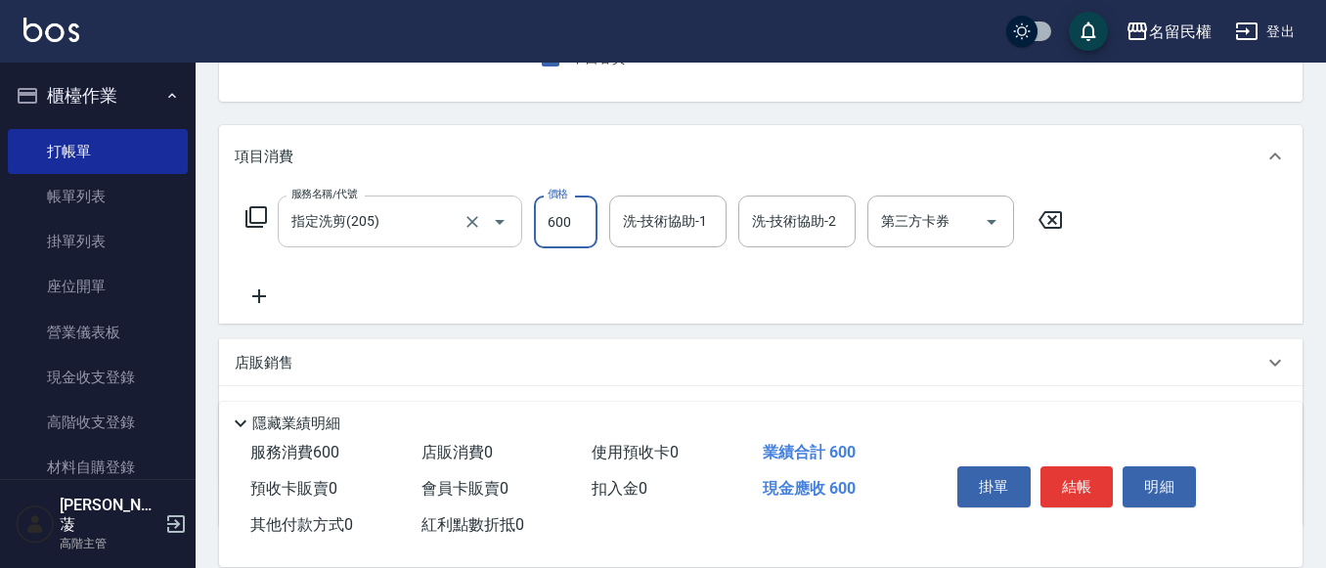
type input "600"
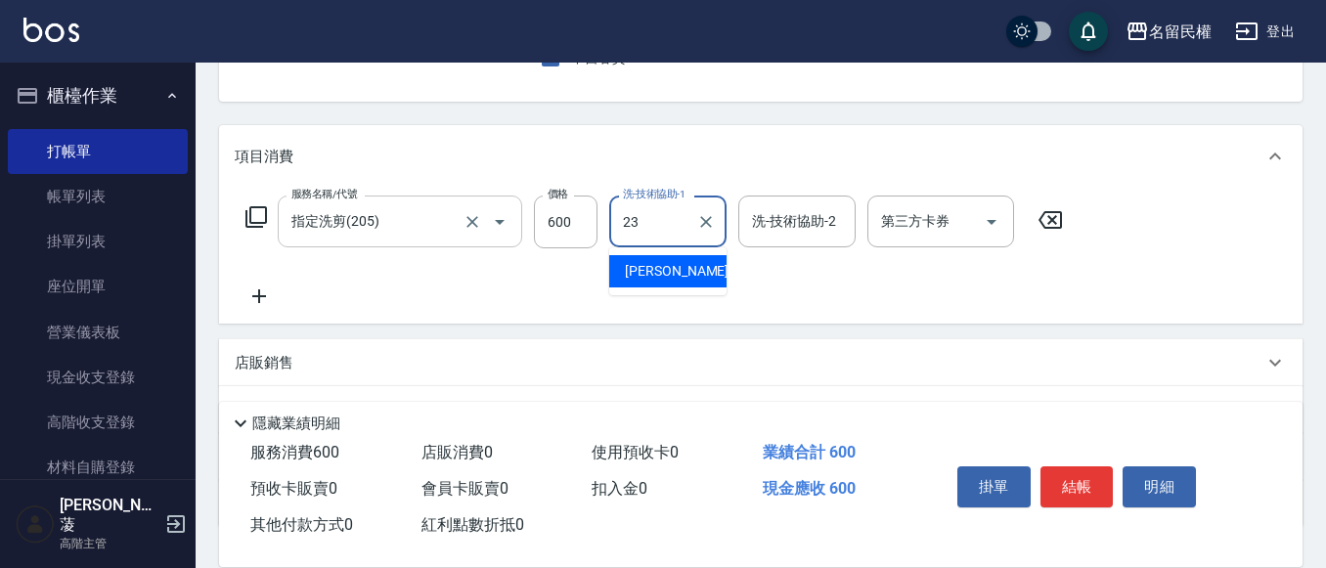
type input "[PERSON_NAME]-23"
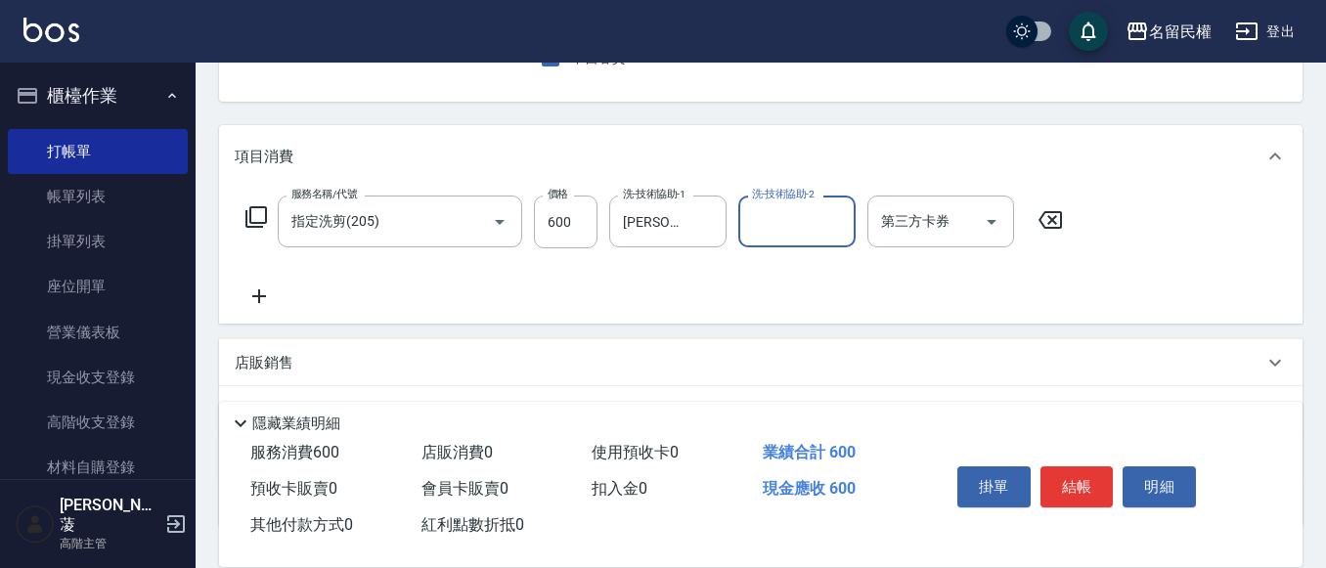
click at [252, 292] on icon at bounding box center [259, 296] width 49 height 23
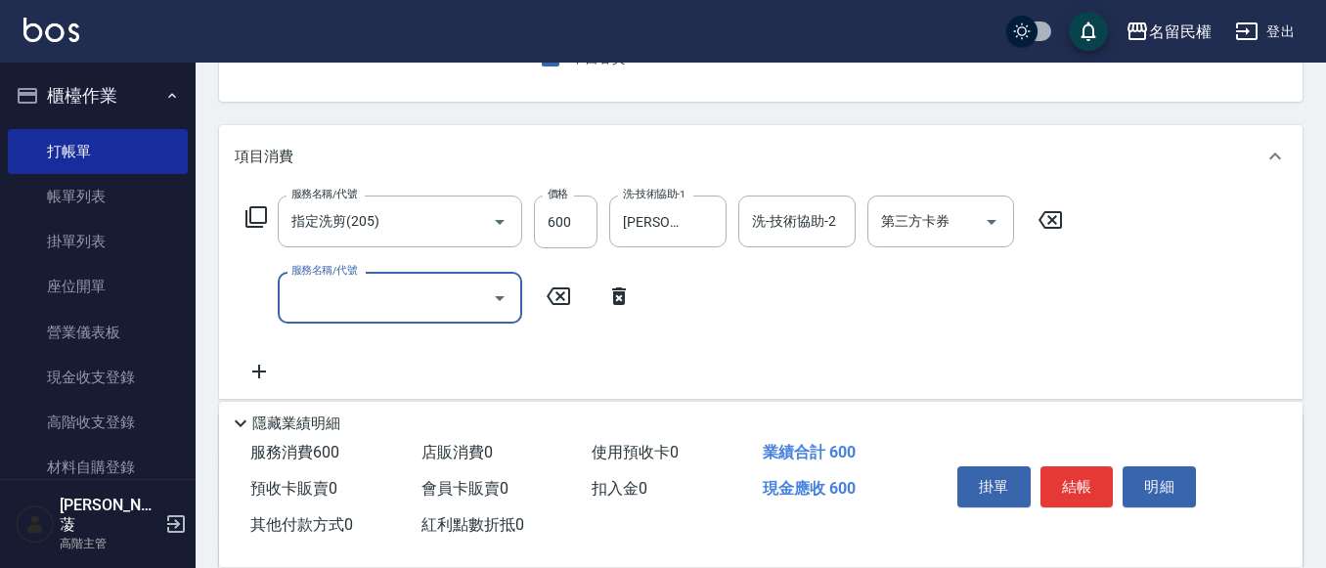
type input "7"
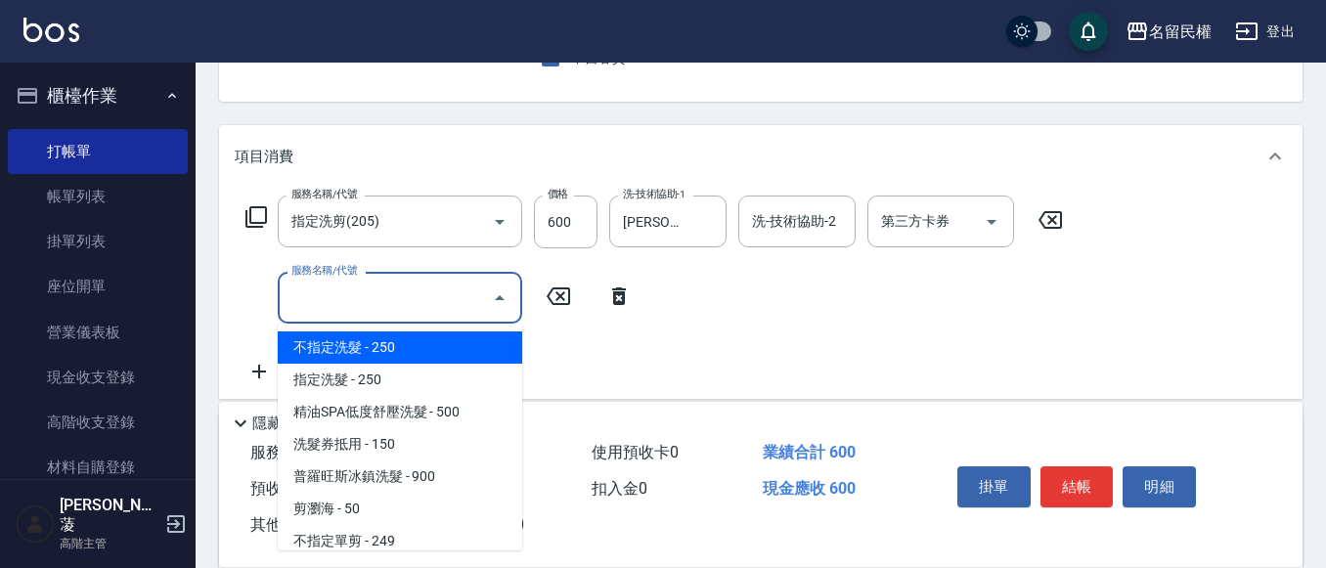
type input "7"
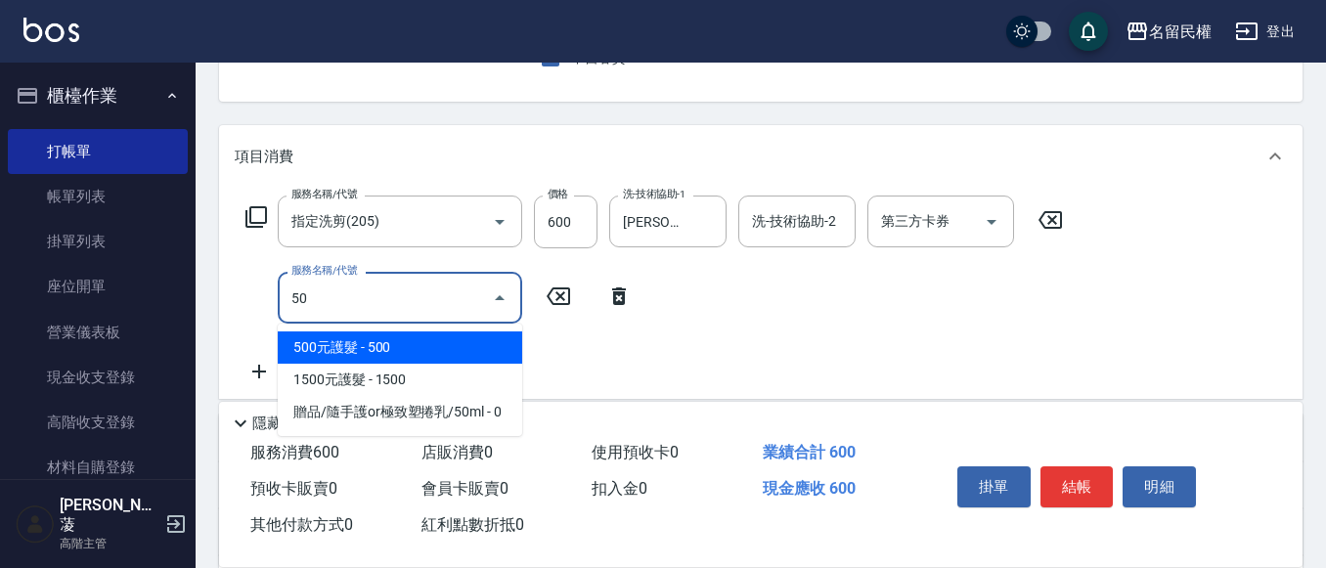
type input "5"
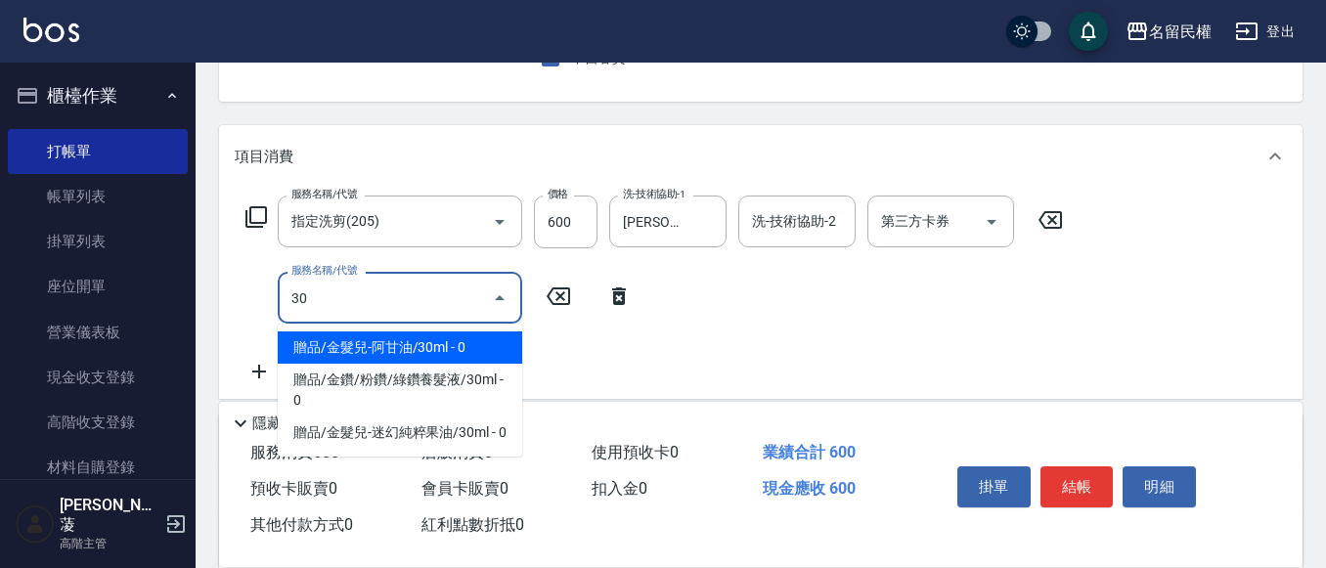
type input "3"
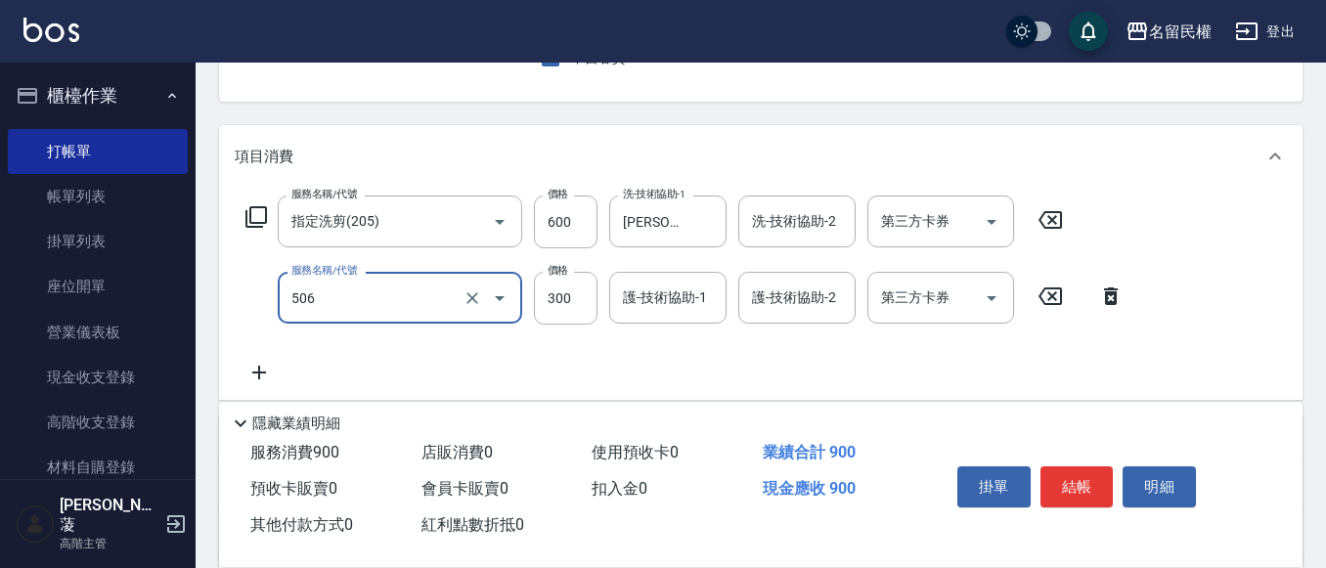
type input "自備護髮(506)"
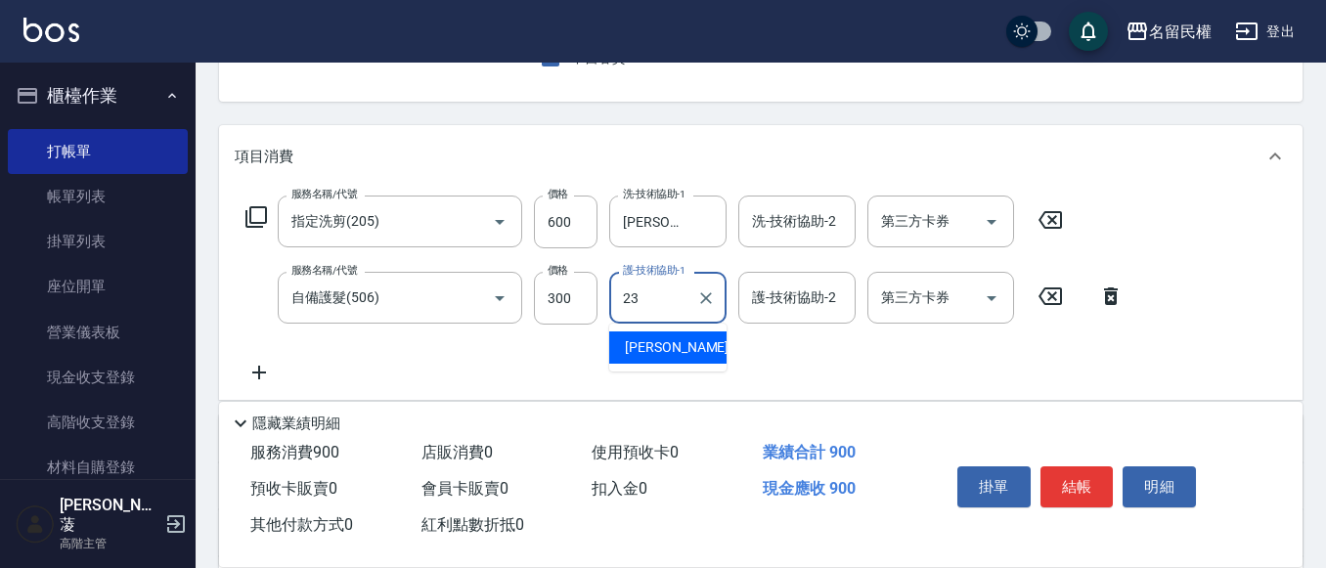
type input "[PERSON_NAME]-23"
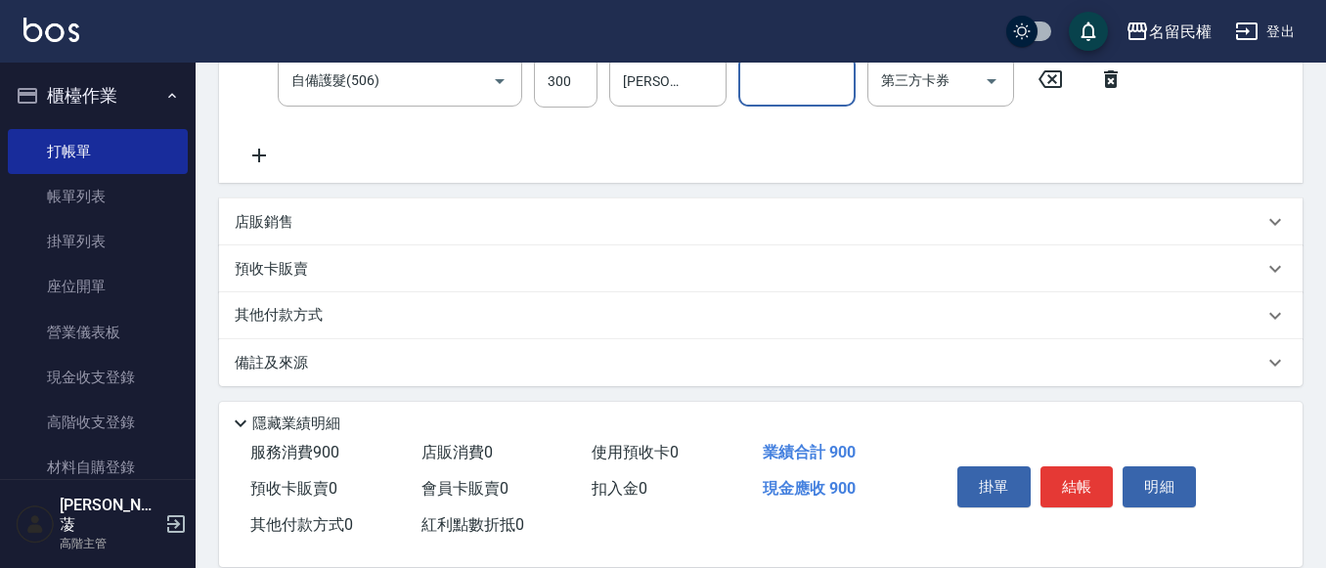
scroll to position [419, 0]
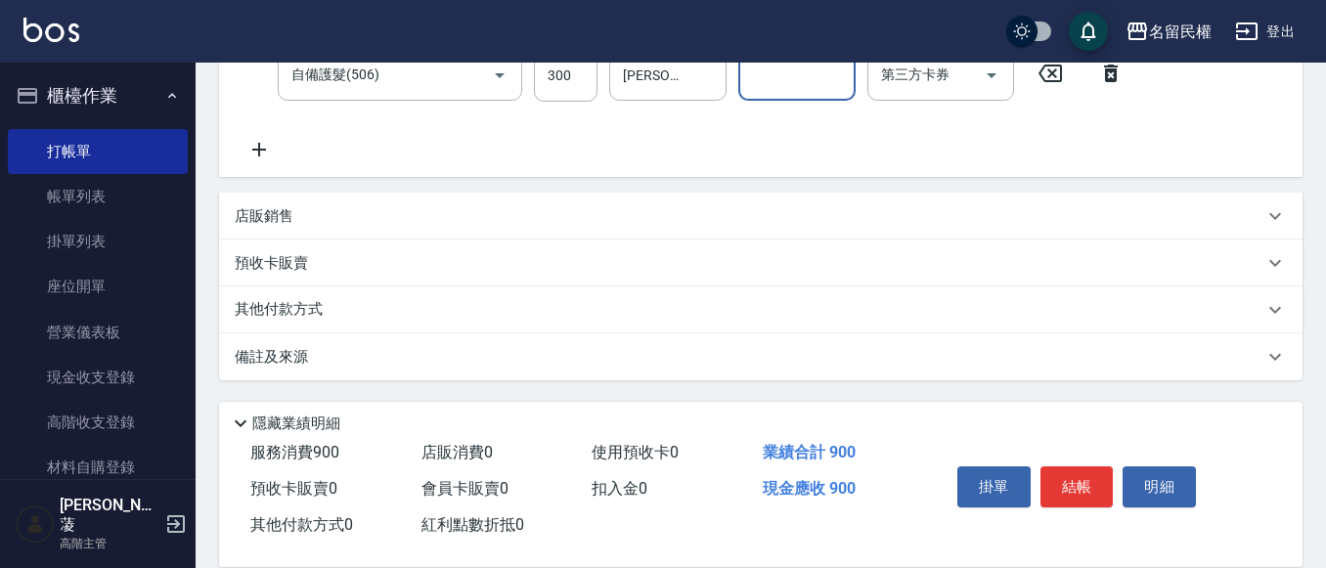
click at [273, 219] on p "店販銷售" at bounding box center [264, 216] width 59 height 21
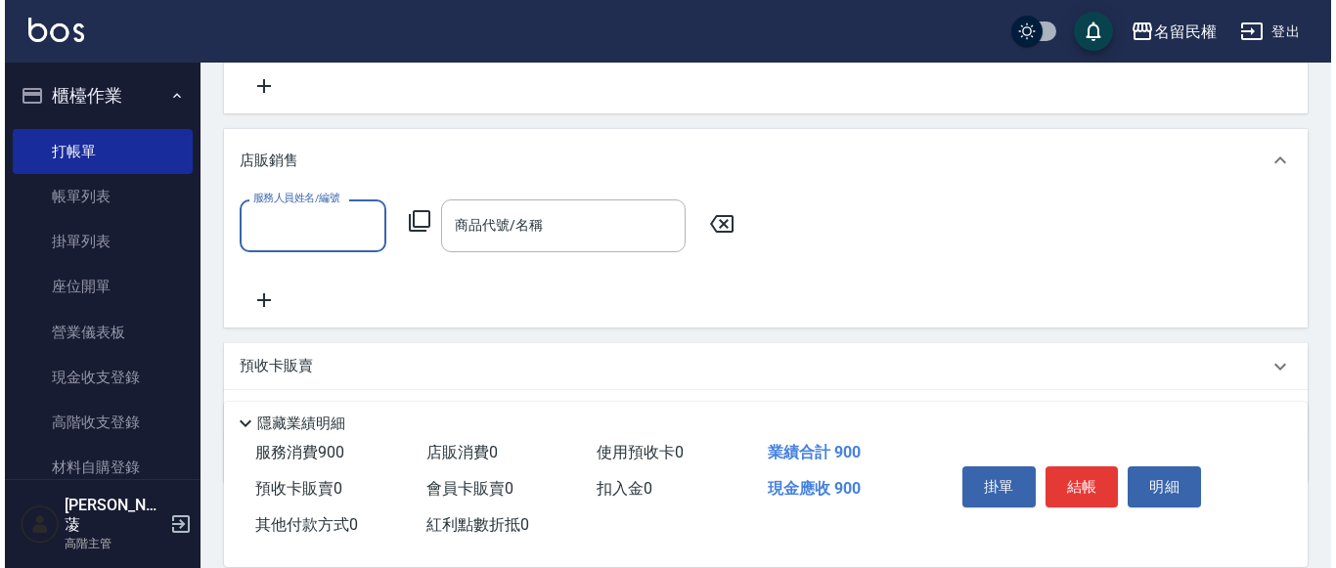
scroll to position [516, 0]
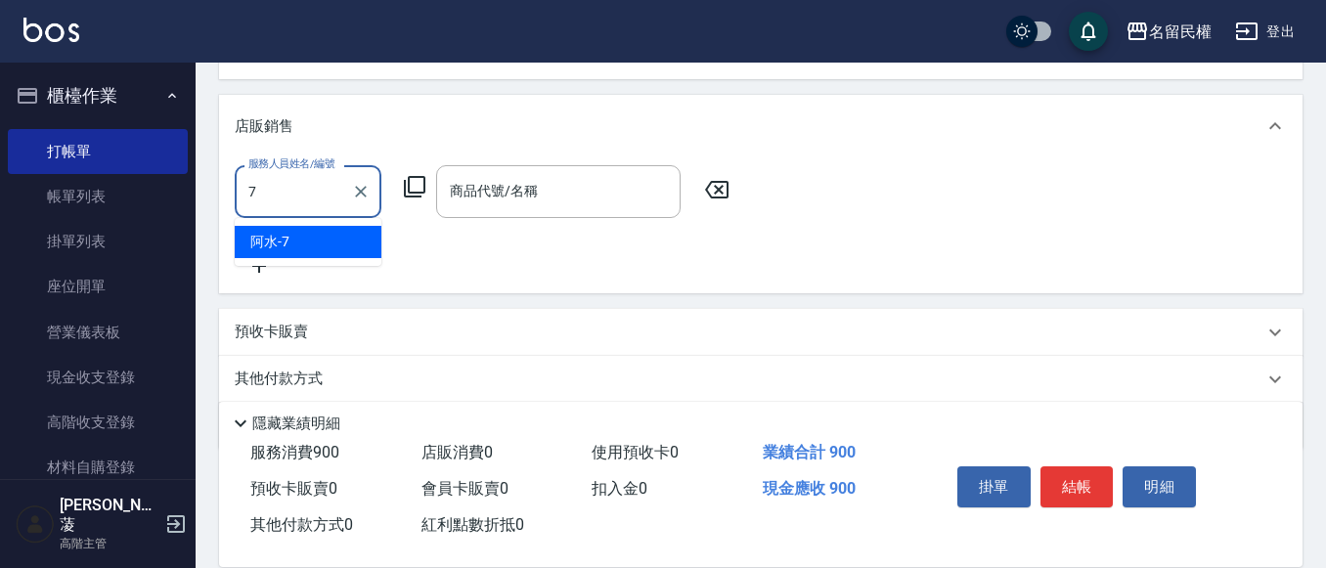
type input "阿水-7"
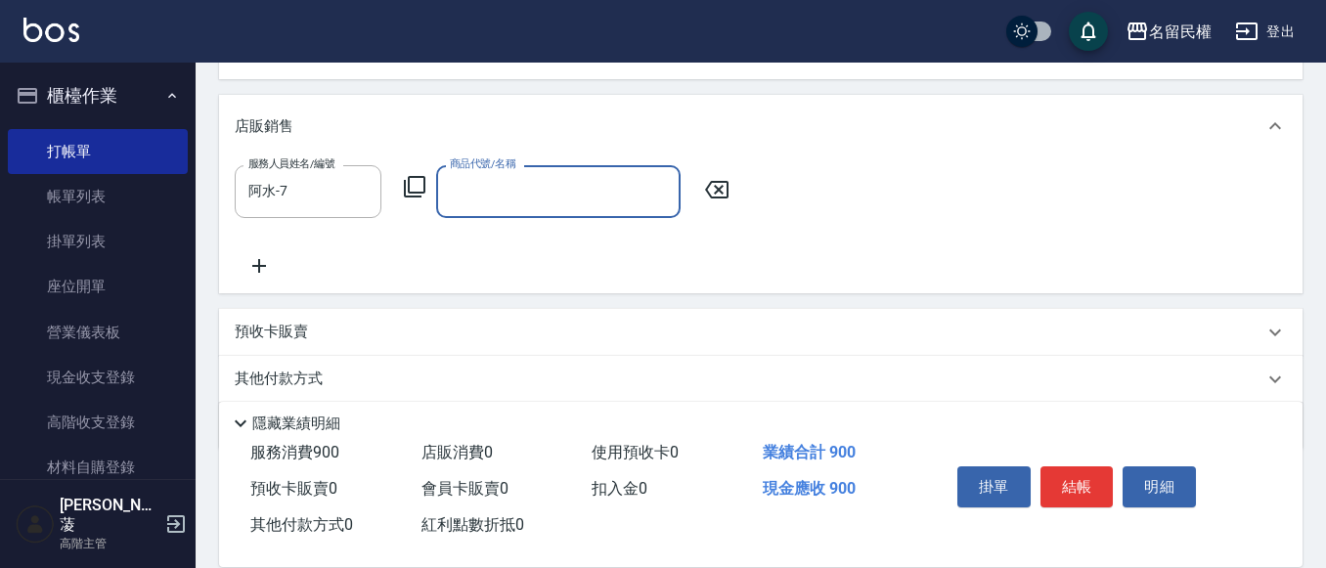
click at [409, 197] on icon at bounding box center [415, 187] width 22 height 22
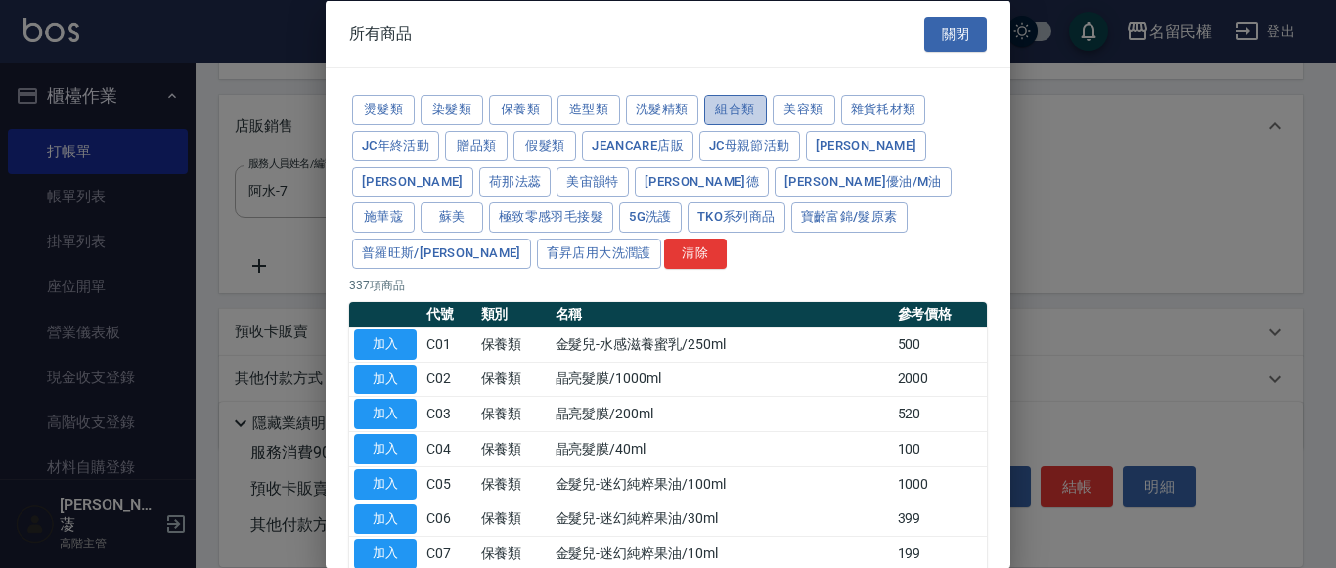
click at [743, 107] on button "組合類" at bounding box center [735, 110] width 63 height 30
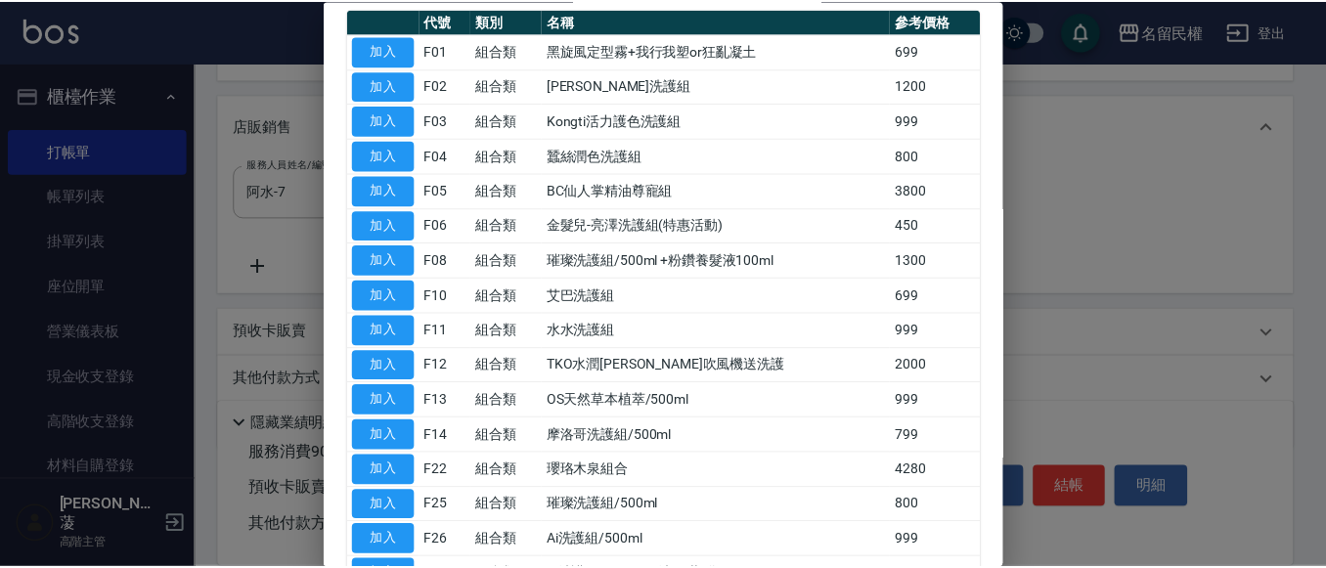
scroll to position [389, 0]
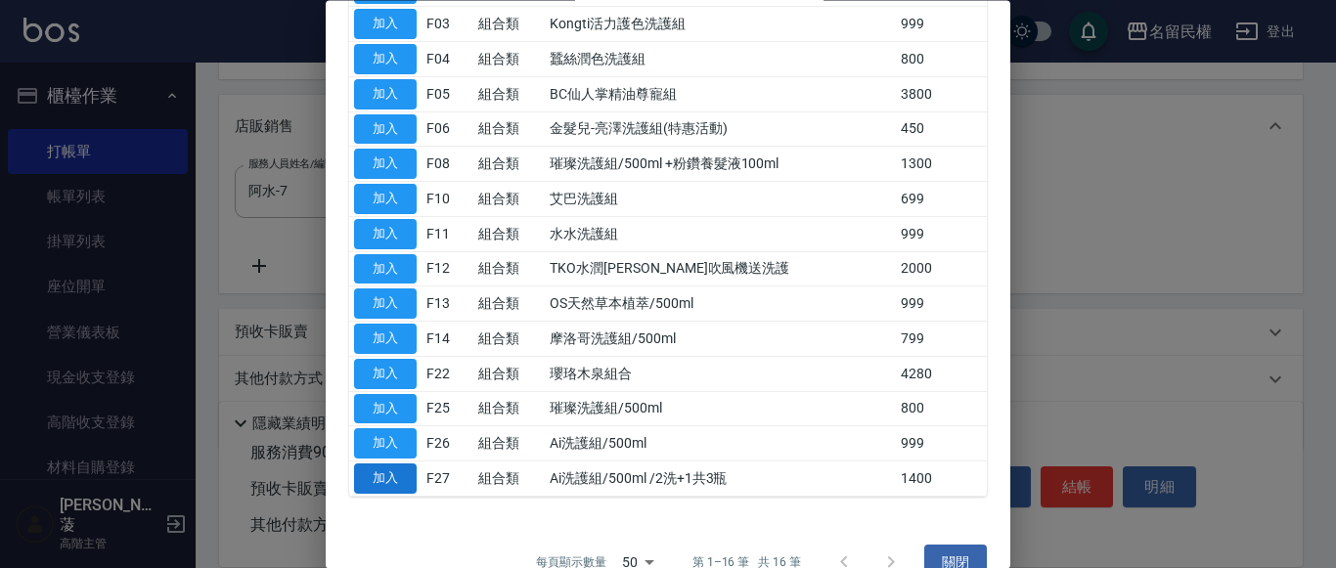
click at [392, 465] on button "加入" at bounding box center [385, 480] width 63 height 30
type input "Ai洗護組/500ml /2洗+1共3瓶"
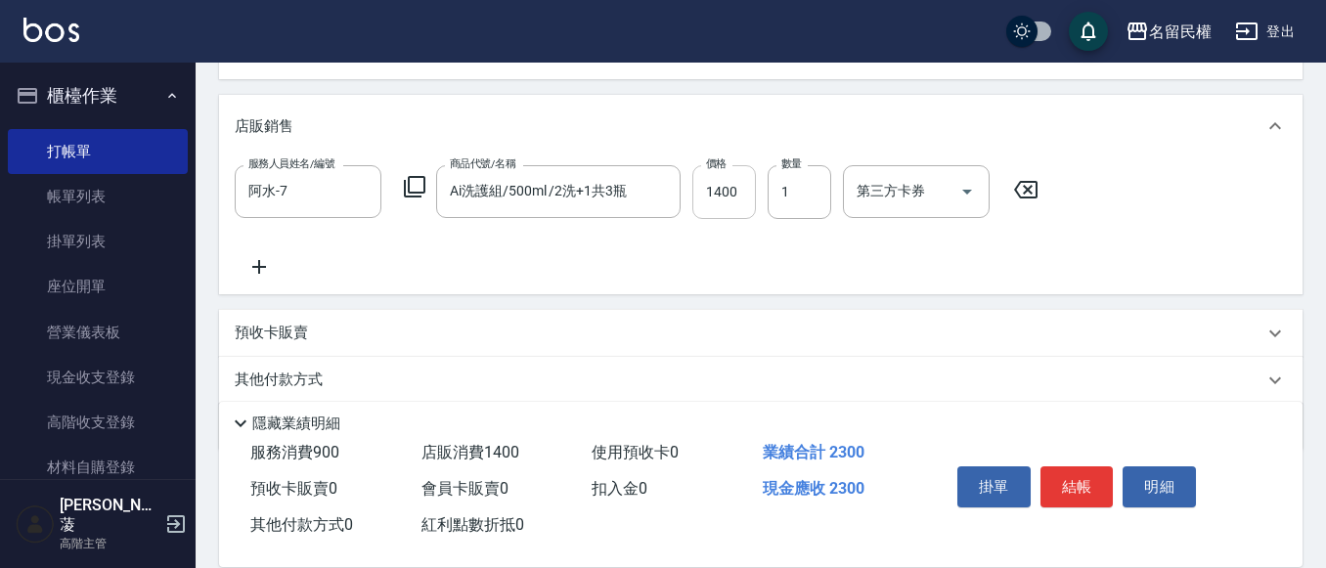
click at [720, 191] on input "1400" at bounding box center [724, 191] width 64 height 53
type input "1200"
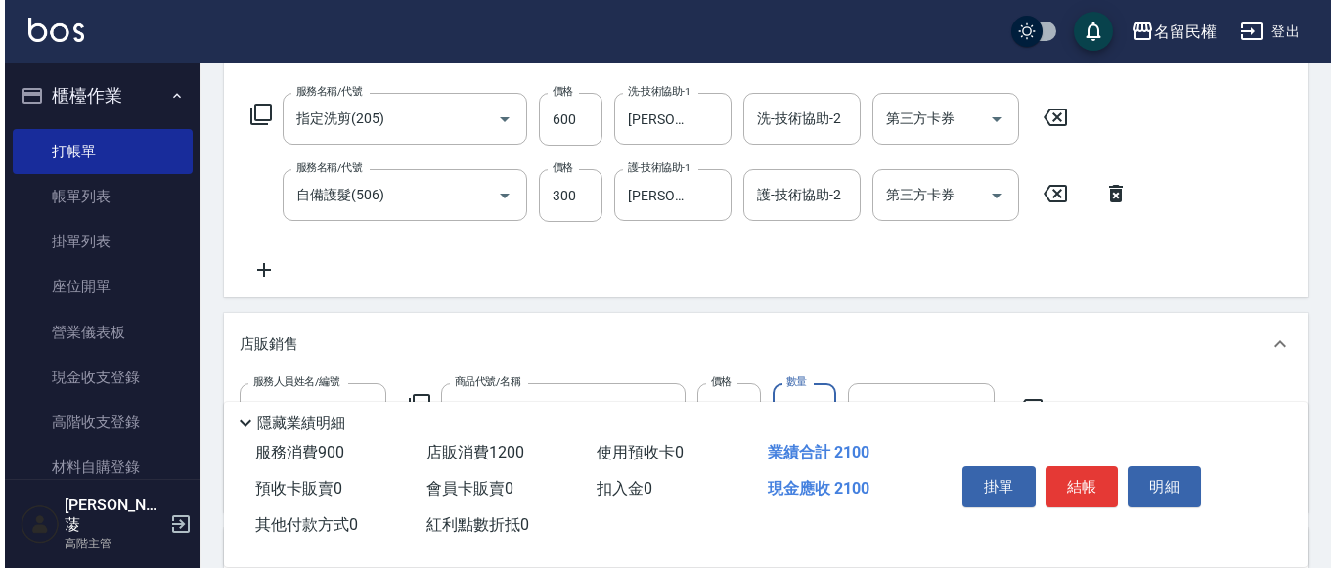
scroll to position [587, 0]
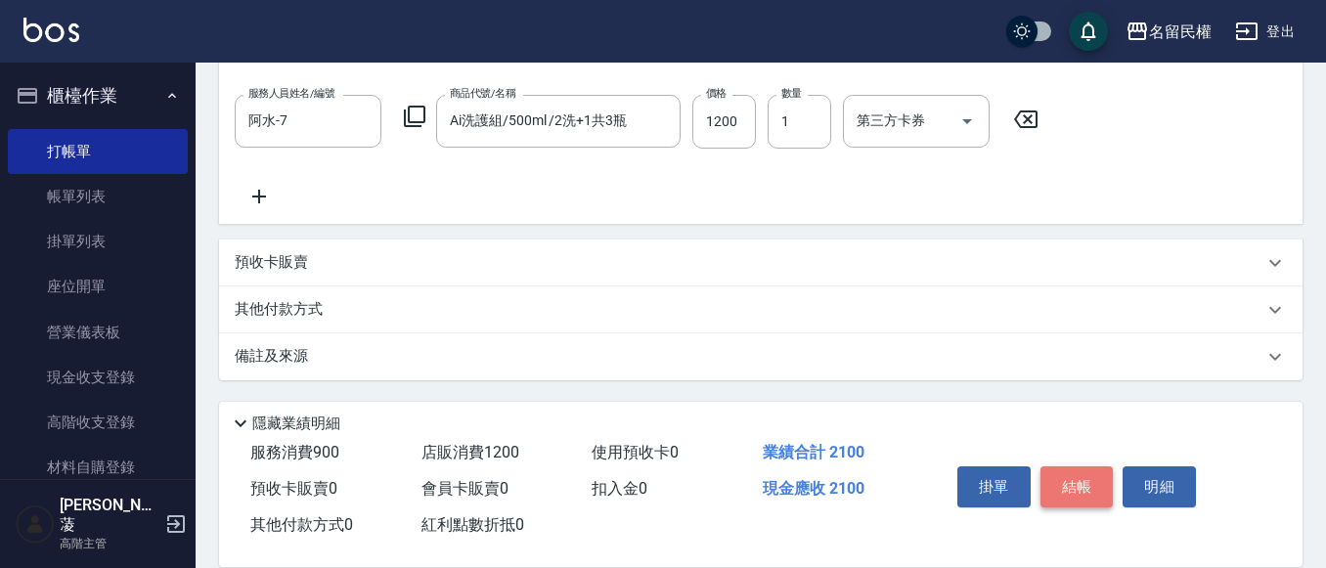
click at [1088, 480] on button "結帳" at bounding box center [1077, 486] width 73 height 41
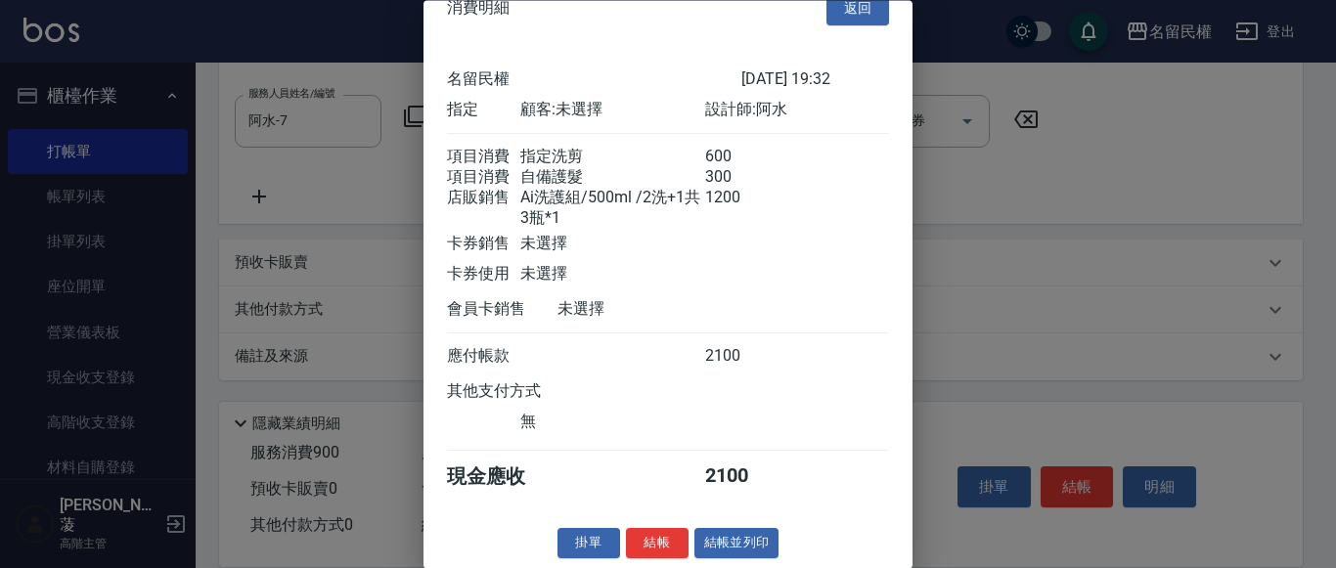
scroll to position [63, 0]
click at [647, 546] on button "結帳" at bounding box center [657, 544] width 63 height 30
type input "[DATE] 19:33"
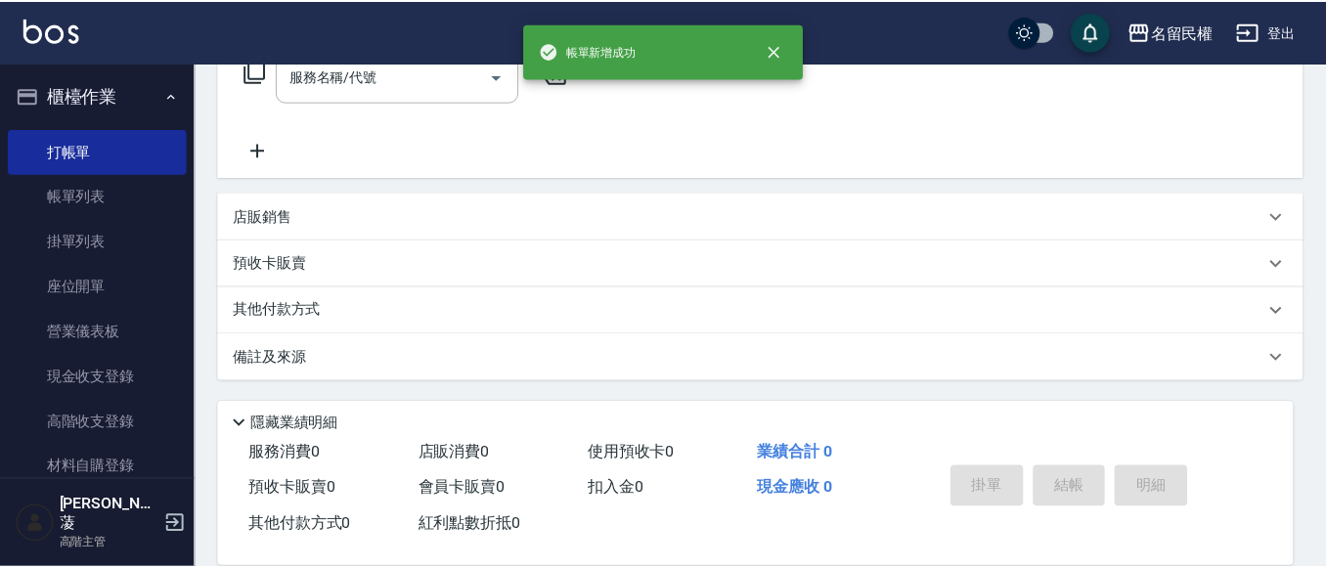
scroll to position [0, 0]
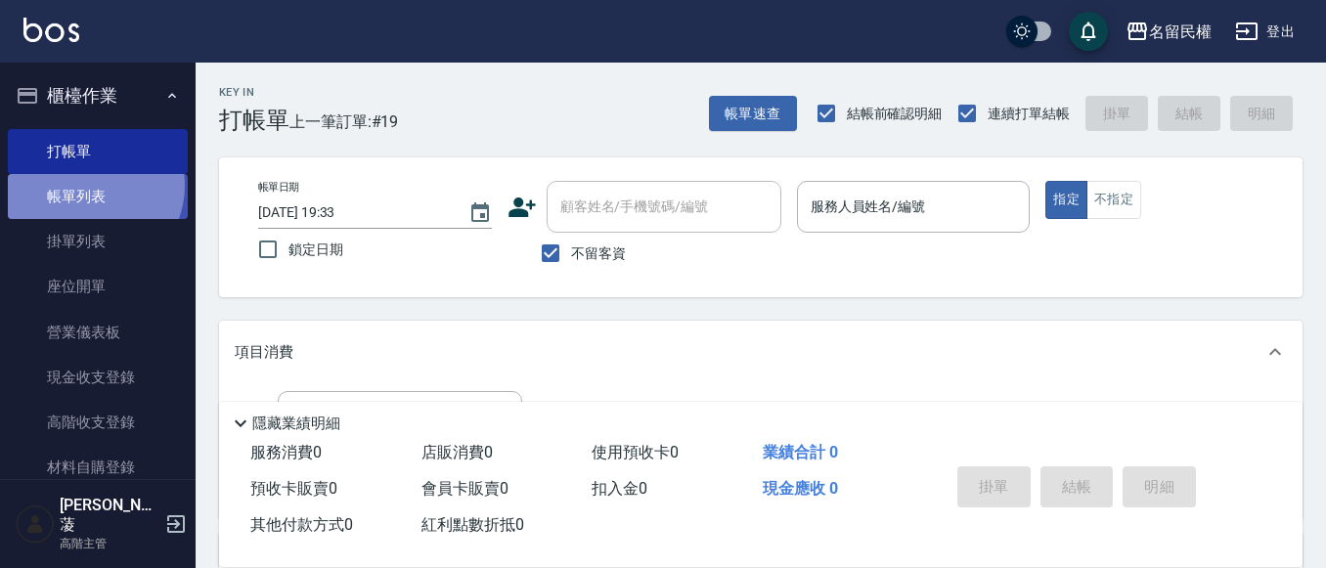
click at [89, 186] on link "帳單列表" at bounding box center [98, 196] width 180 height 45
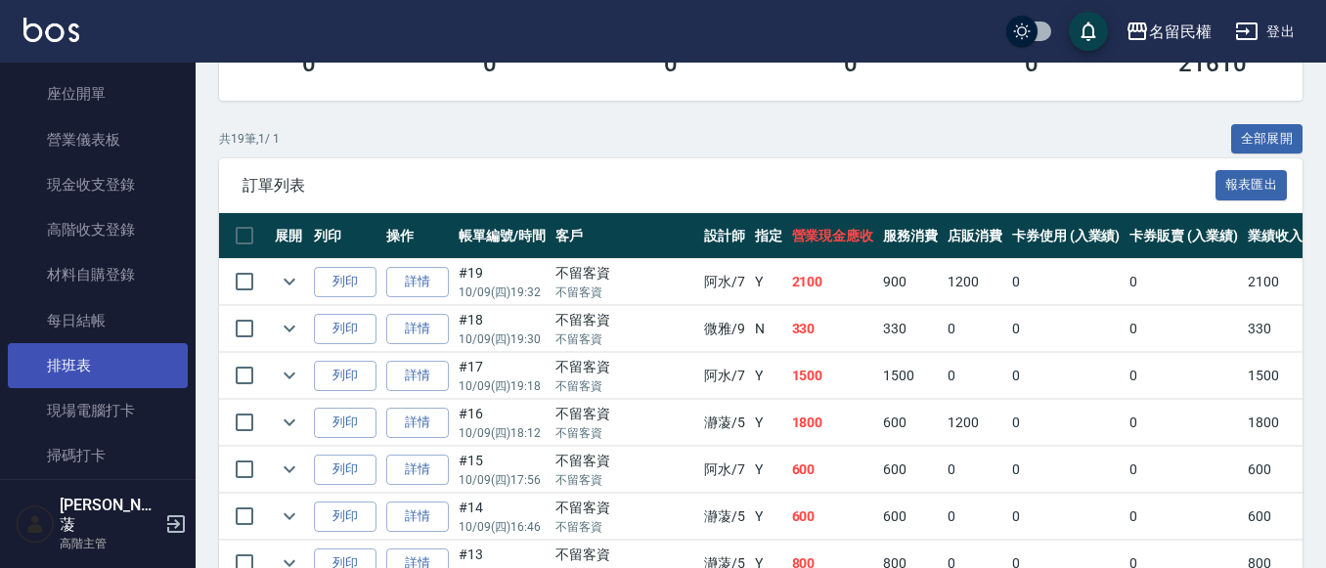
scroll to position [196, 0]
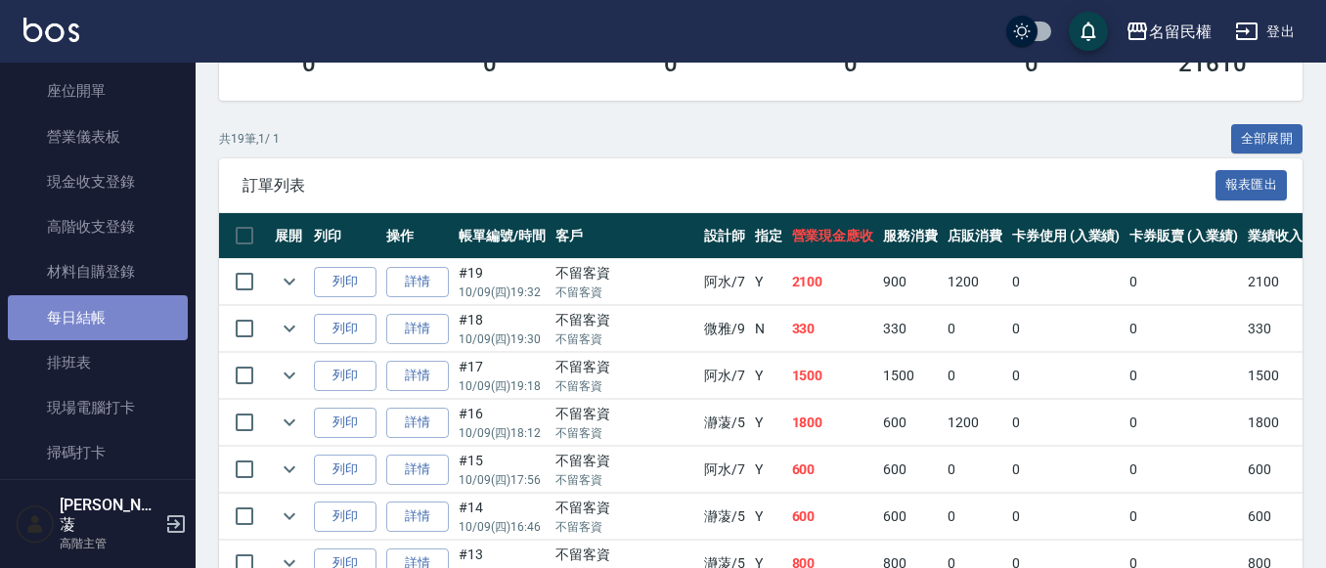
click at [110, 322] on link "每日結帳" at bounding box center [98, 317] width 180 height 45
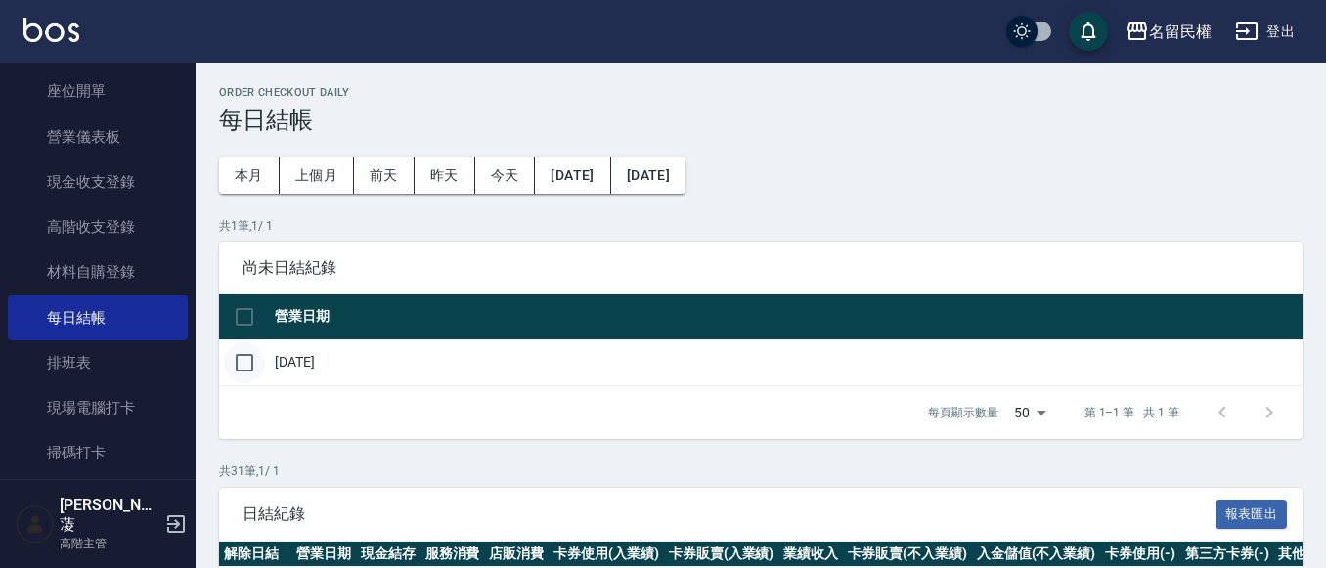
click at [248, 361] on input "checkbox" at bounding box center [244, 362] width 41 height 41
checkbox input "true"
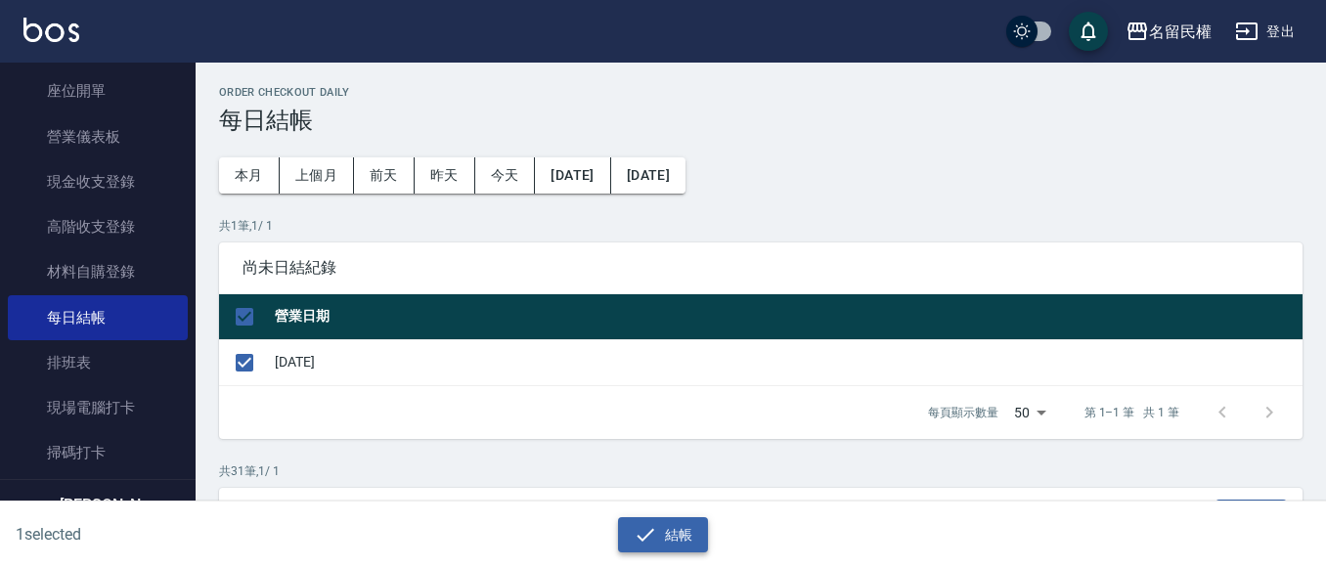
click at [644, 533] on icon "button" at bounding box center [645, 534] width 23 height 23
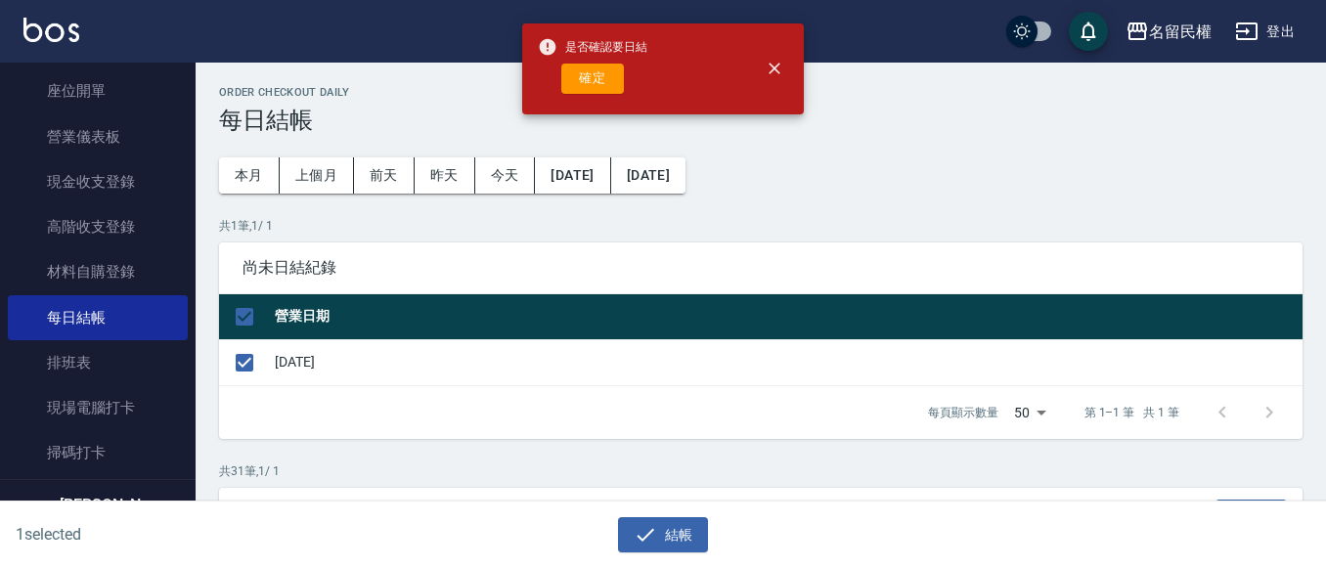
click at [588, 97] on div "是否確認要日結 確定" at bounding box center [593, 68] width 110 height 79
click at [592, 84] on button "確定" at bounding box center [592, 79] width 63 height 30
checkbox input "false"
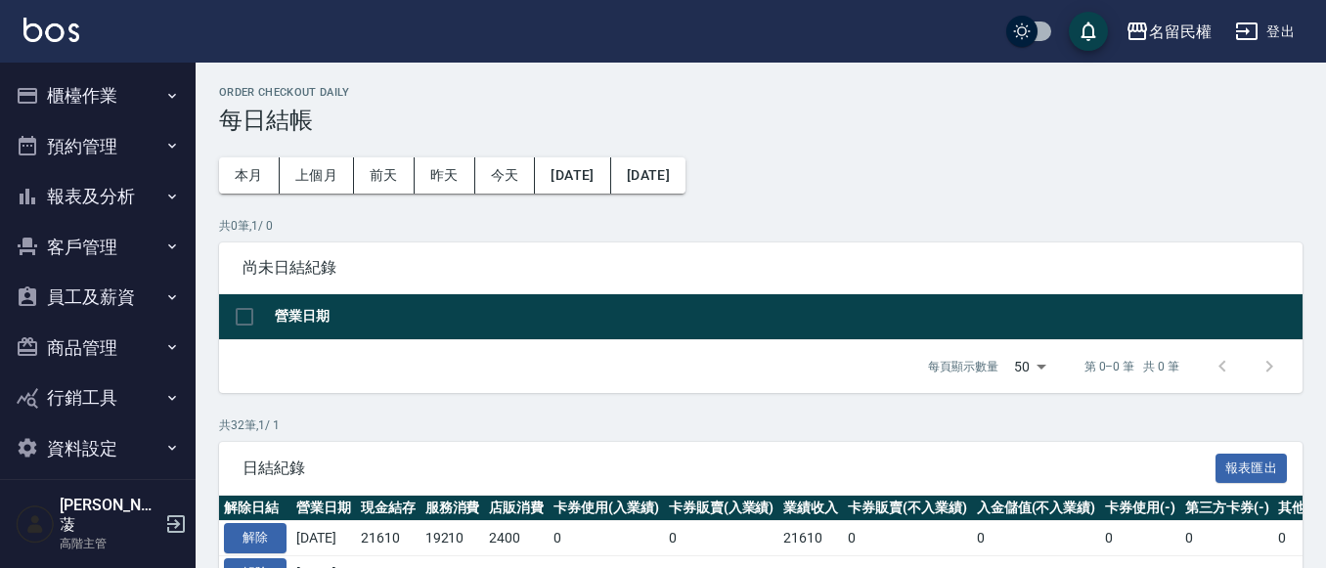
click at [159, 193] on button "報表及分析" at bounding box center [98, 196] width 180 height 51
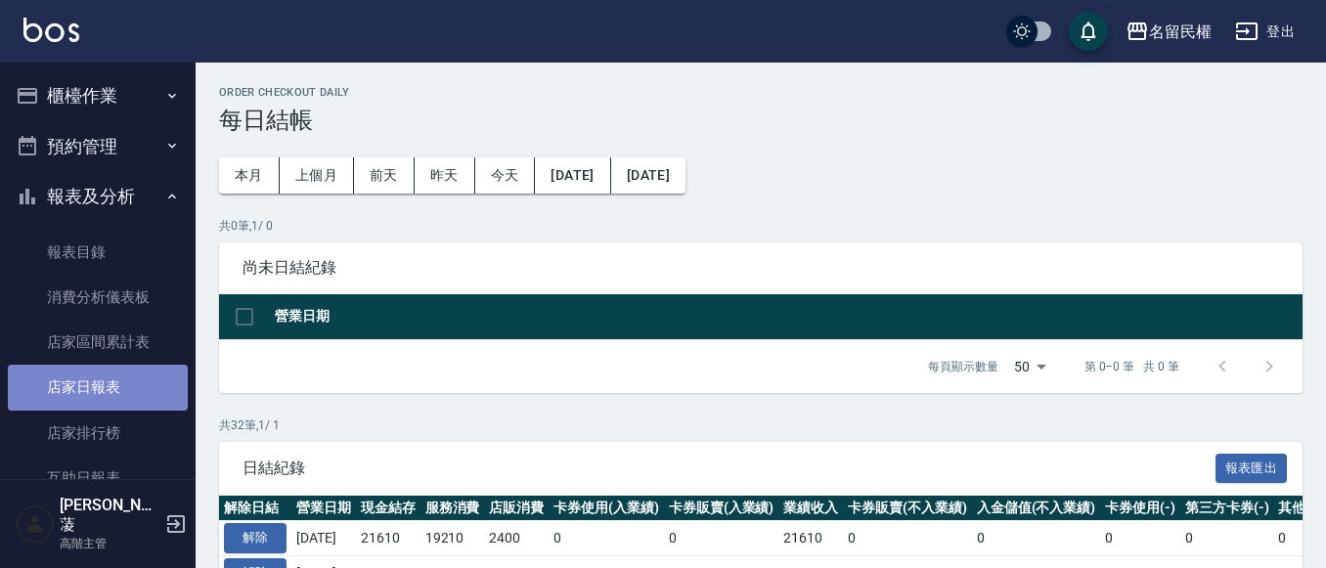
click at [128, 375] on link "店家日報表" at bounding box center [98, 387] width 180 height 45
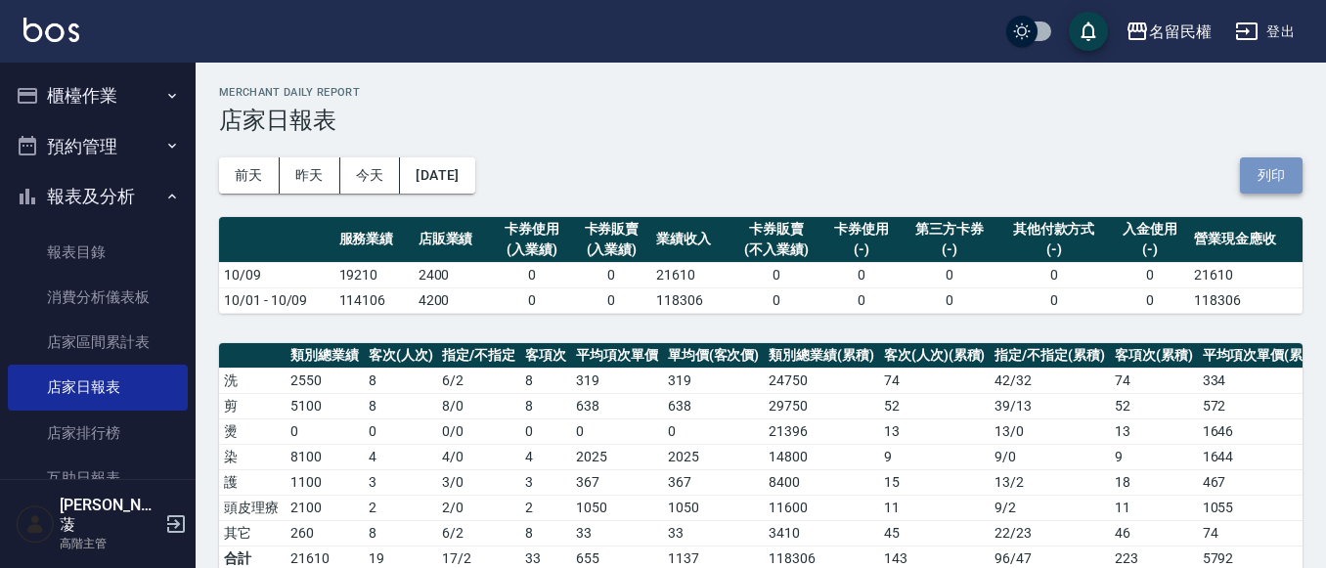
click at [1281, 180] on button "列印" at bounding box center [1271, 175] width 63 height 36
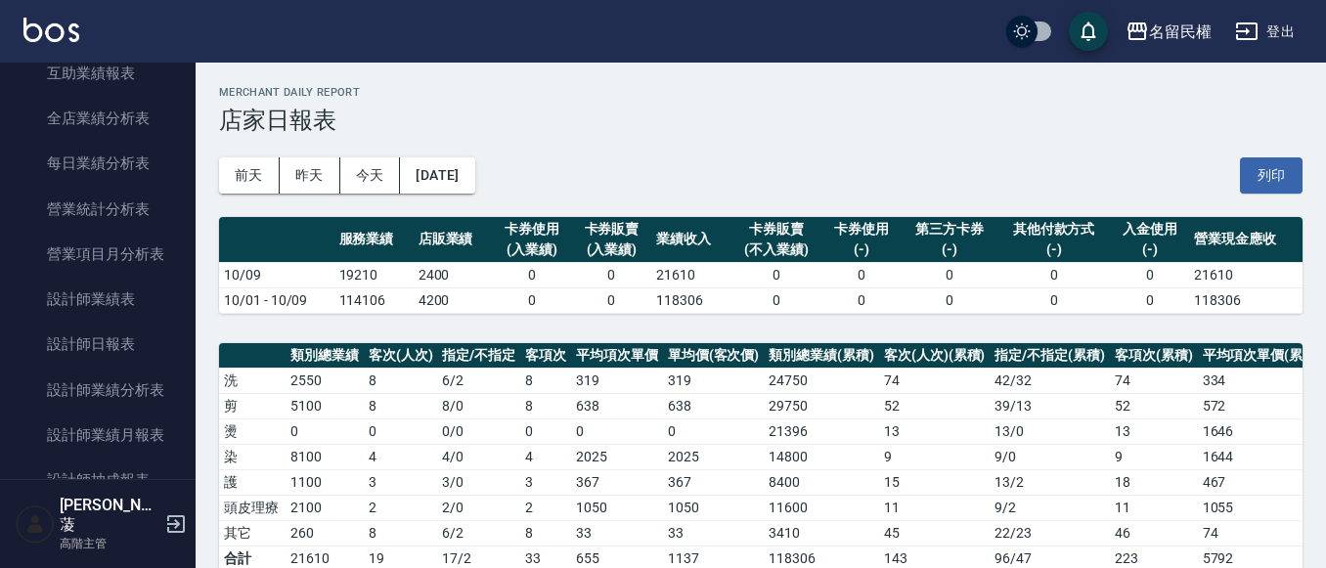
scroll to position [587, 0]
click at [144, 335] on link "設計師日報表" at bounding box center [98, 343] width 180 height 45
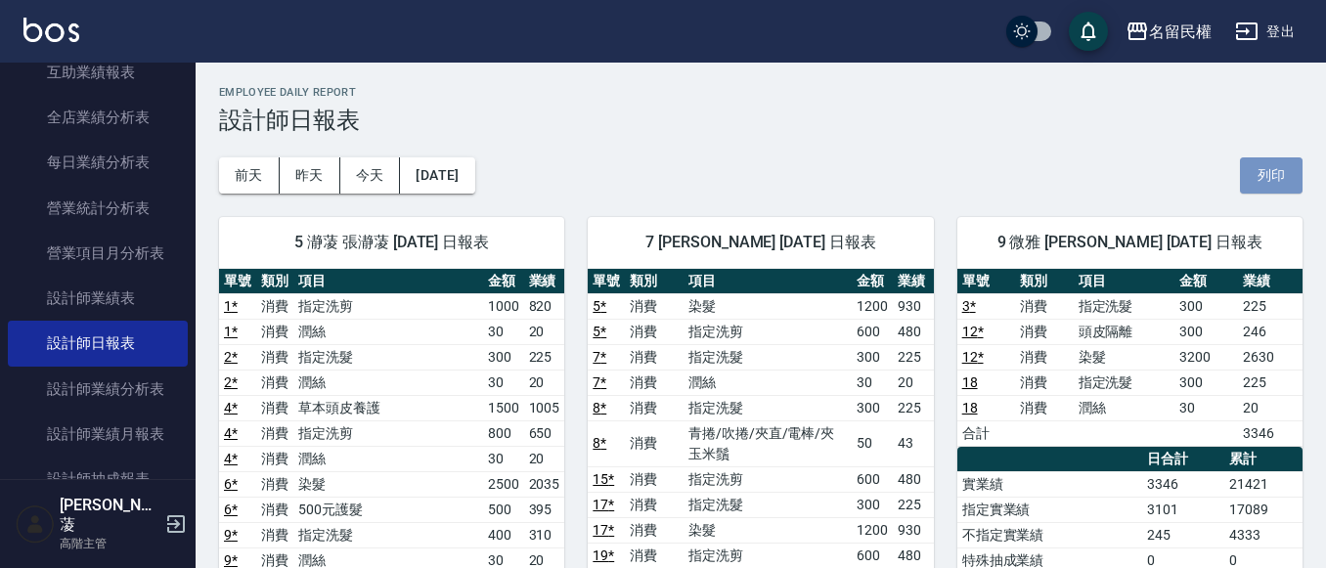
drag, startPoint x: 1257, startPoint y: 163, endPoint x: 1007, endPoint y: 493, distance: 413.3
click at [1258, 166] on button "列印" at bounding box center [1271, 175] width 63 height 36
